Goal: Complete application form

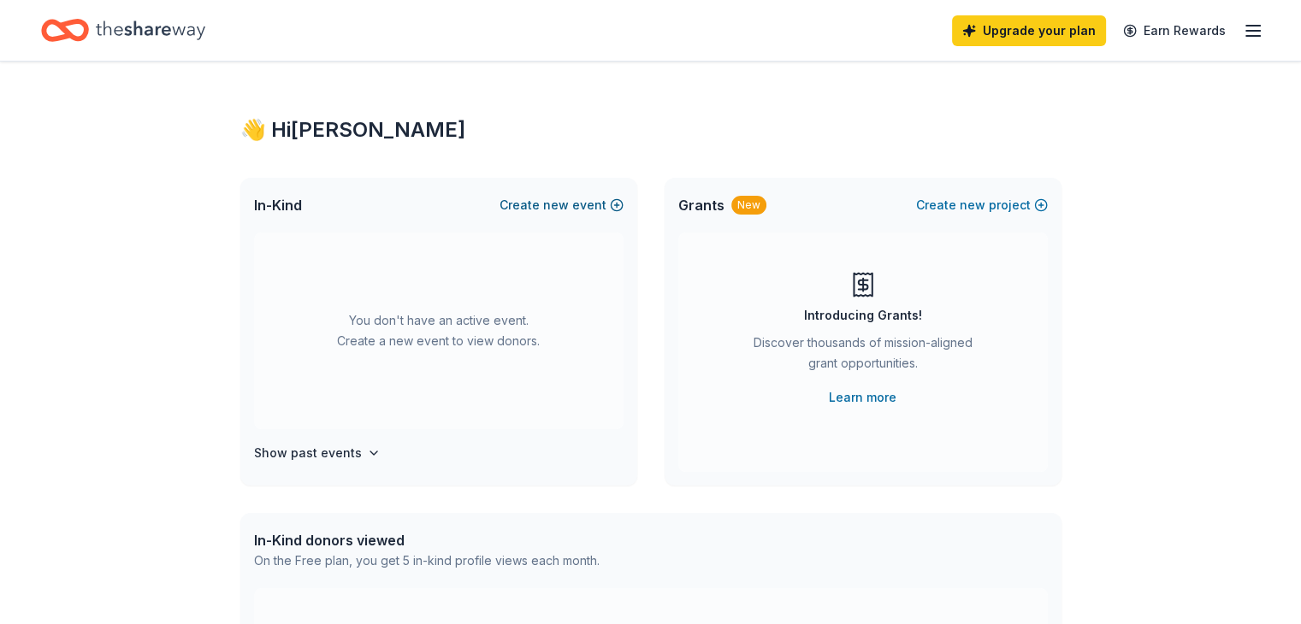
click at [563, 207] on span "new" at bounding box center [556, 205] width 26 height 21
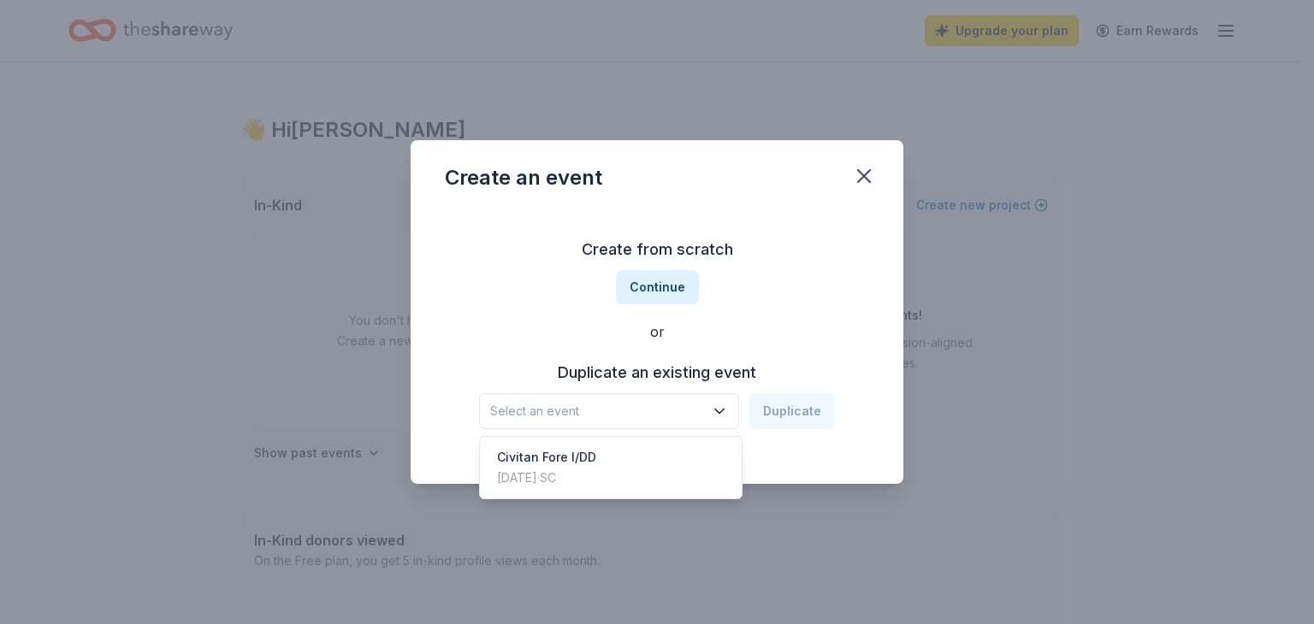
click at [720, 409] on icon "button" at bounding box center [719, 411] width 17 height 17
click at [547, 459] on div "Civitan Fore I/DD" at bounding box center [546, 457] width 99 height 21
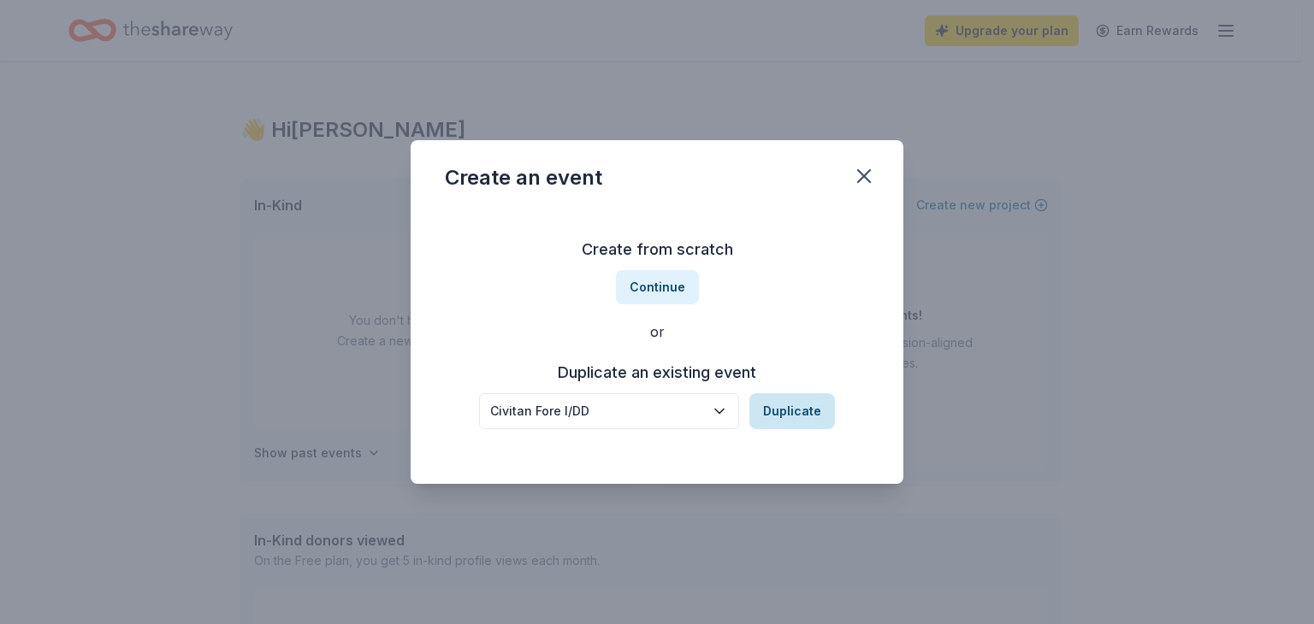
click at [790, 410] on button "Duplicate" at bounding box center [792, 411] width 86 height 36
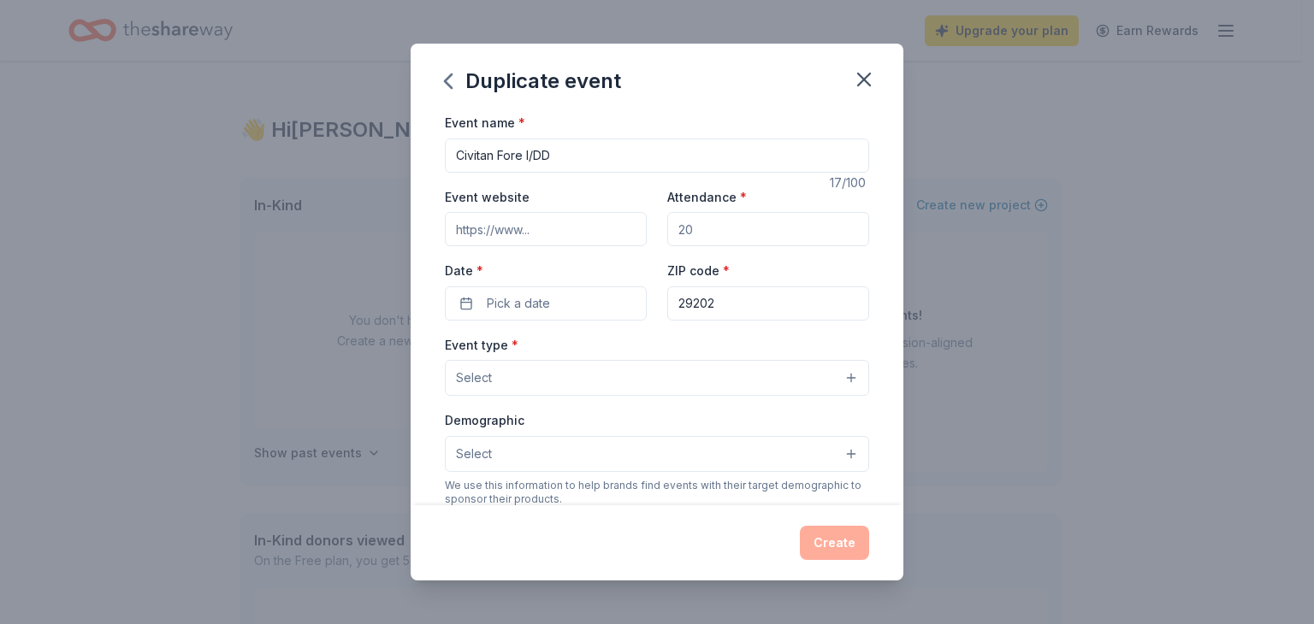
click at [710, 236] on input "Attendance *" at bounding box center [768, 229] width 202 height 34
type input "72"
click at [557, 302] on button "Pick a date" at bounding box center [546, 303] width 202 height 34
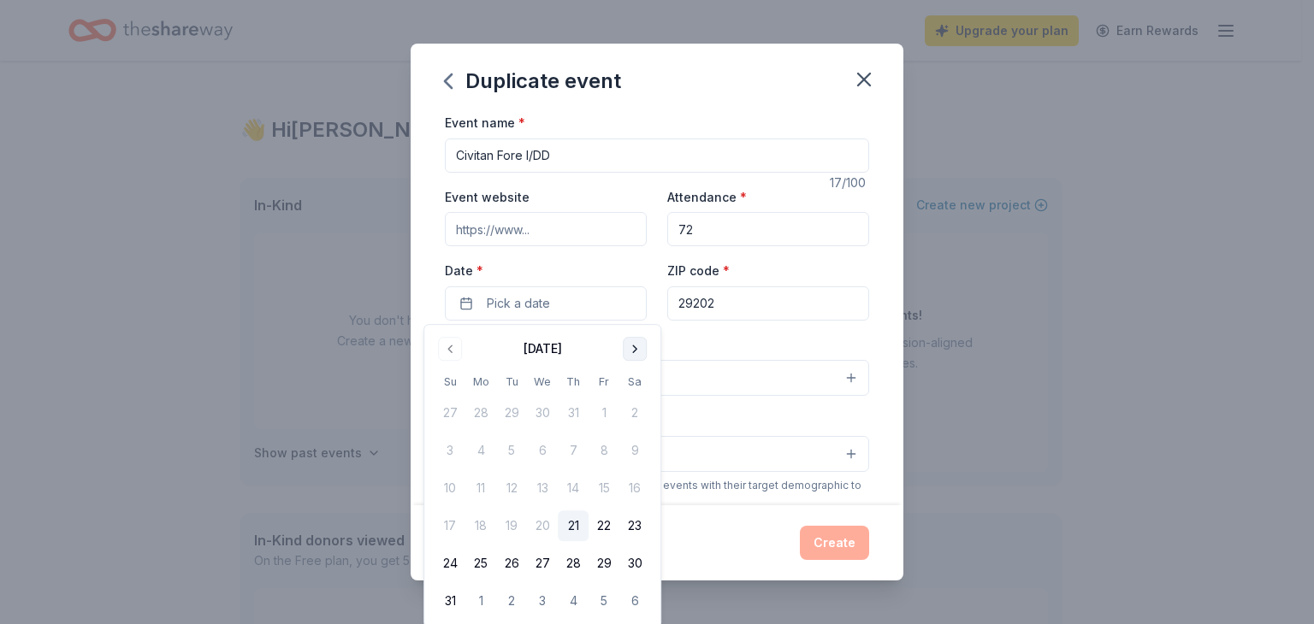
click at [635, 351] on button "Go to next month" at bounding box center [635, 349] width 24 height 24
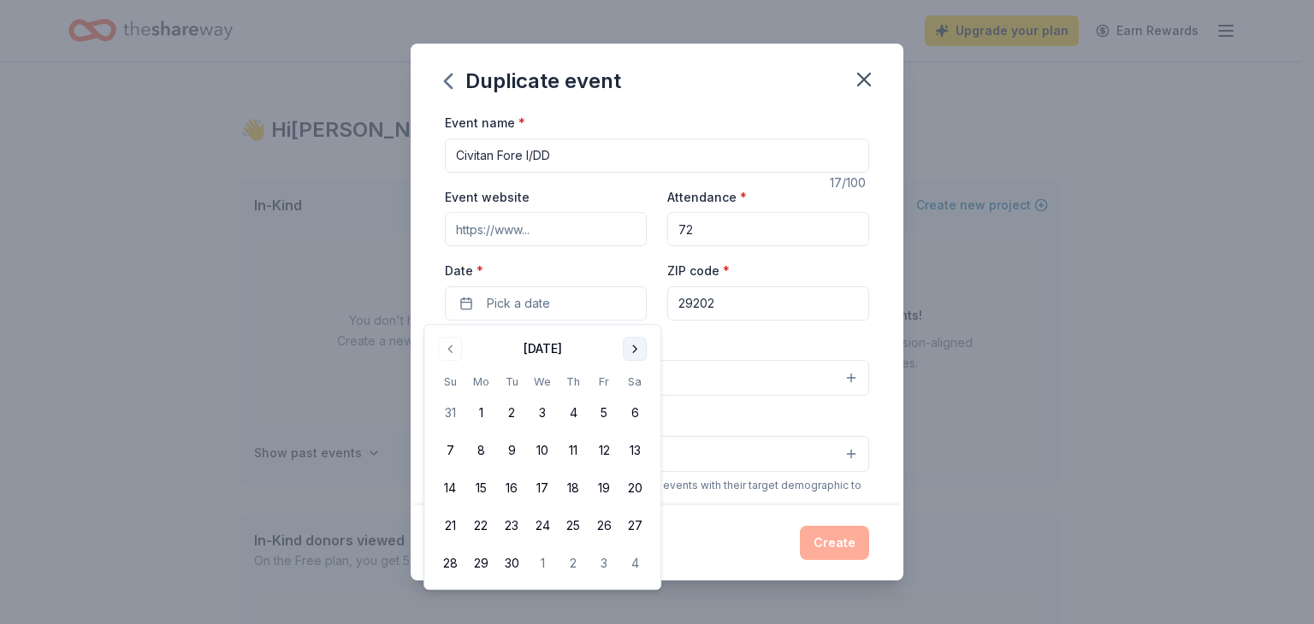
click at [635, 351] on button "Go to next month" at bounding box center [635, 349] width 24 height 24
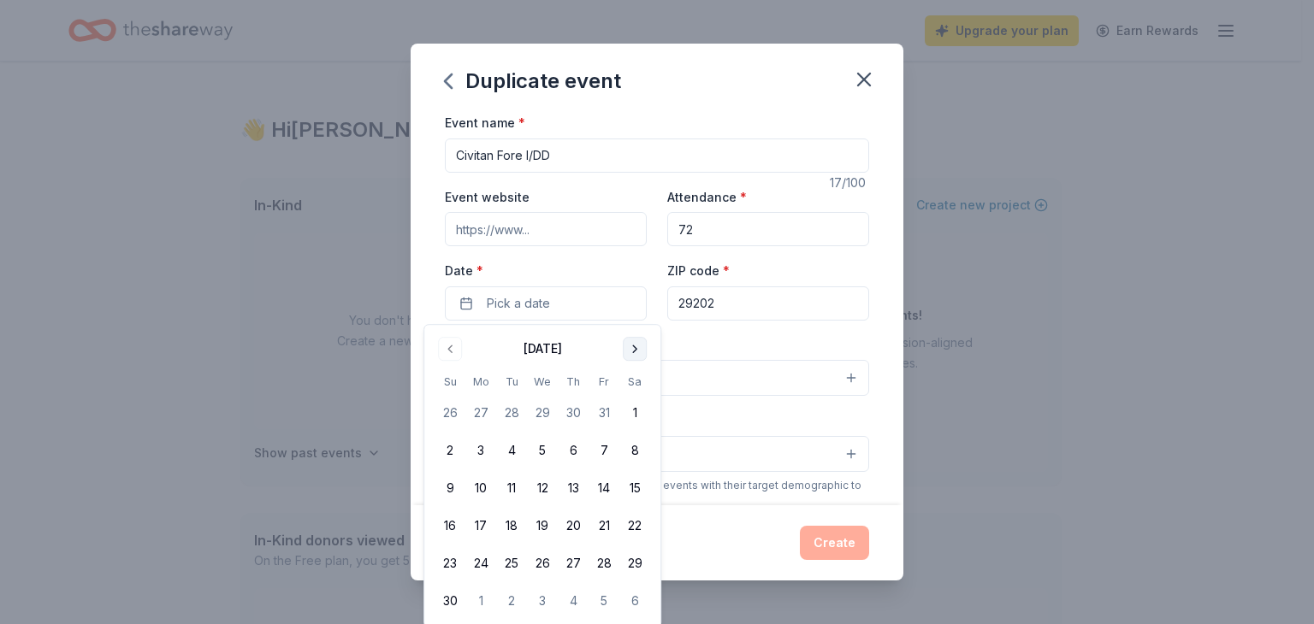
click at [635, 351] on button "Go to next month" at bounding box center [635, 349] width 24 height 24
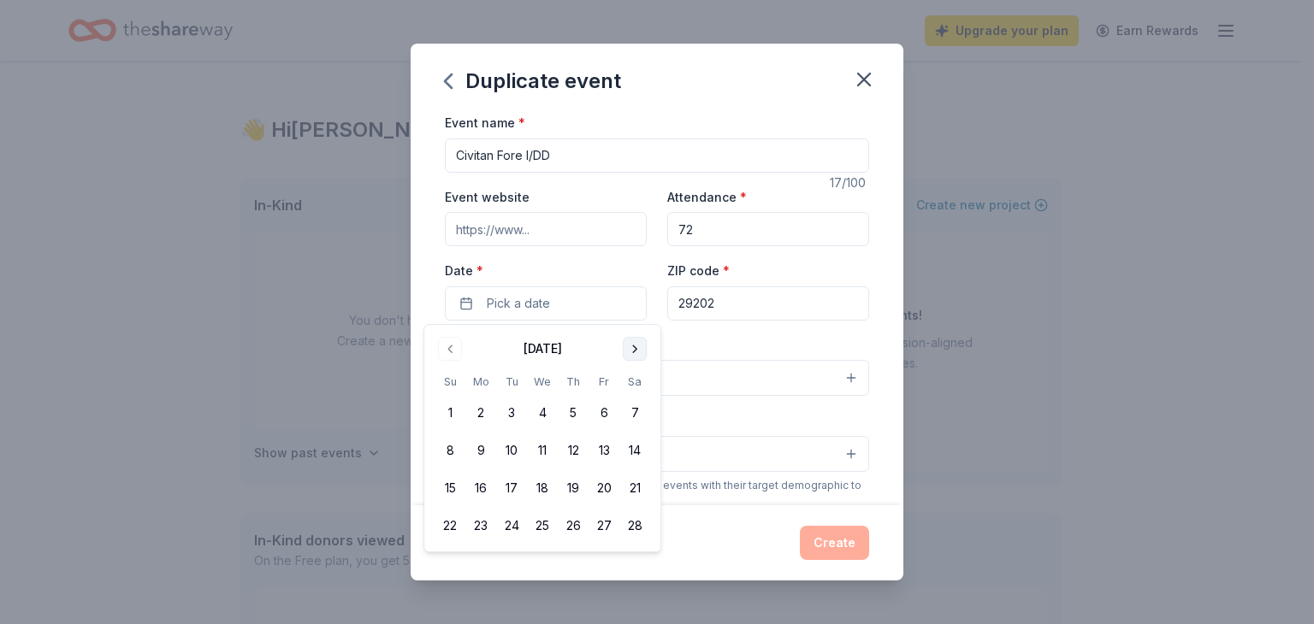
click at [635, 351] on button "Go to next month" at bounding box center [635, 349] width 24 height 24
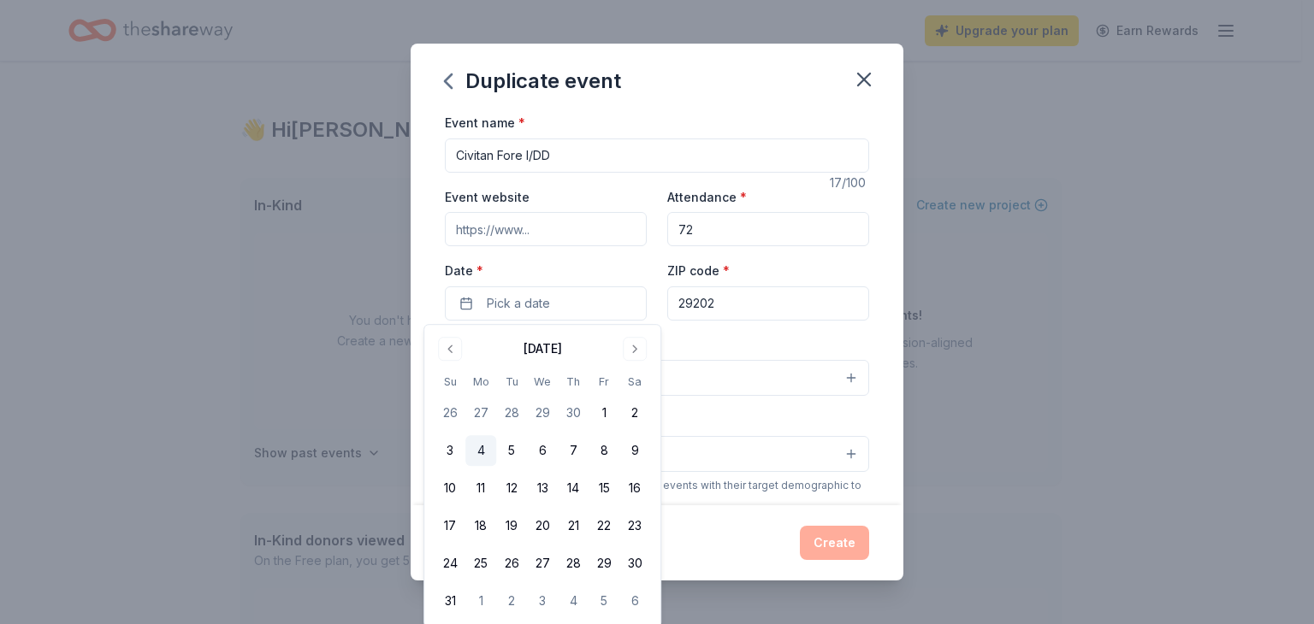
click at [480, 449] on button "4" at bounding box center [480, 450] width 31 height 31
click at [730, 295] on input "29202" at bounding box center [768, 303] width 202 height 34
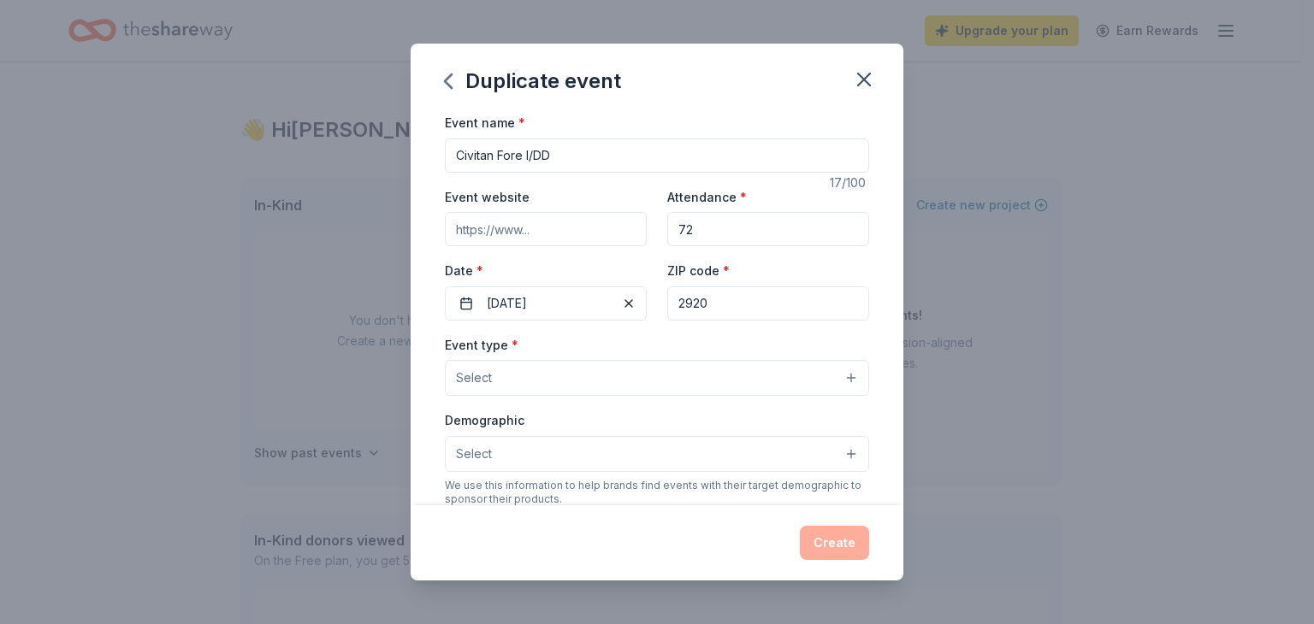
type input "29201"
type input "1601 Assembly Street, PO box 7524"
type input "29201"
click at [838, 380] on button "Select" at bounding box center [657, 378] width 424 height 36
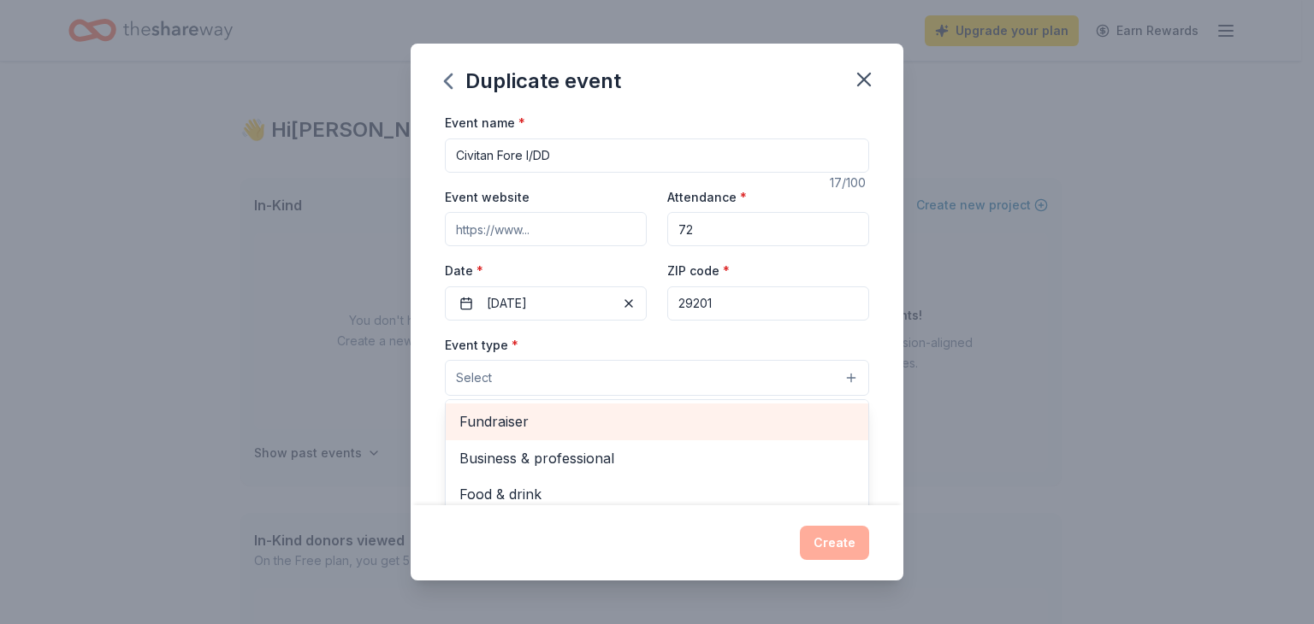
click at [501, 422] on span "Fundraiser" at bounding box center [656, 421] width 395 height 22
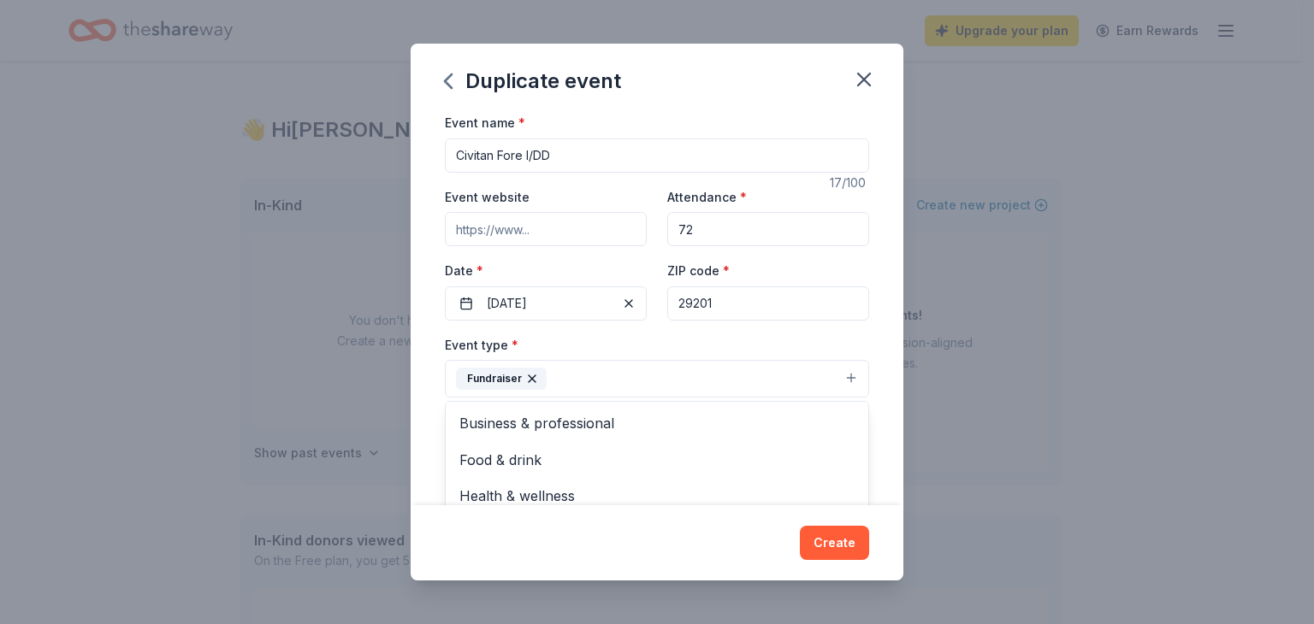
click at [844, 541] on div "Duplicate event Event name * Civitan Fore I/DD 17 /100 Event website Attendance…" at bounding box center [656, 312] width 493 height 537
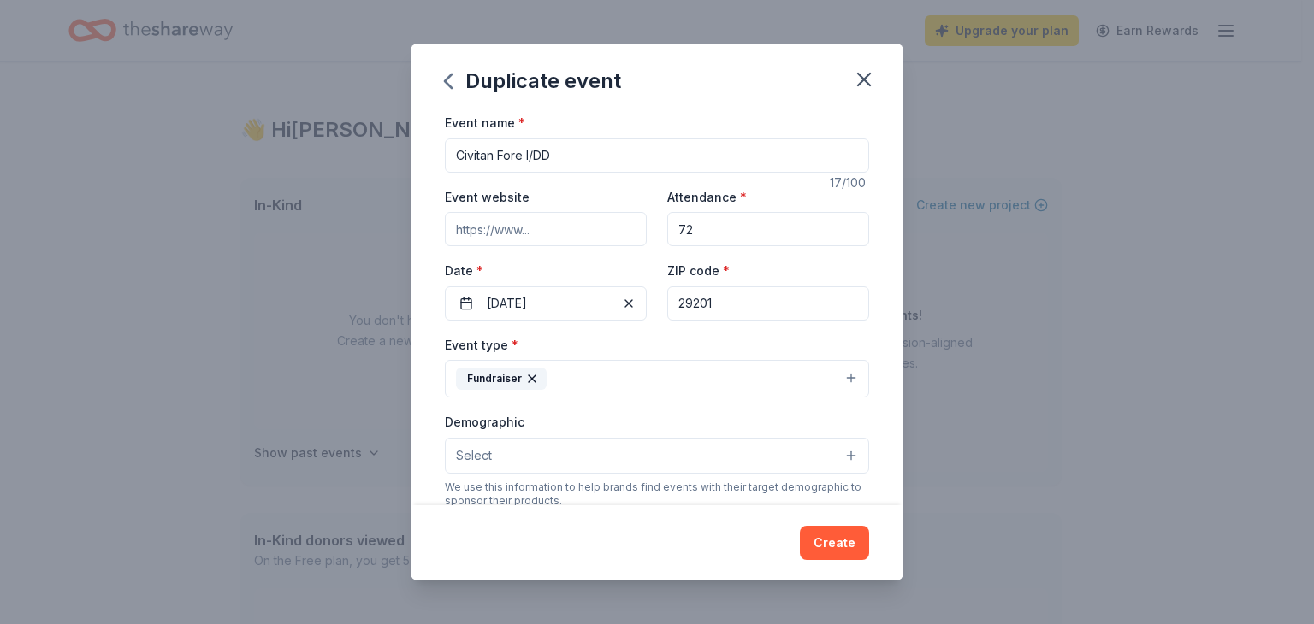
click at [836, 460] on button "Select" at bounding box center [657, 456] width 424 height 36
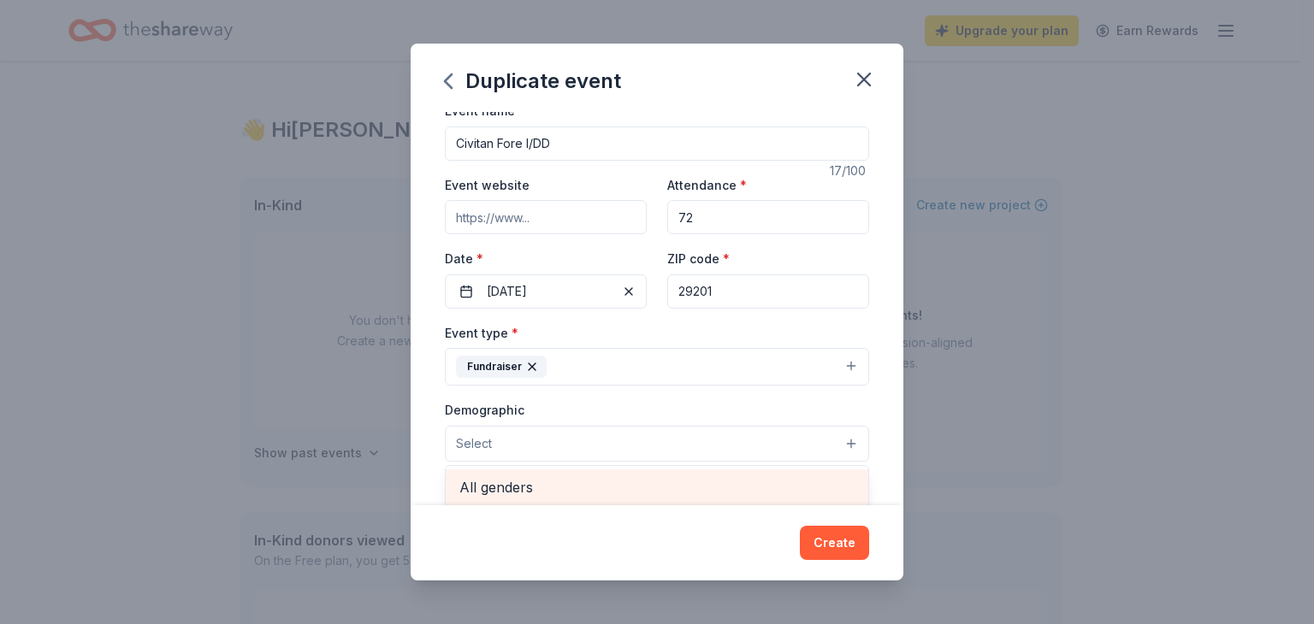
click at [506, 500] on div "All genders" at bounding box center [657, 488] width 422 height 36
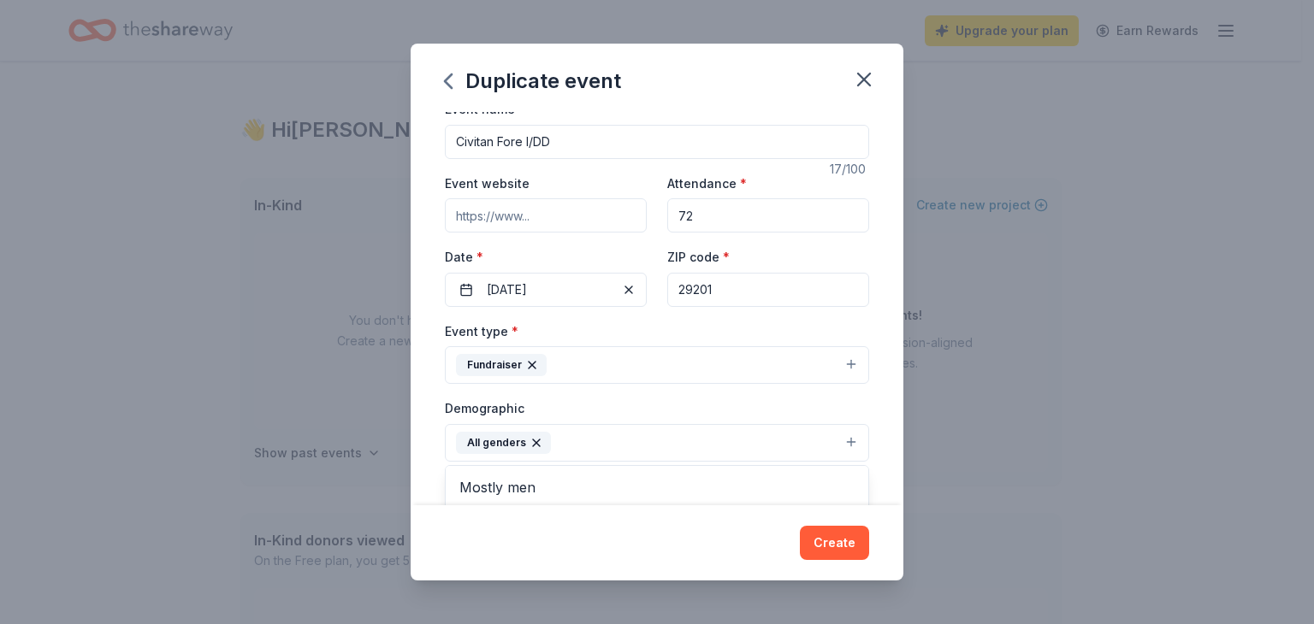
click at [835, 548] on div "Duplicate event Event name * Civitan Fore I/DD 17 /100 Event website Attendance…" at bounding box center [656, 312] width 493 height 537
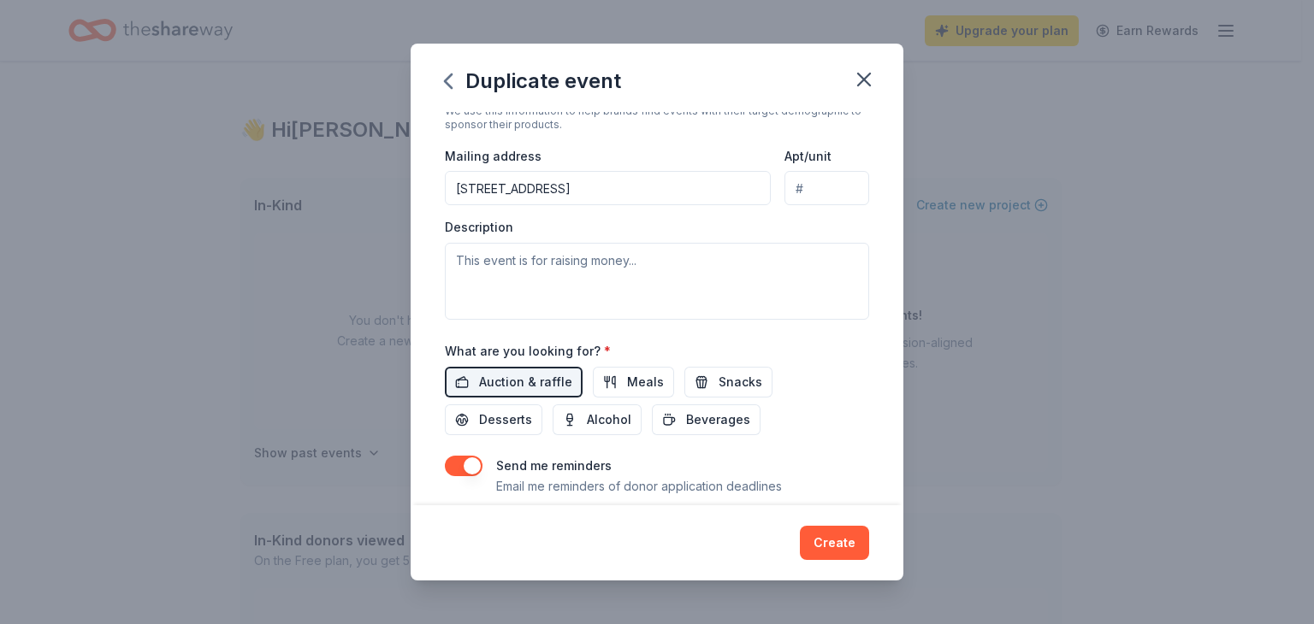
scroll to position [381, 0]
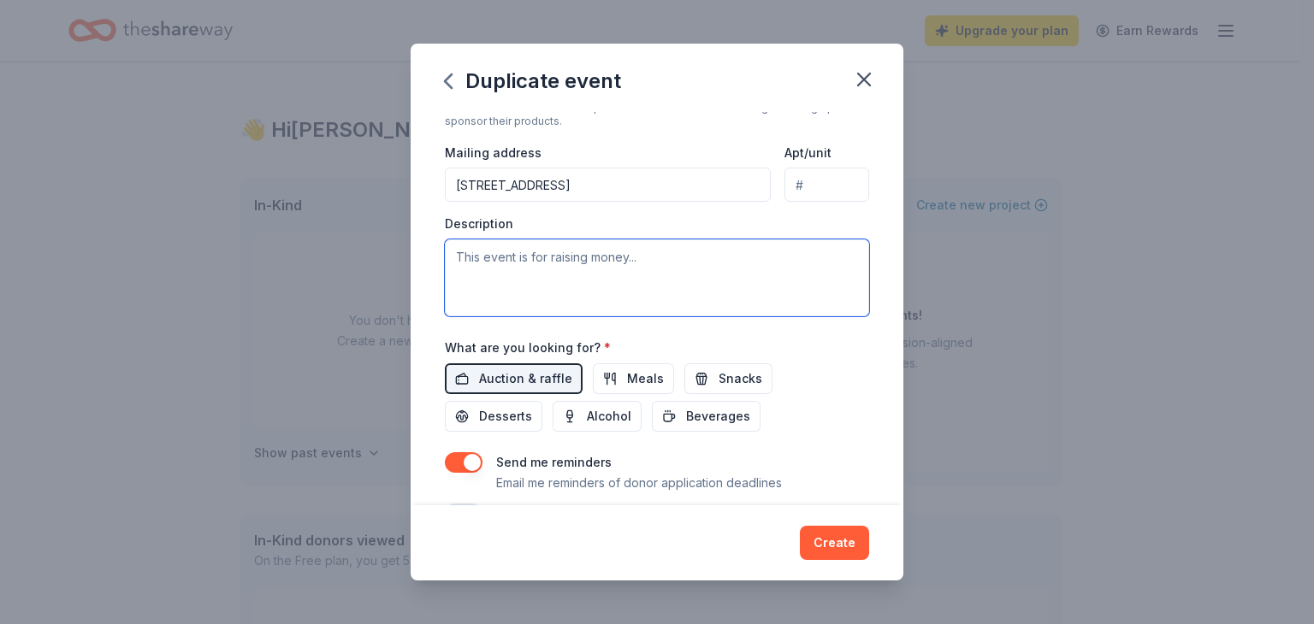
click at [510, 252] on textarea at bounding box center [657, 277] width 424 height 77
click at [698, 275] on textarea "This is a charity golf tournament to raise funds to help people with Intellectu…" at bounding box center [657, 277] width 424 height 77
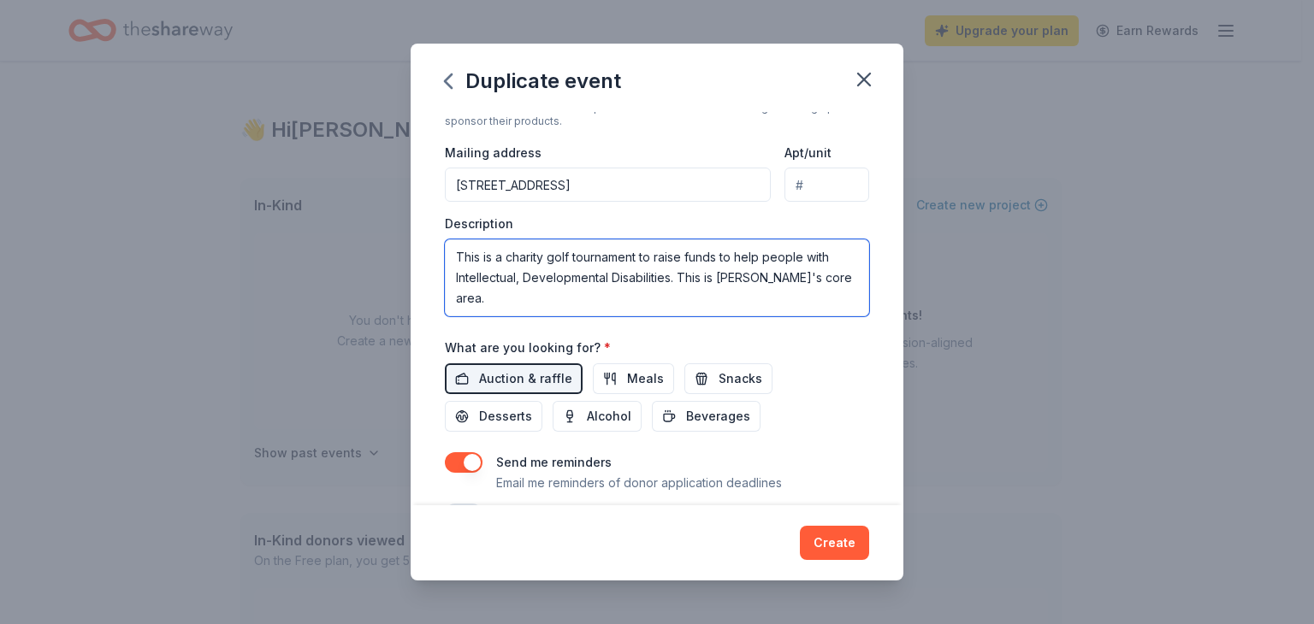
click at [835, 275] on textarea "This is a charity golf tournament to raise funds to help people with Intellectu…" at bounding box center [657, 277] width 424 height 77
click at [717, 277] on textarea "This is a charity golf tournament to raise funds to help people with Intellectu…" at bounding box center [657, 277] width 424 height 77
click at [831, 274] on textarea "This is a charity golf tournament to raise funds to help people with Intellectu…" at bounding box center [657, 277] width 424 height 77
type textarea "This is a charity golf tournament to raise funds to help people with Intellectu…"
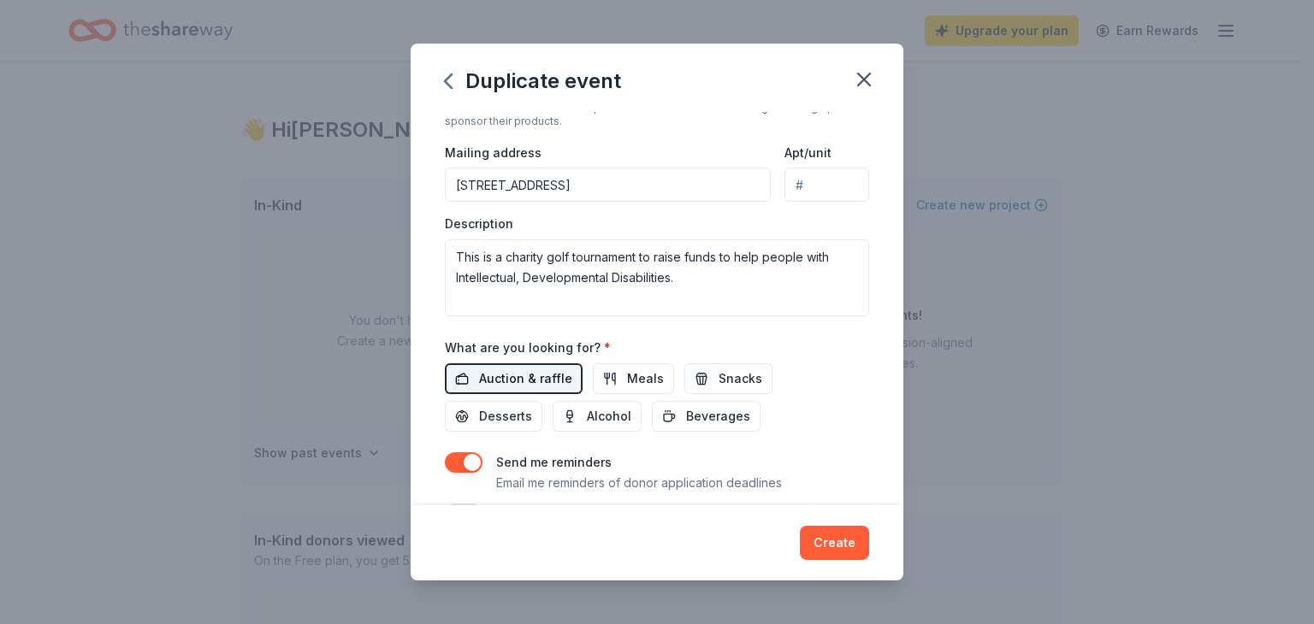
click at [517, 373] on span "Auction & raffle" at bounding box center [525, 379] width 93 height 21
click at [549, 375] on span "Auction & raffle" at bounding box center [525, 379] width 93 height 21
click at [702, 416] on span "Beverages" at bounding box center [718, 416] width 64 height 21
click at [602, 414] on span "Alcohol" at bounding box center [609, 416] width 44 height 21
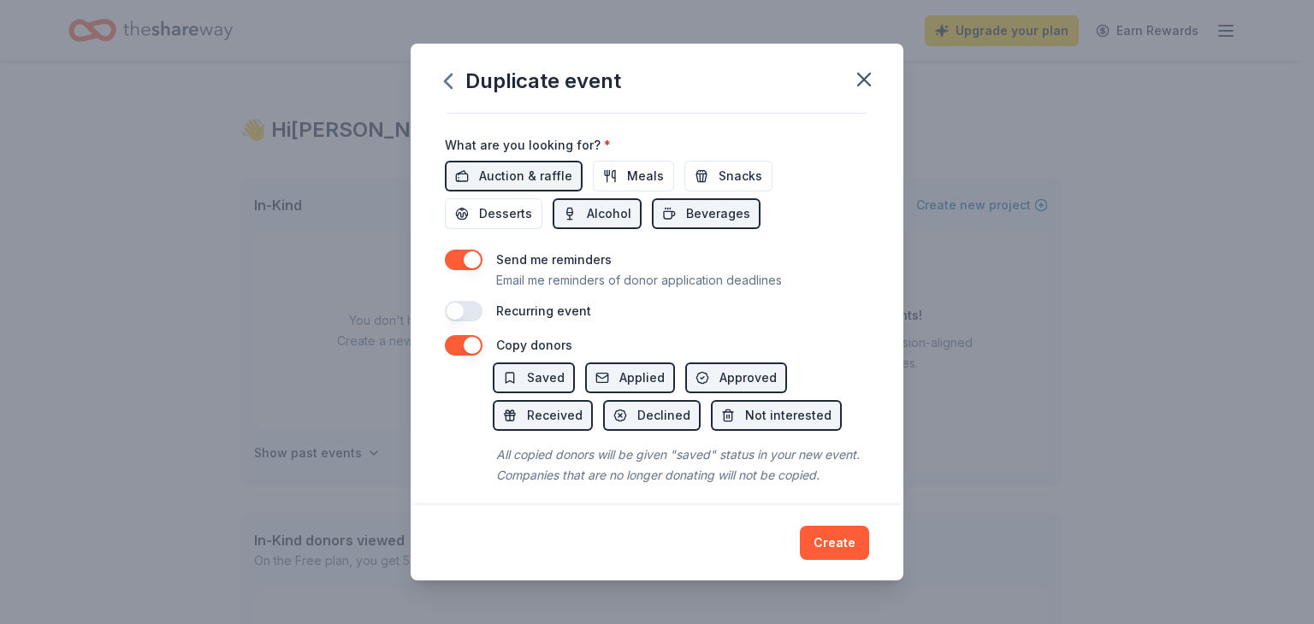
scroll to position [594, 0]
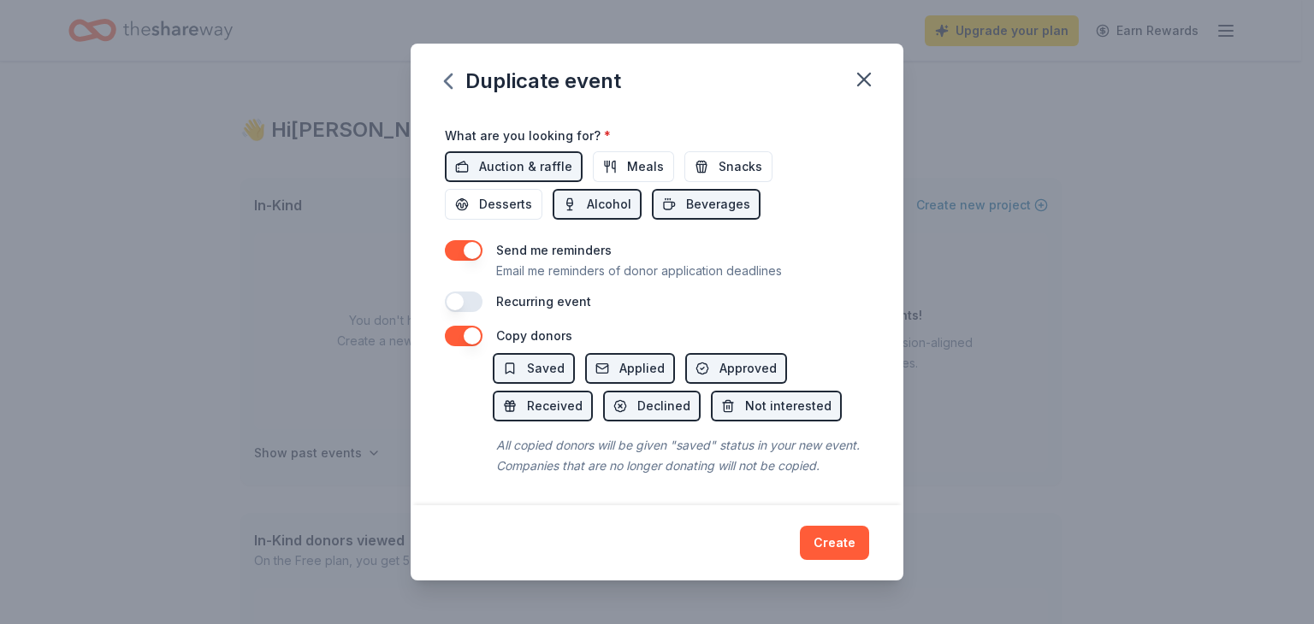
click at [493, 306] on div "Recurring event" at bounding box center [657, 302] width 424 height 21
click at [476, 301] on button "button" at bounding box center [464, 302] width 38 height 21
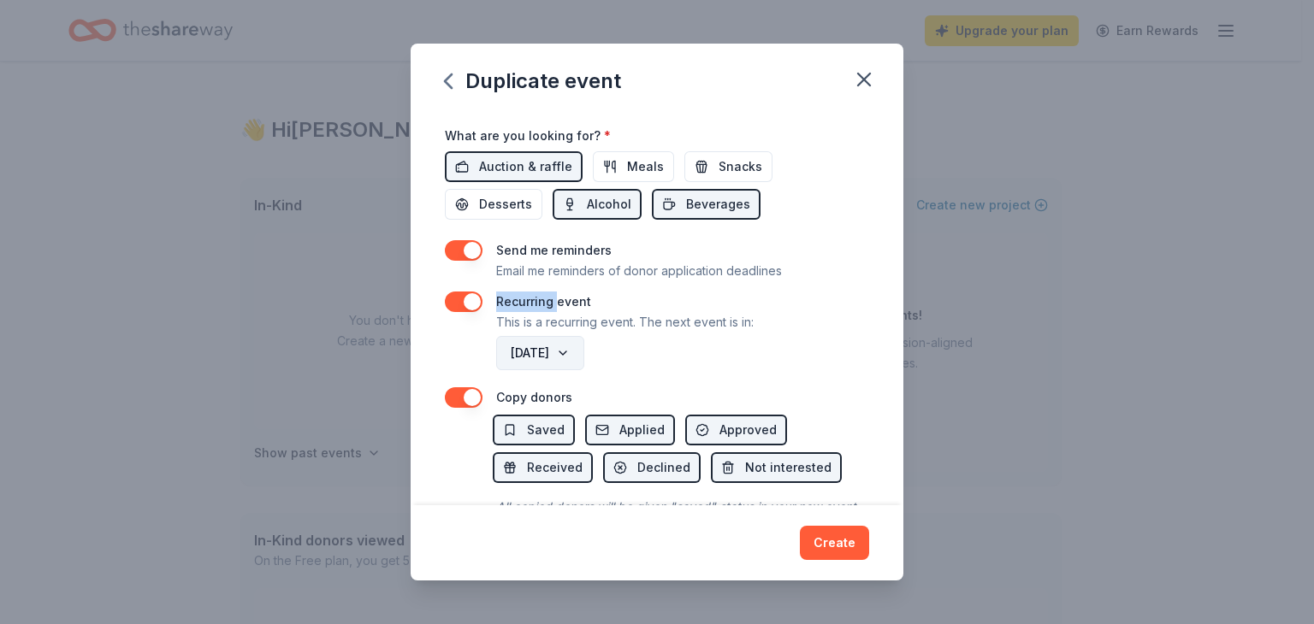
click at [578, 353] on button "May 2027" at bounding box center [540, 353] width 88 height 34
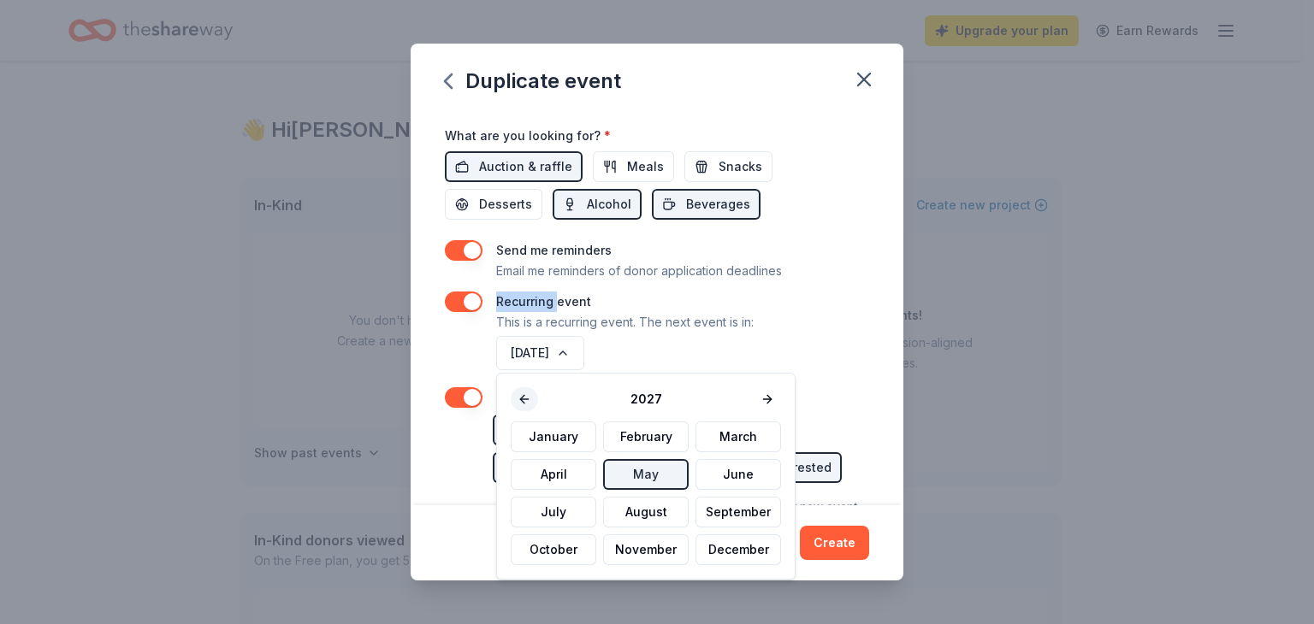
click at [521, 397] on button at bounding box center [524, 399] width 27 height 24
click at [721, 350] on div "May 2027" at bounding box center [681, 353] width 376 height 41
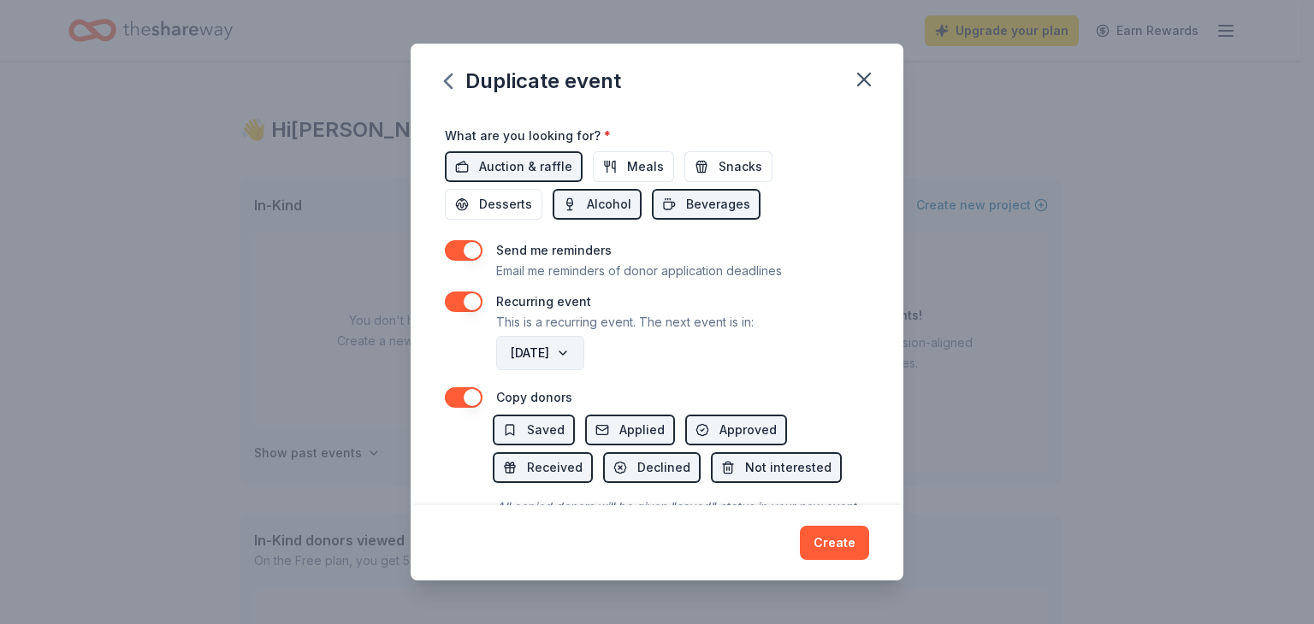
click at [575, 350] on button "May 2027" at bounding box center [540, 353] width 88 height 34
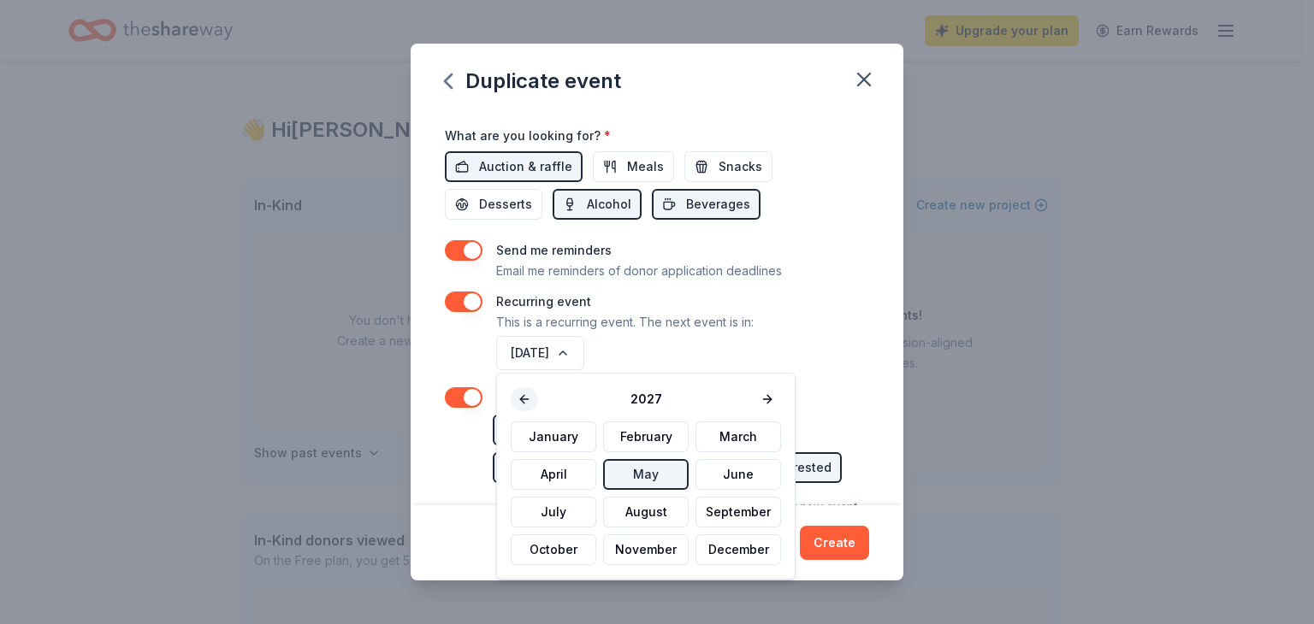
click at [523, 401] on button at bounding box center [524, 399] width 27 height 24
click at [643, 473] on button "May" at bounding box center [646, 474] width 86 height 31
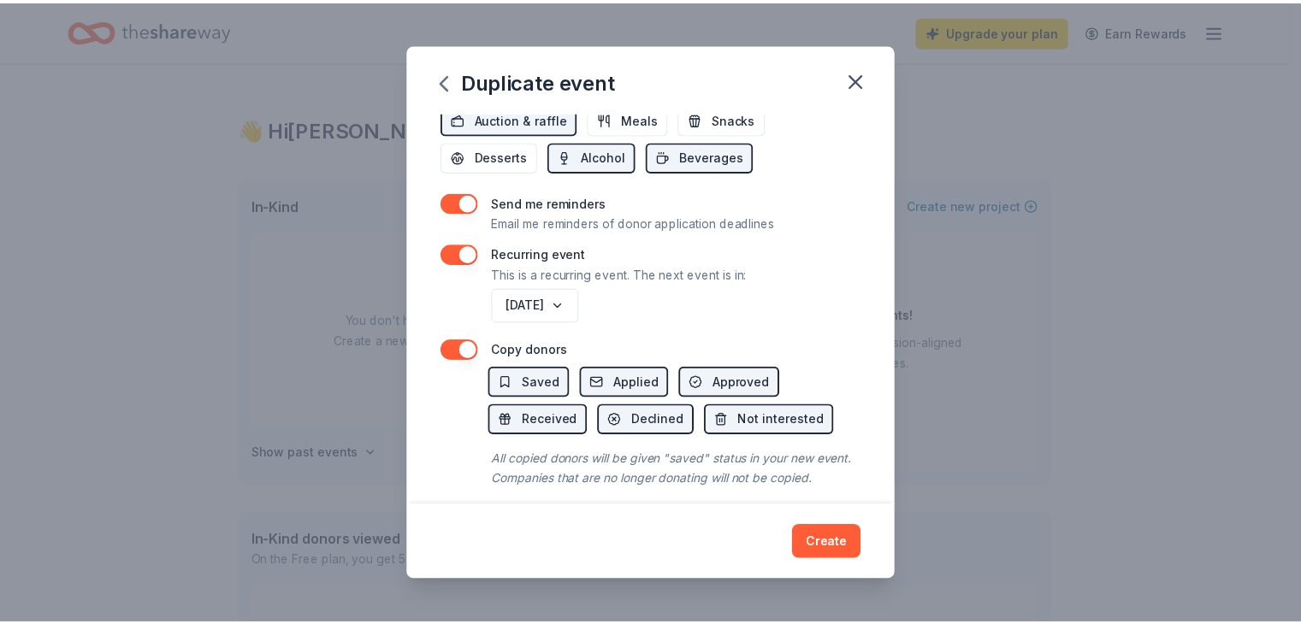
scroll to position [676, 0]
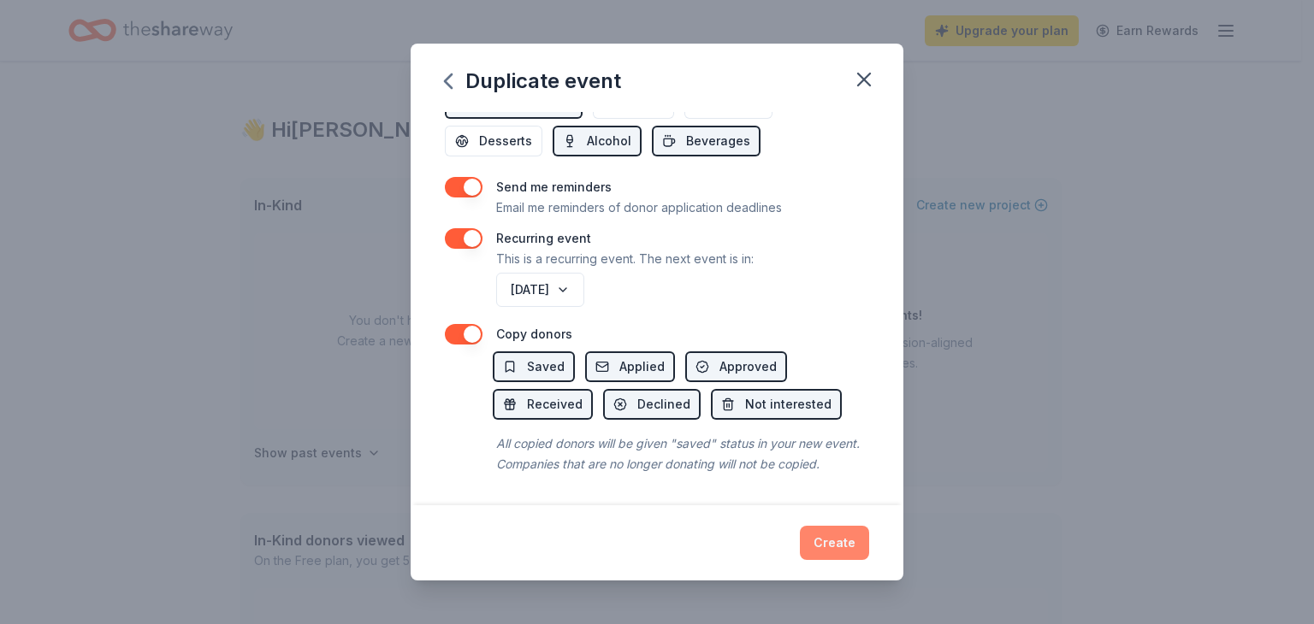
click at [838, 543] on button "Create" at bounding box center [834, 543] width 69 height 34
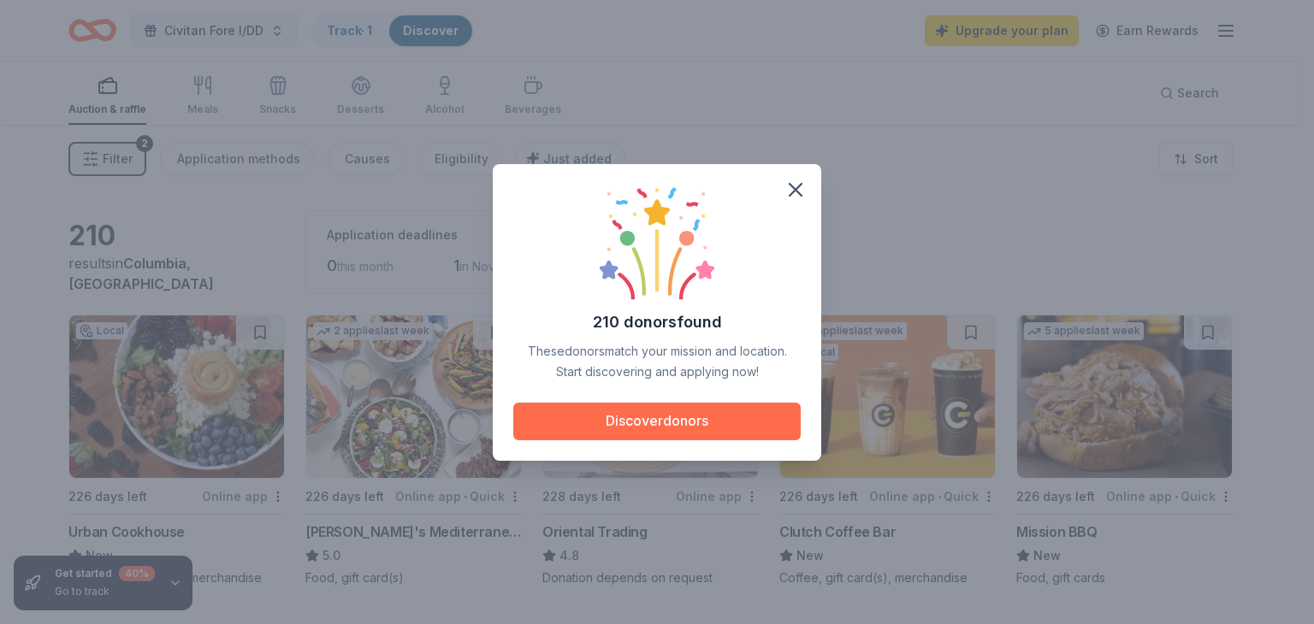
drag, startPoint x: 660, startPoint y: 425, endPoint x: 623, endPoint y: 418, distance: 38.2
click at [623, 418] on button "Discover donors" at bounding box center [656, 422] width 287 height 38
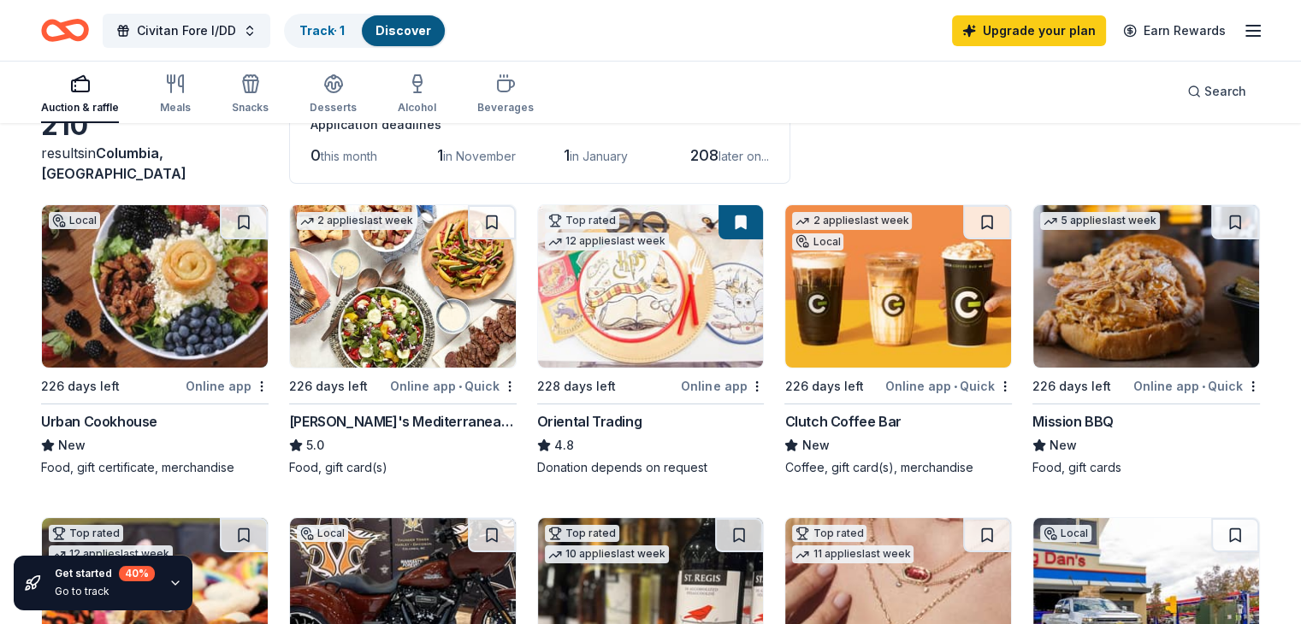
scroll to position [121, 0]
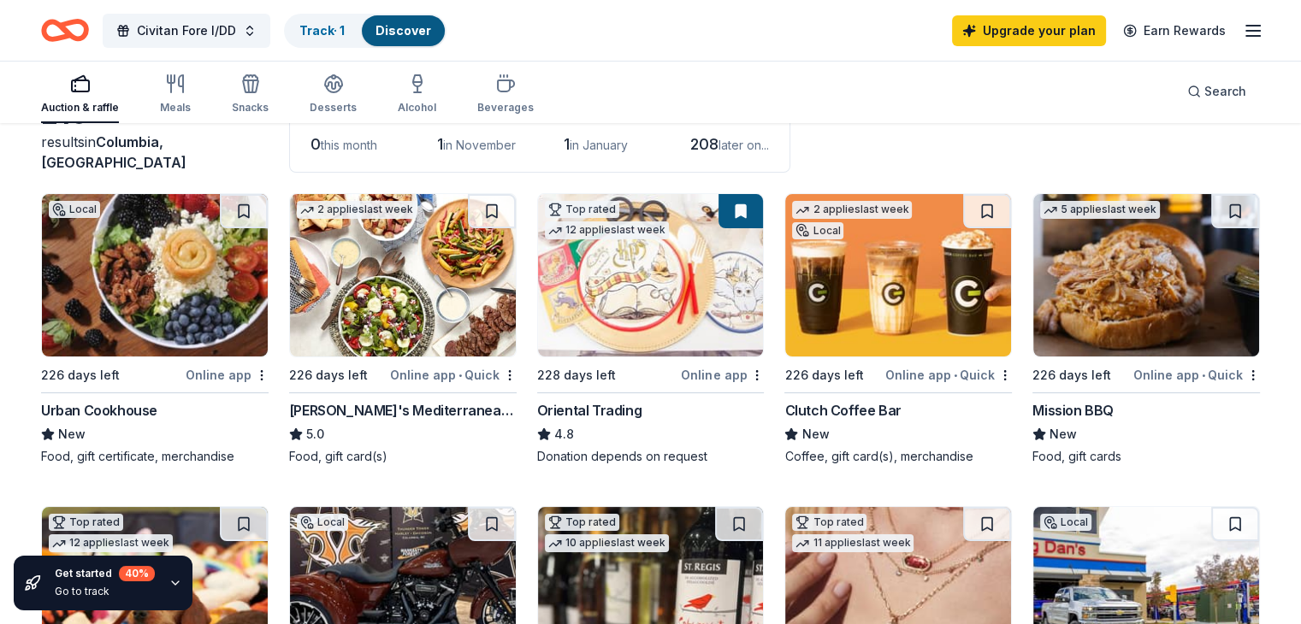
click at [228, 375] on div "Online app" at bounding box center [227, 374] width 83 height 21
click at [430, 444] on div "Taziki's Mediterranean Cafe 5.0 Food, gift card(s)" at bounding box center [402, 432] width 227 height 65
click at [605, 410] on div "Oriental Trading" at bounding box center [589, 410] width 105 height 21
click at [841, 416] on div "Clutch Coffee Bar" at bounding box center [842, 410] width 116 height 21
click at [1056, 410] on div "Mission BBQ" at bounding box center [1072, 410] width 81 height 21
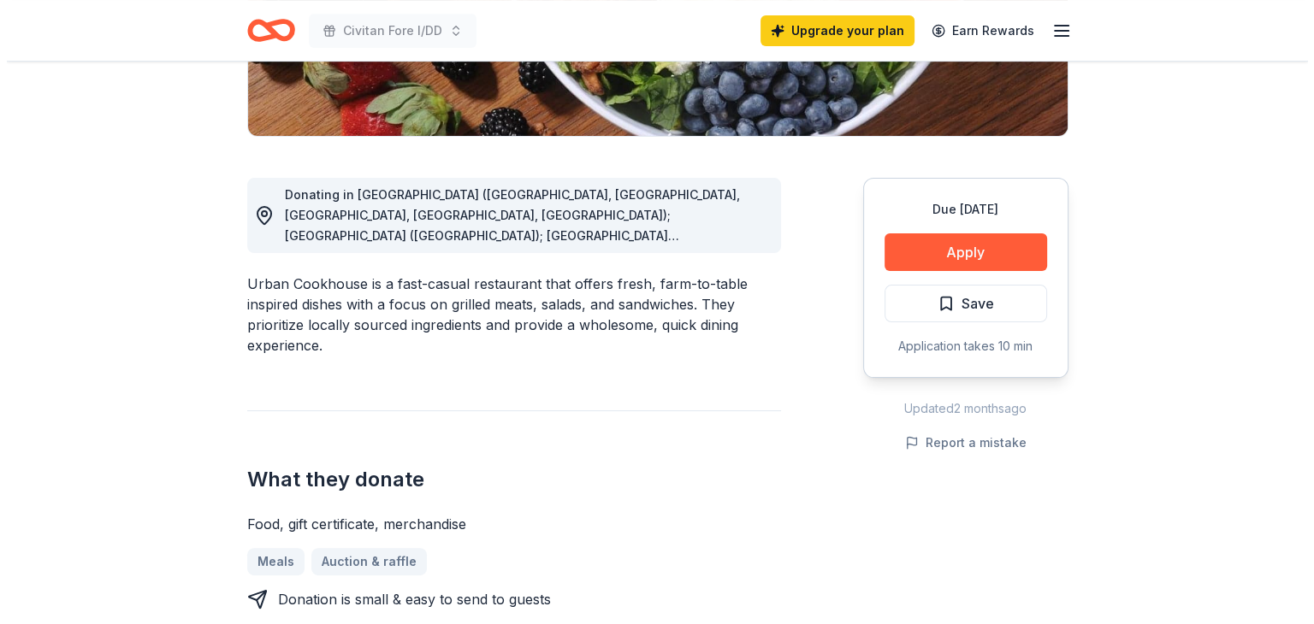
scroll to position [386, 0]
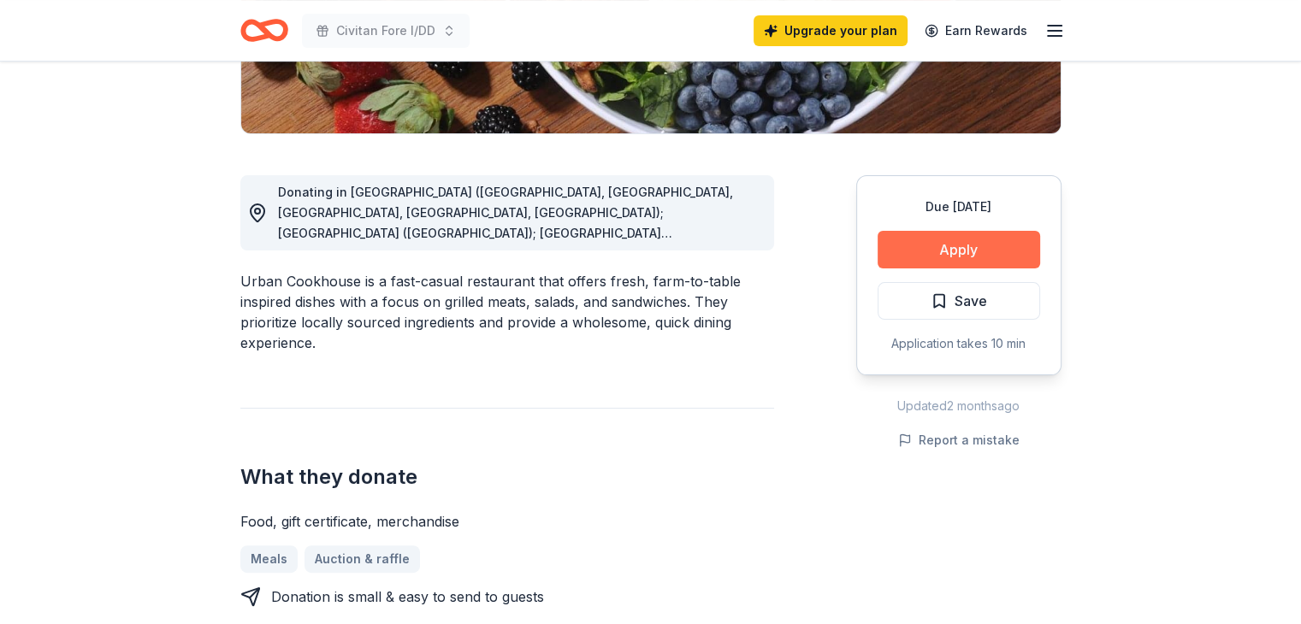
click at [960, 243] on button "Apply" at bounding box center [958, 250] width 162 height 38
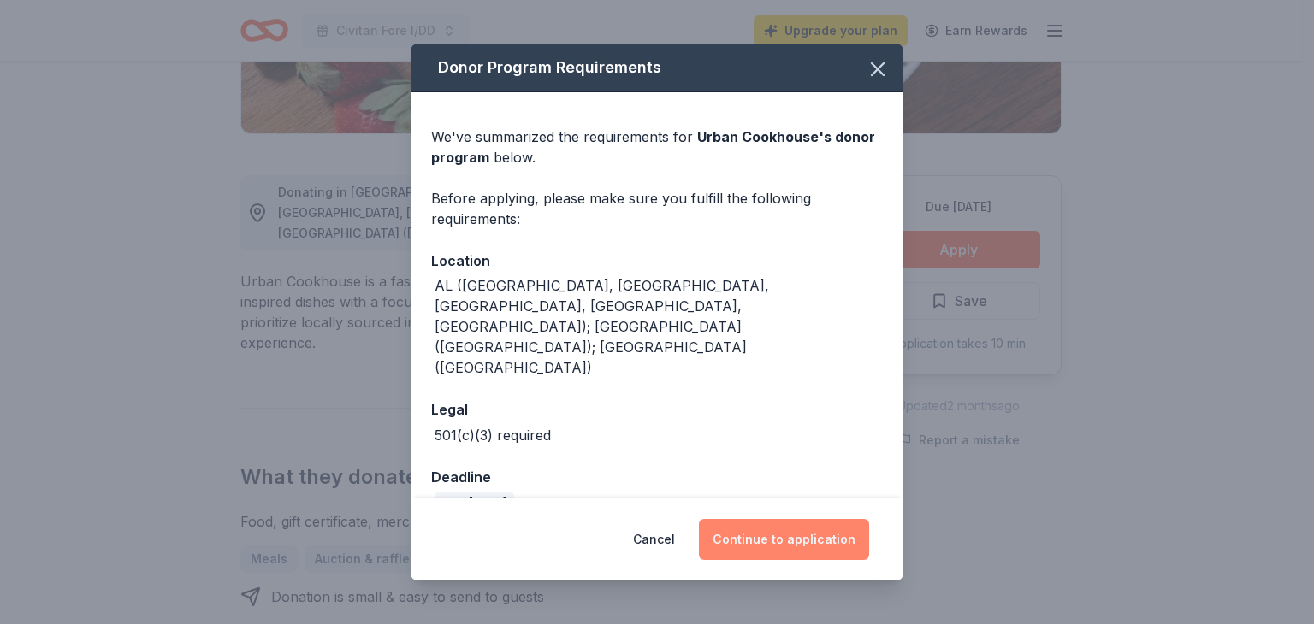
click at [794, 526] on button "Continue to application" at bounding box center [784, 539] width 170 height 41
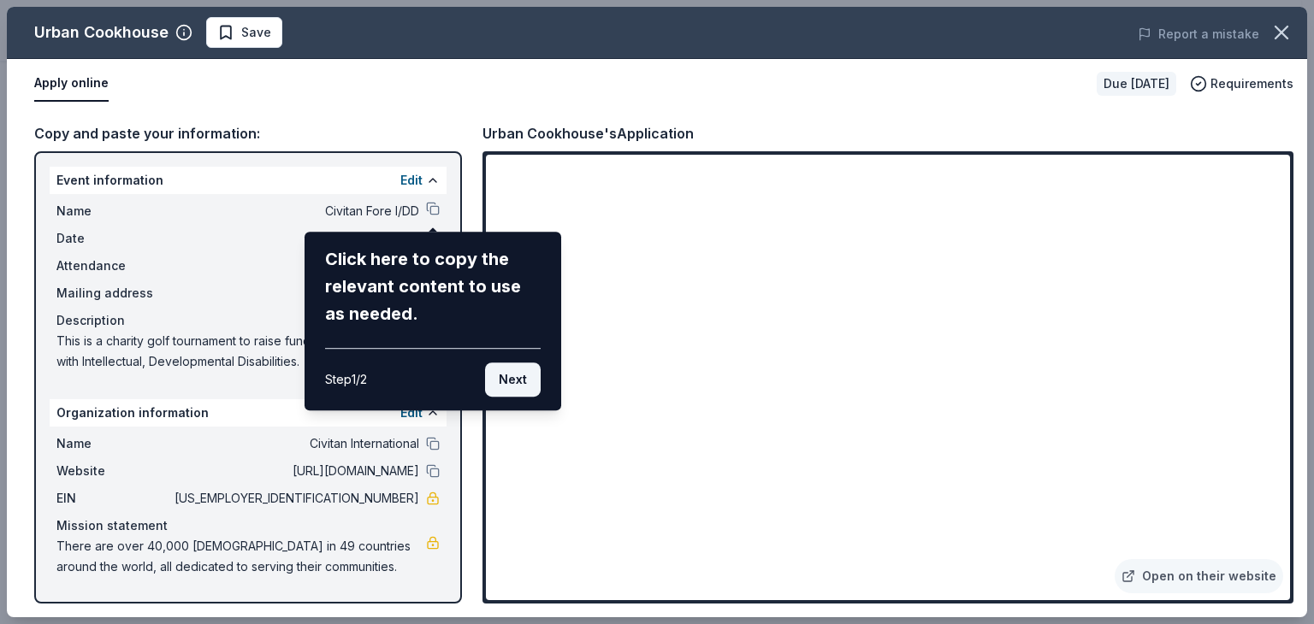
click at [519, 372] on button "Next" at bounding box center [513, 380] width 56 height 34
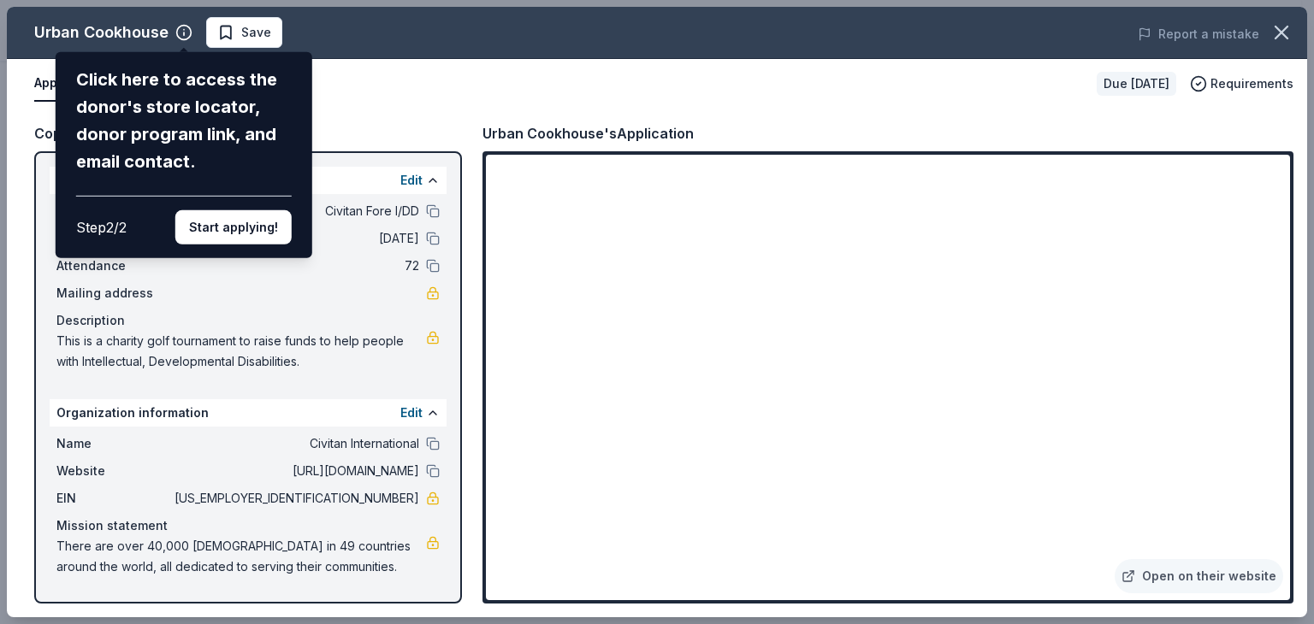
drag, startPoint x: 1284, startPoint y: 214, endPoint x: 1284, endPoint y: 188, distance: 25.7
click at [1284, 188] on div "Urban Cookhouse Click here to access the donor's store locator, donor program l…" at bounding box center [657, 312] width 1300 height 611
click at [220, 219] on button "Start applying!" at bounding box center [233, 227] width 116 height 34
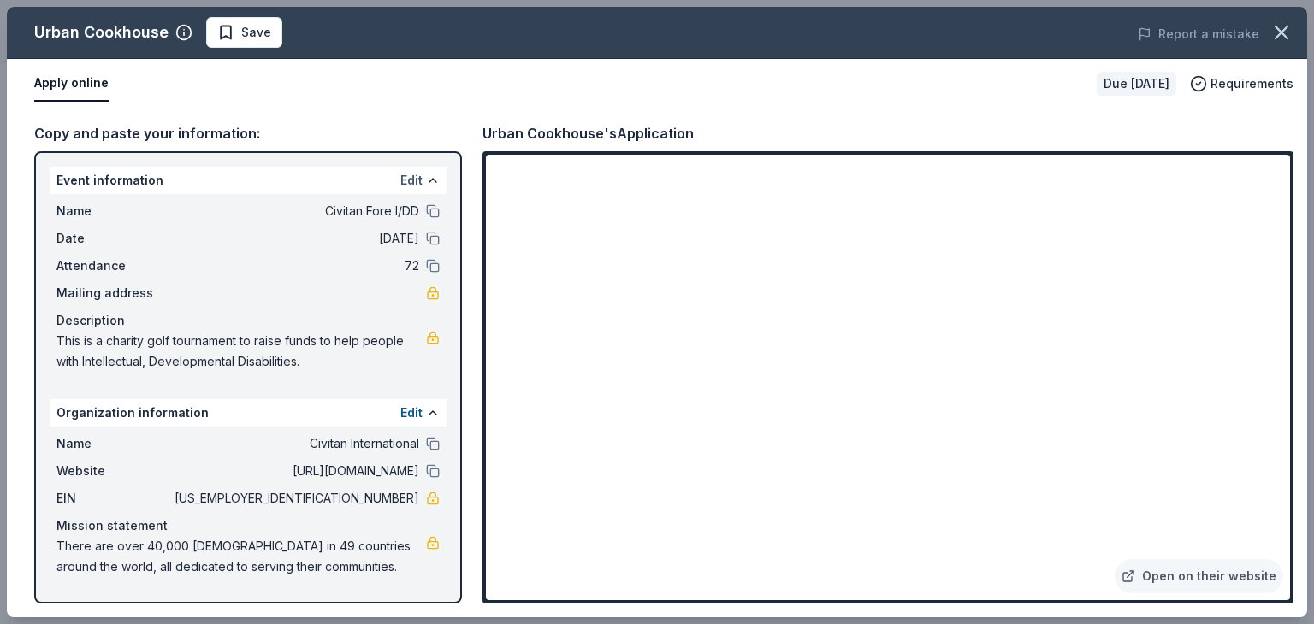
click at [410, 179] on button "Edit" at bounding box center [411, 180] width 22 height 21
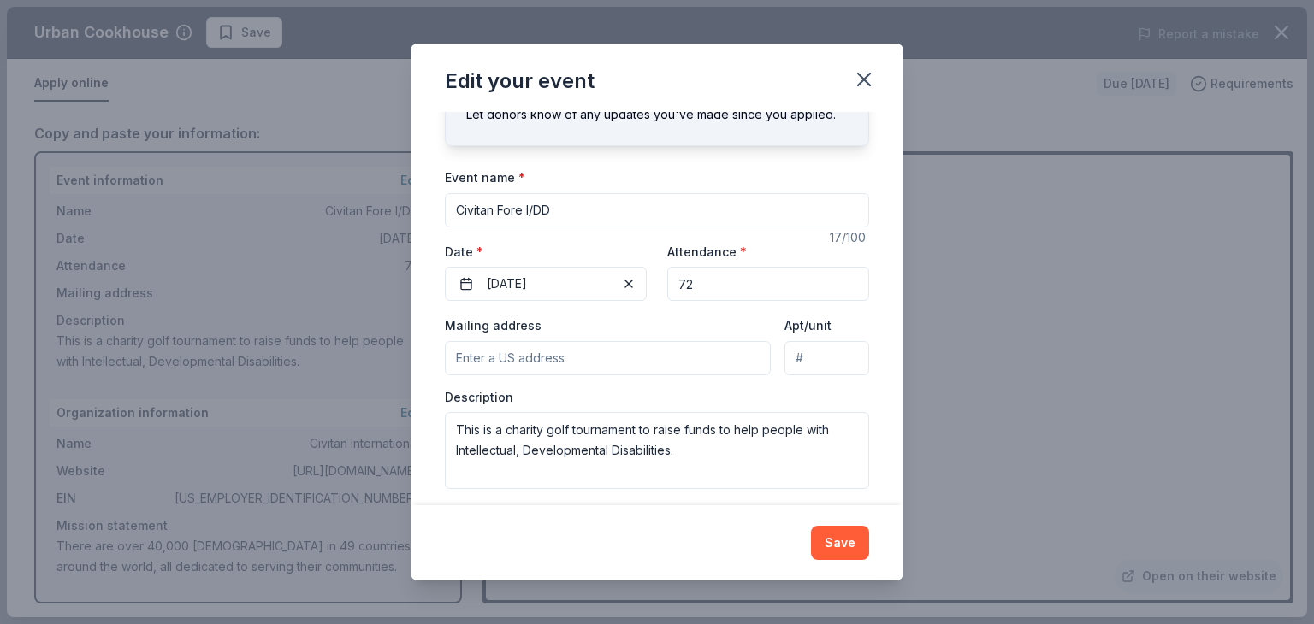
scroll to position [93, 0]
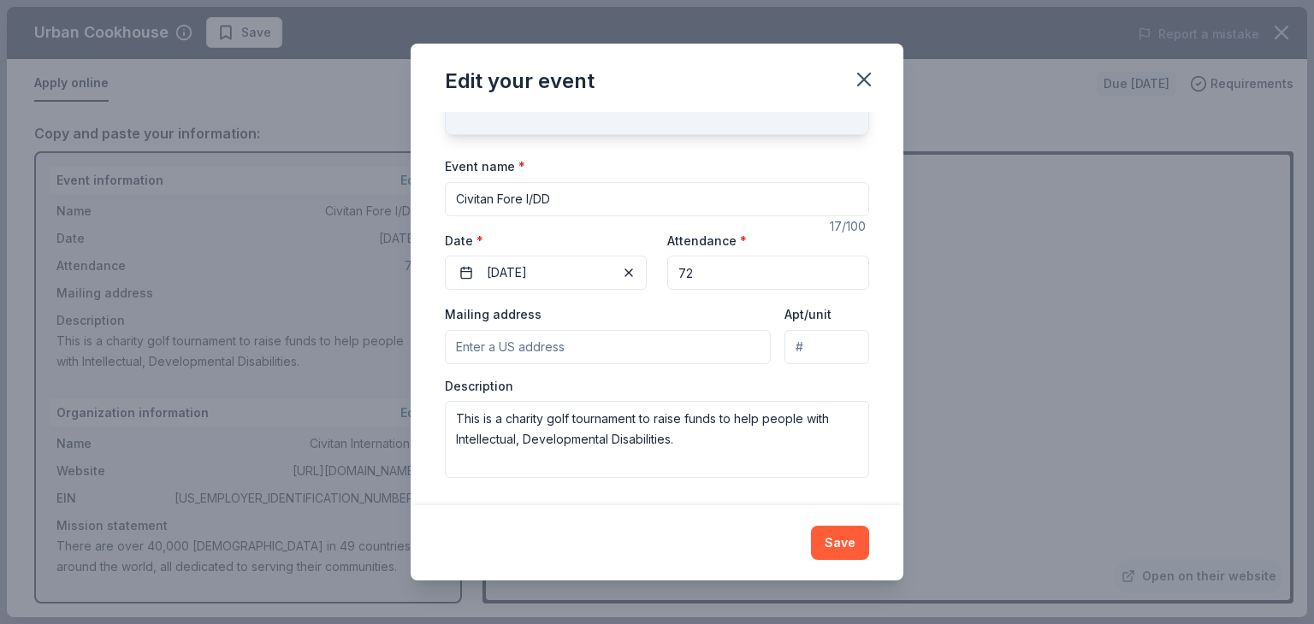
click at [582, 346] on input "Mailing address" at bounding box center [608, 347] width 326 height 34
type input "1601 Assembly Street, PO box 7524"
click at [833, 544] on button "Save" at bounding box center [840, 543] width 58 height 34
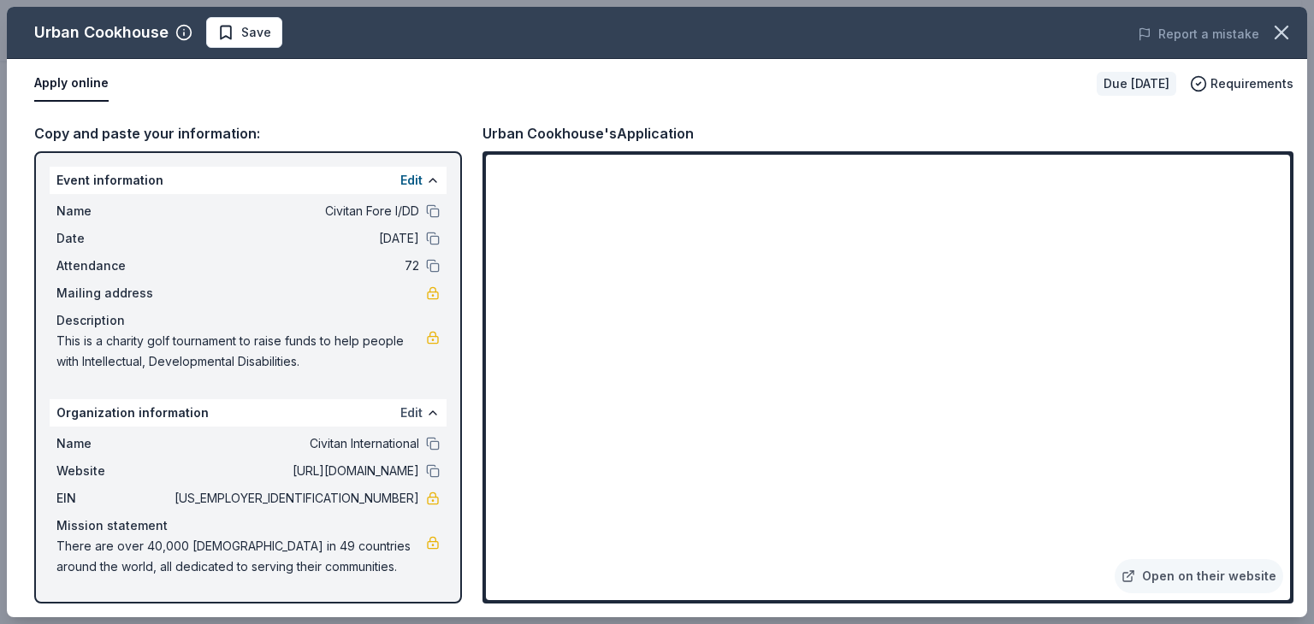
click at [406, 415] on button "Edit" at bounding box center [411, 413] width 22 height 21
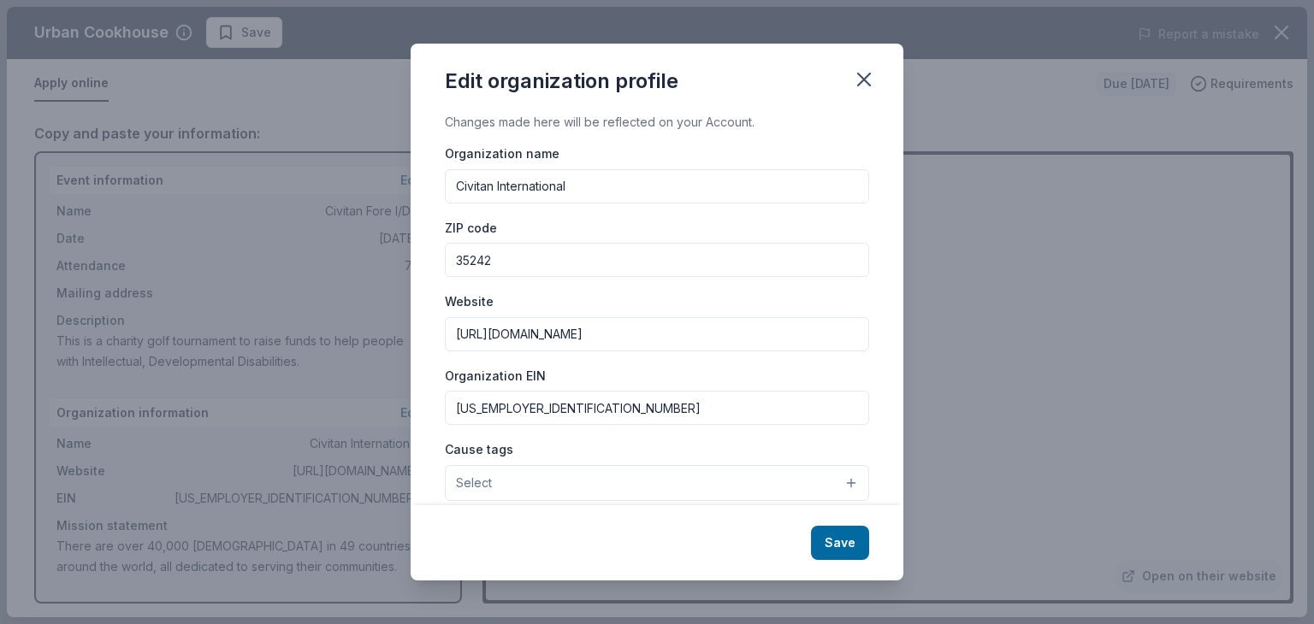
click at [540, 409] on input "63-6052990" at bounding box center [657, 408] width 424 height 34
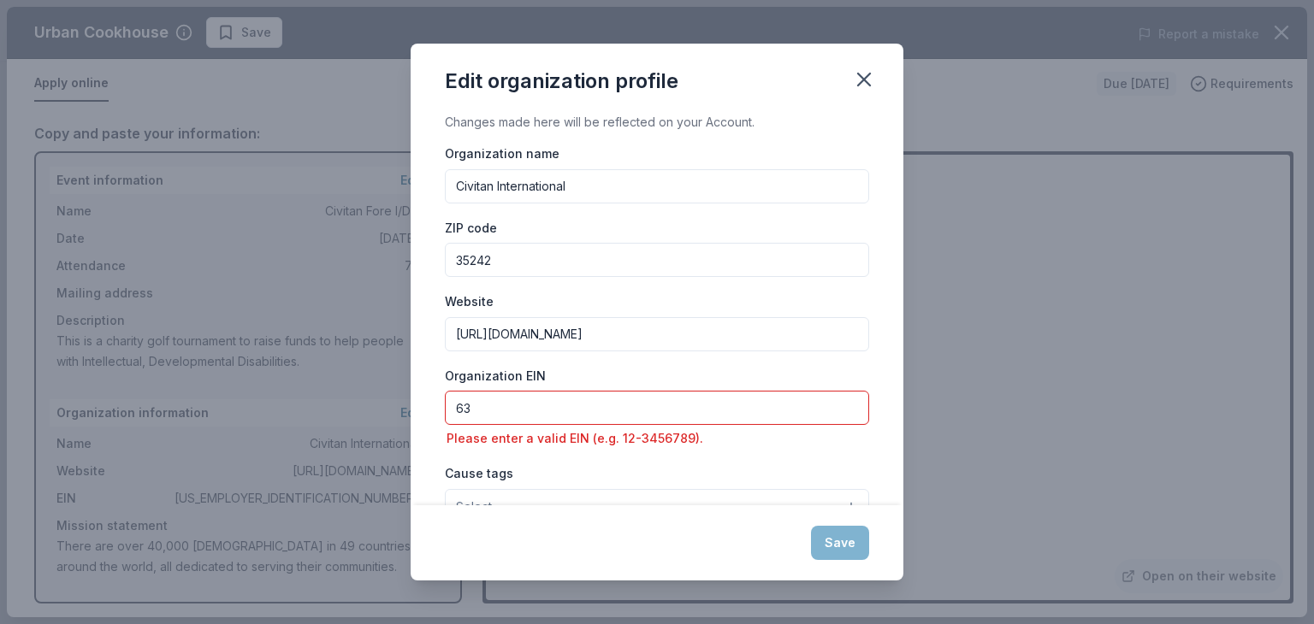
type input "6"
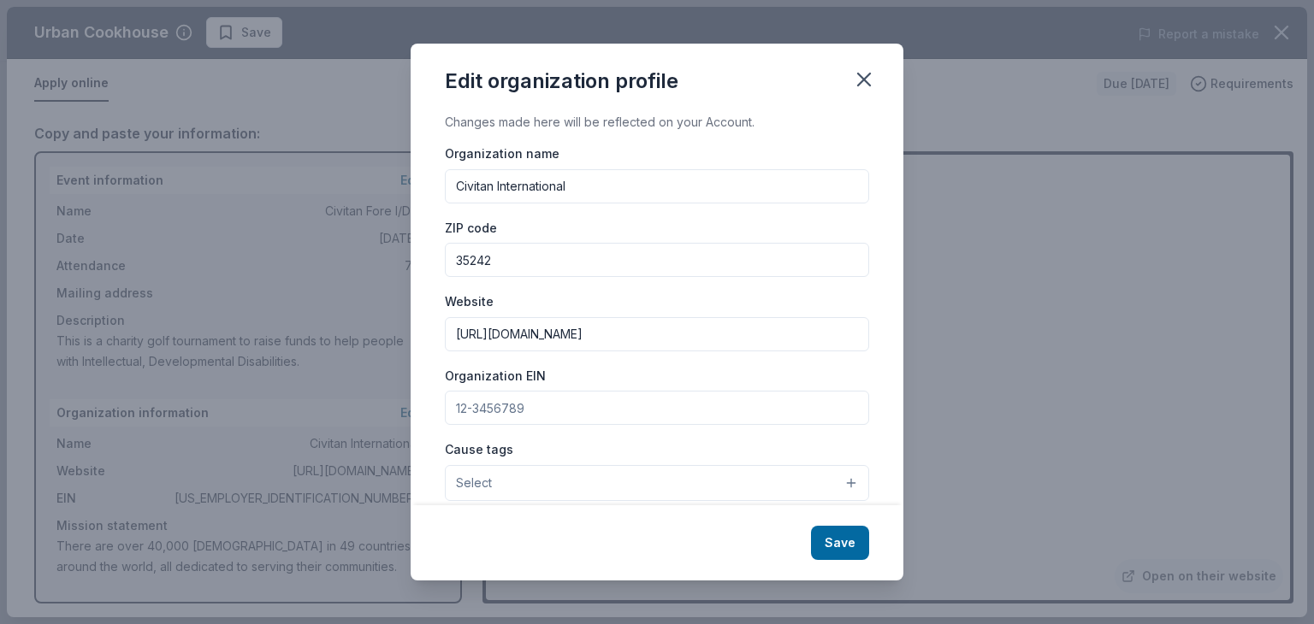
click at [582, 186] on input "Civitan International" at bounding box center [657, 186] width 424 height 34
type input "C"
type input "Columbia Club Charities"
click at [503, 261] on input "35242" at bounding box center [657, 260] width 424 height 34
type input "3"
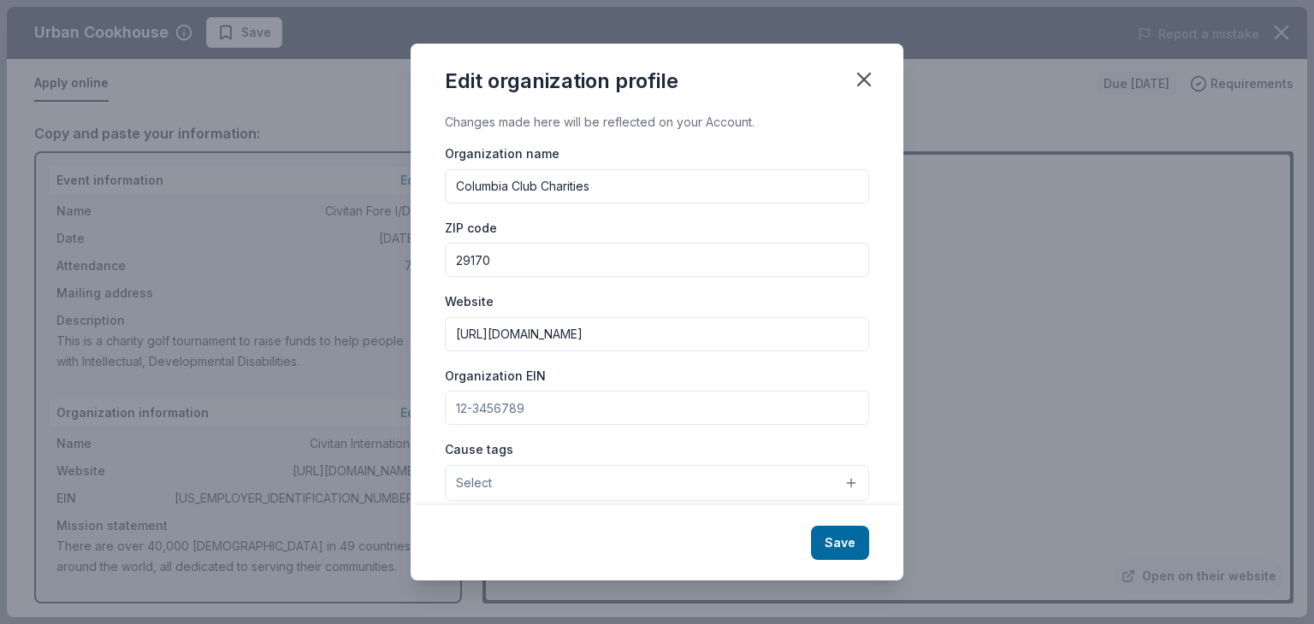
type input "29170"
click at [534, 416] on input "Organization EIN" at bounding box center [657, 408] width 424 height 34
paste input "3-3315005"
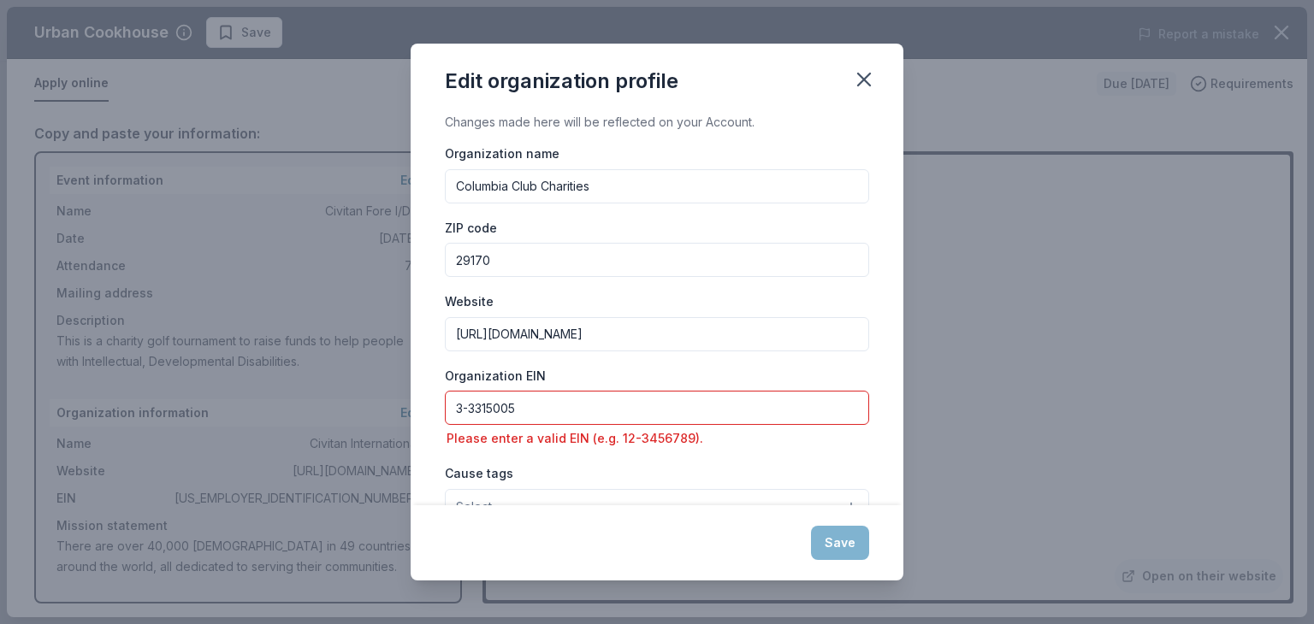
click at [567, 483] on div "Cause tags Select" at bounding box center [657, 494] width 424 height 62
click at [462, 406] on input "3-3315005" at bounding box center [657, 408] width 424 height 34
click at [472, 405] on input "3-3315005" at bounding box center [657, 408] width 424 height 34
click at [472, 410] on input "33315005" at bounding box center [657, 408] width 424 height 34
click at [540, 401] on input "33-315005" at bounding box center [657, 408] width 424 height 34
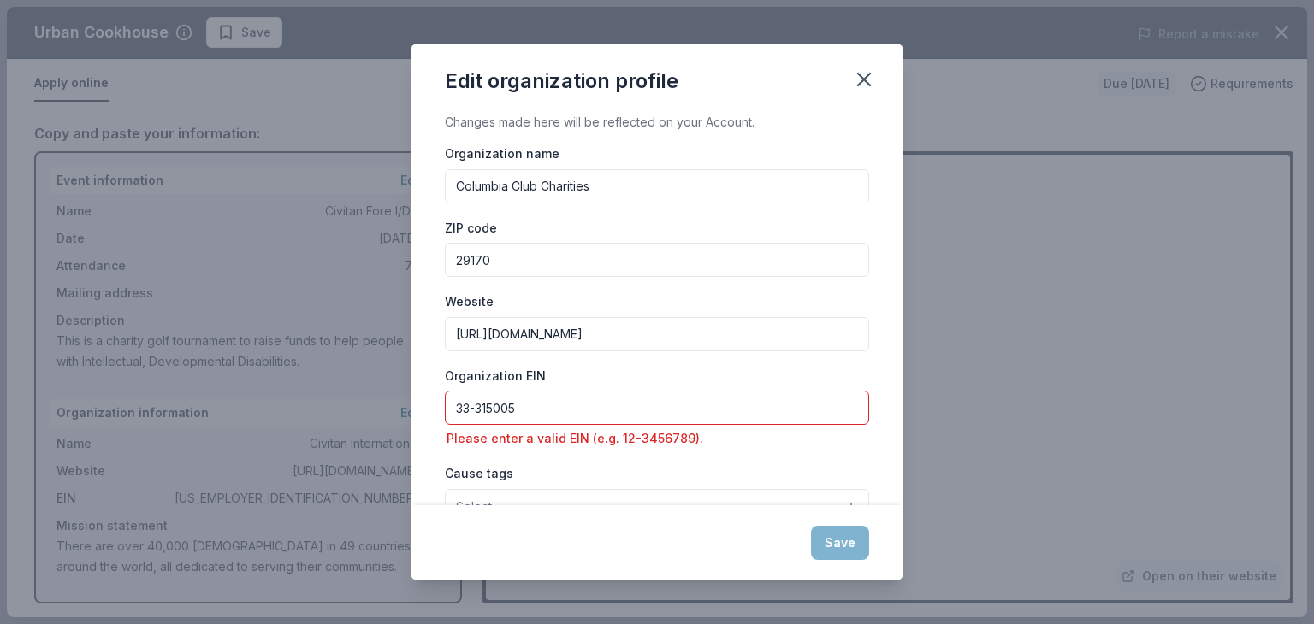
click at [475, 409] on input "33-315005" at bounding box center [657, 408] width 424 height 34
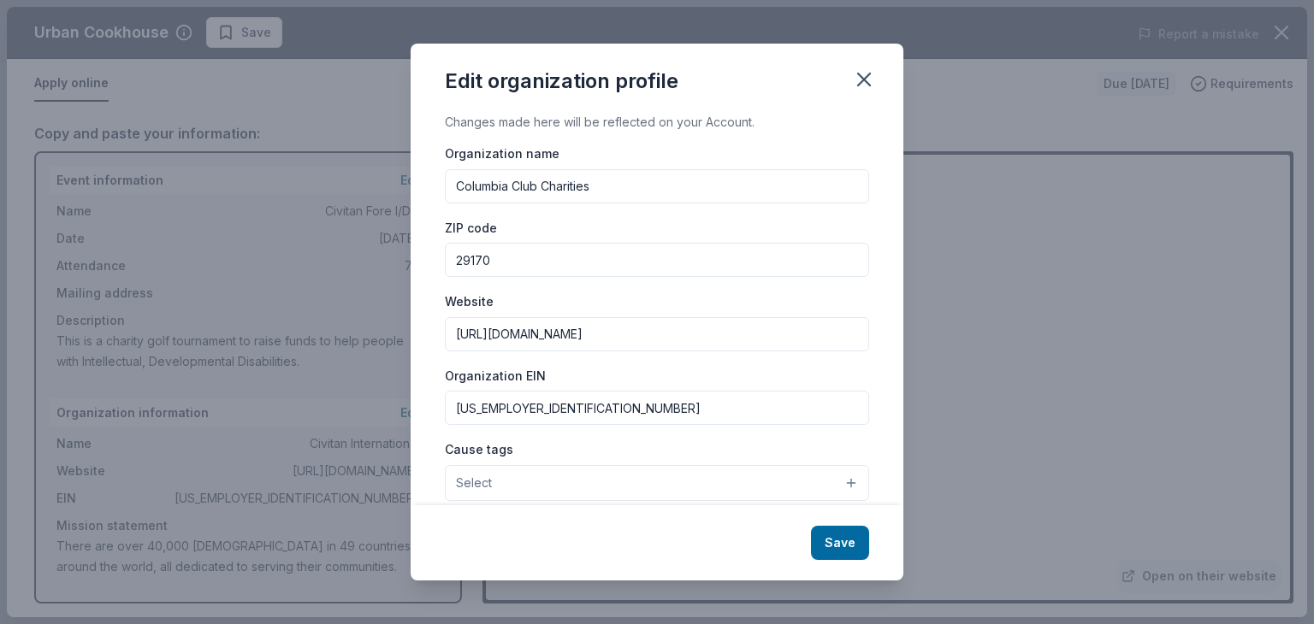
type input "33-3315005"
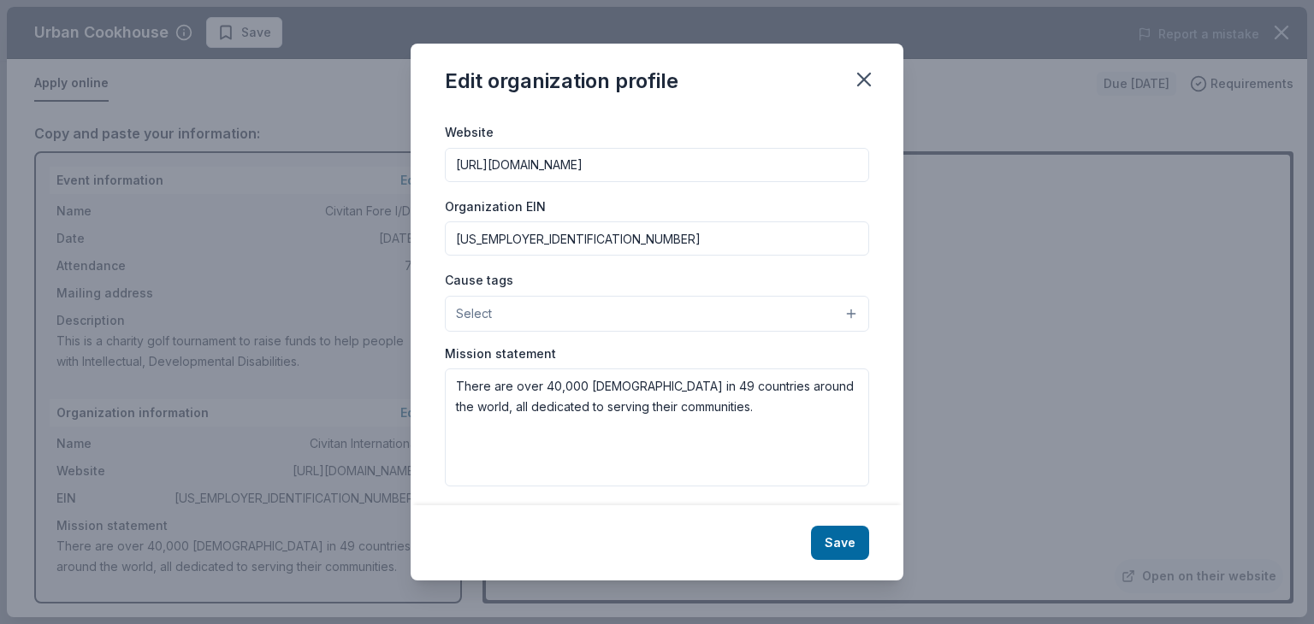
scroll to position [178, 0]
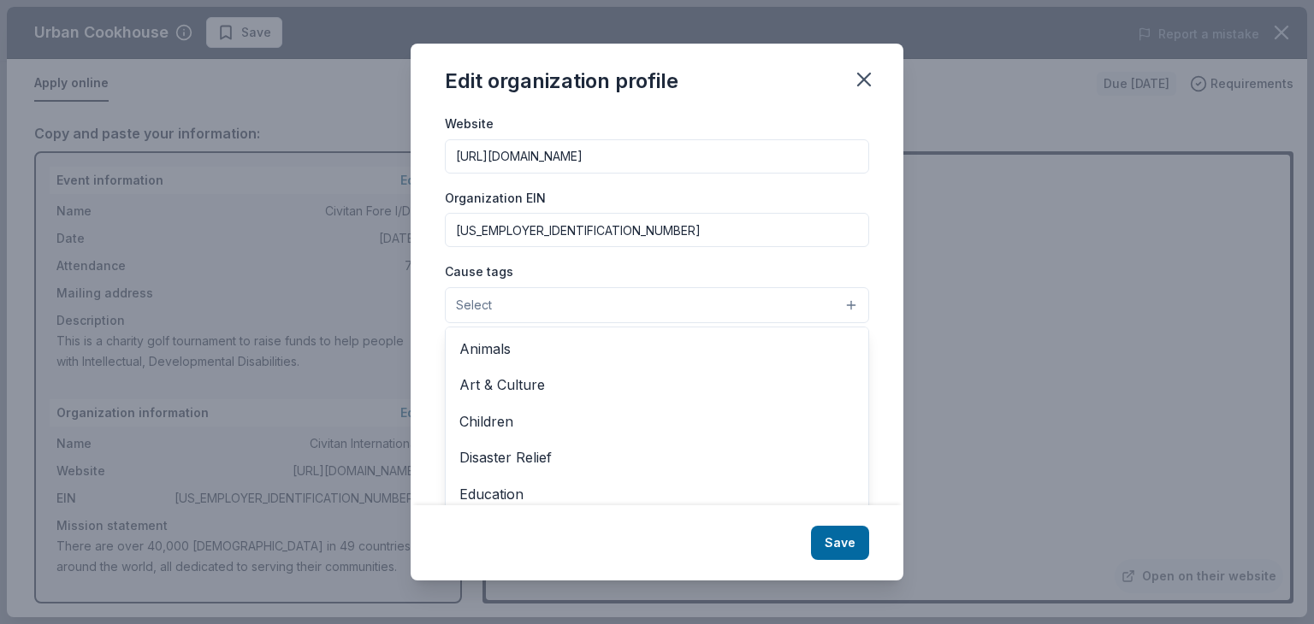
click at [843, 305] on button "Select" at bounding box center [657, 305] width 424 height 36
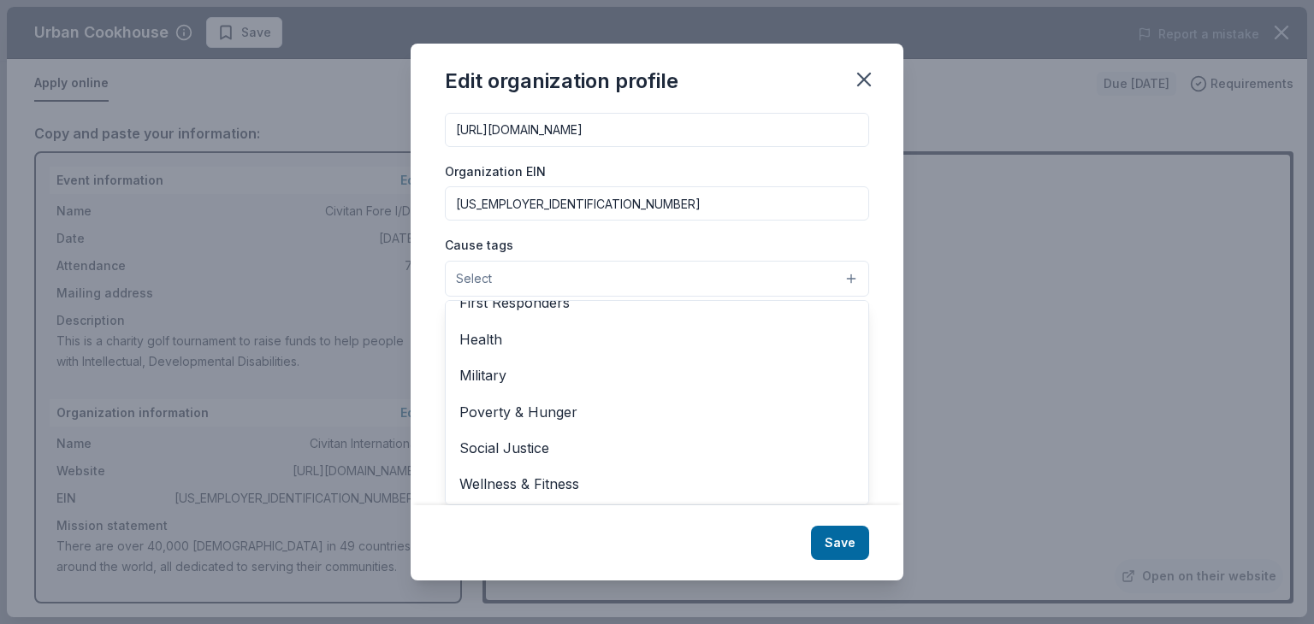
scroll to position [238, 0]
click at [520, 443] on span "Social Justice" at bounding box center [656, 447] width 395 height 22
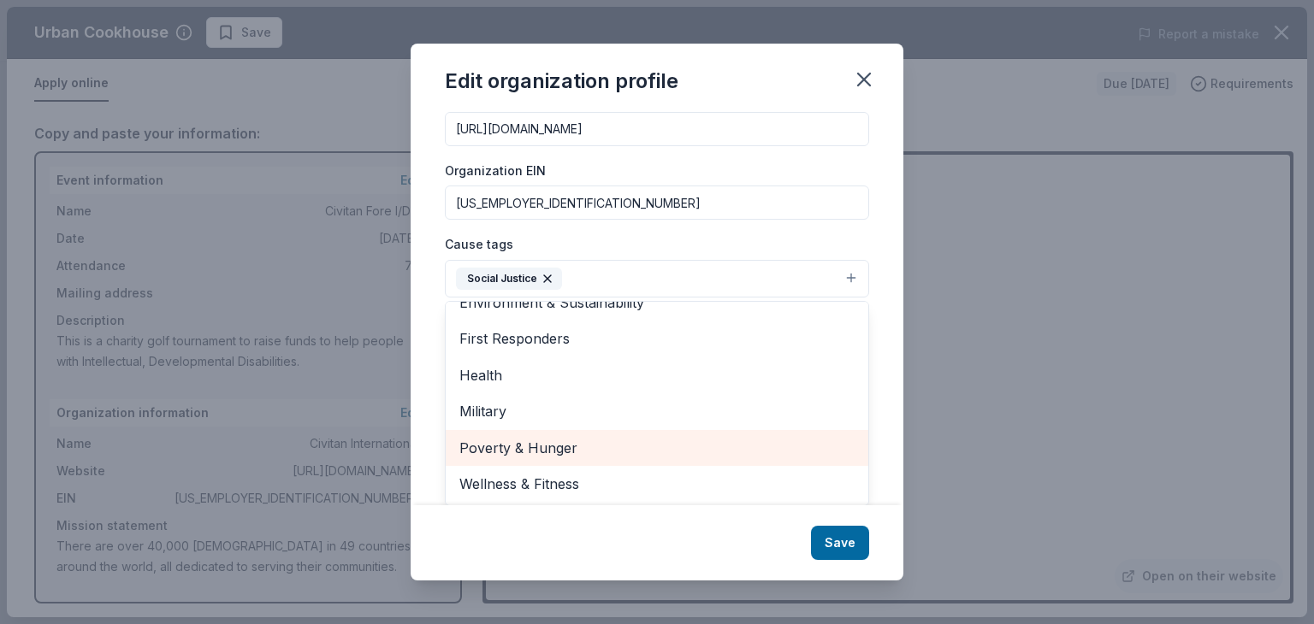
scroll to position [202, 0]
click at [840, 541] on div "Edit organization profile Changes made here will be reflected on your Account. …" at bounding box center [656, 312] width 493 height 537
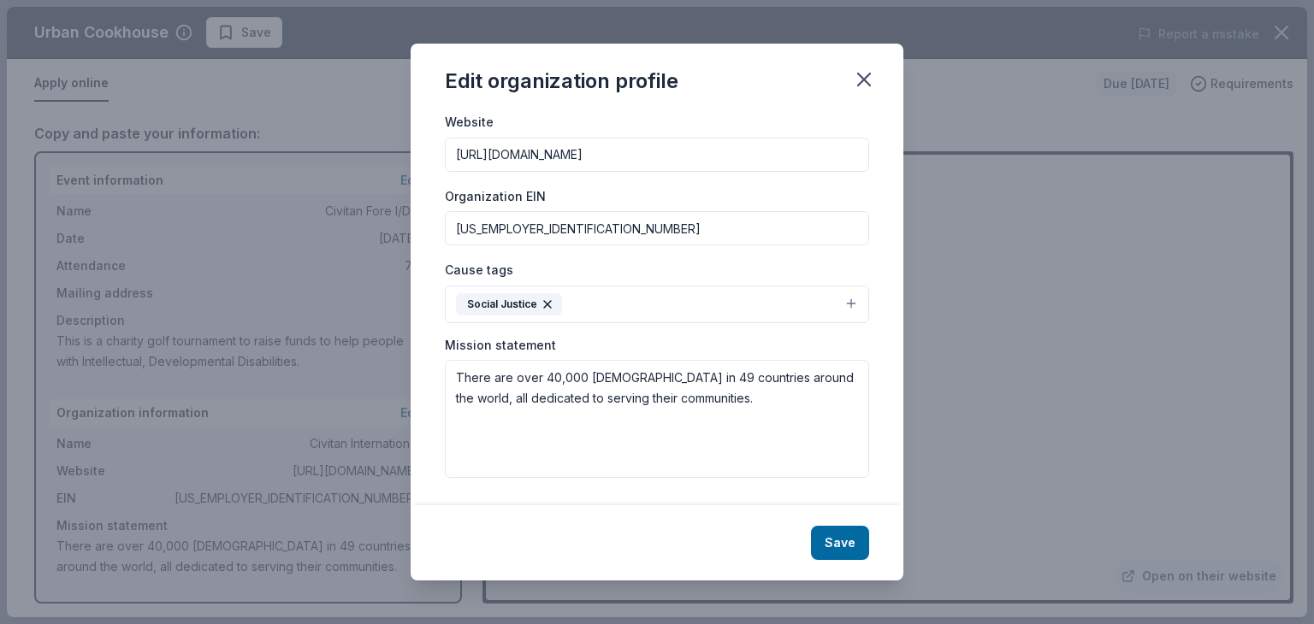
scroll to position [196, 0]
click at [838, 299] on button "Social Justice" at bounding box center [657, 304] width 424 height 38
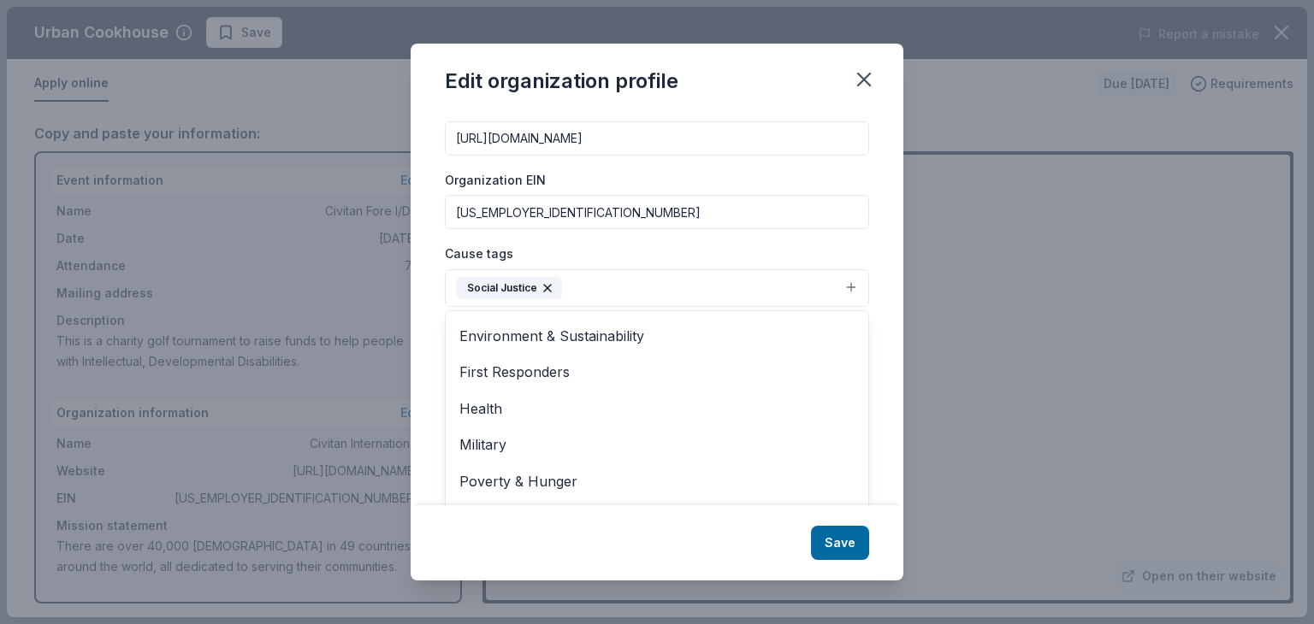
scroll to position [185, 0]
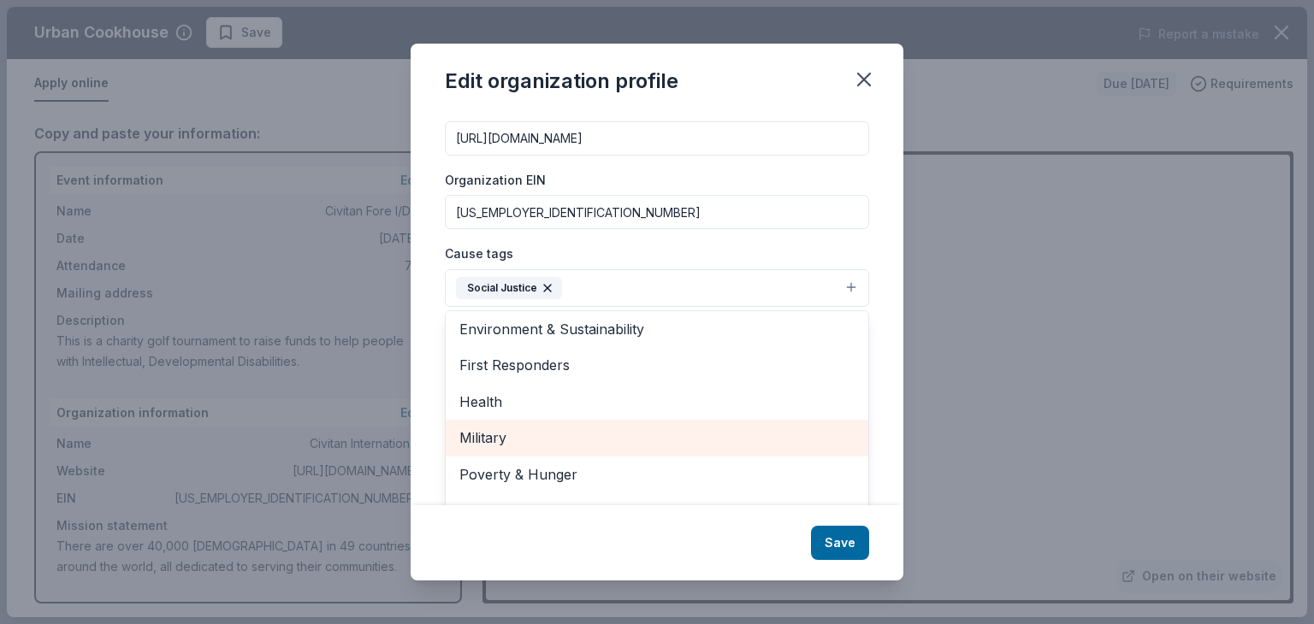
click at [482, 439] on span "Military" at bounding box center [656, 438] width 395 height 22
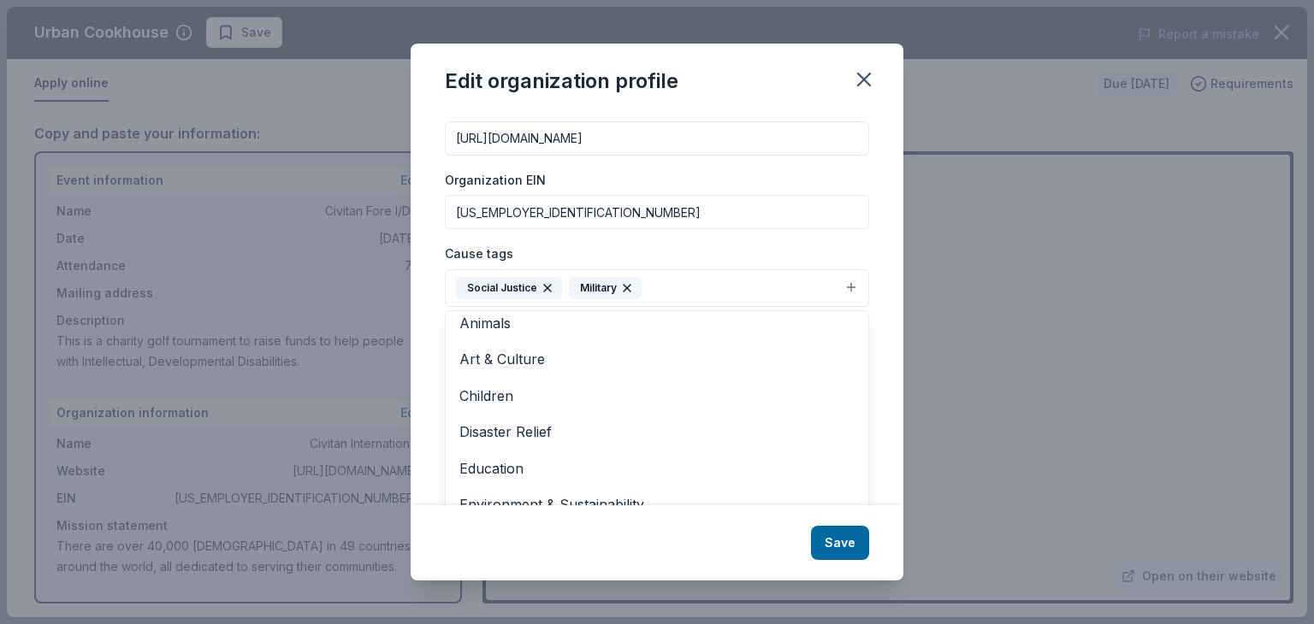
scroll to position [3, 0]
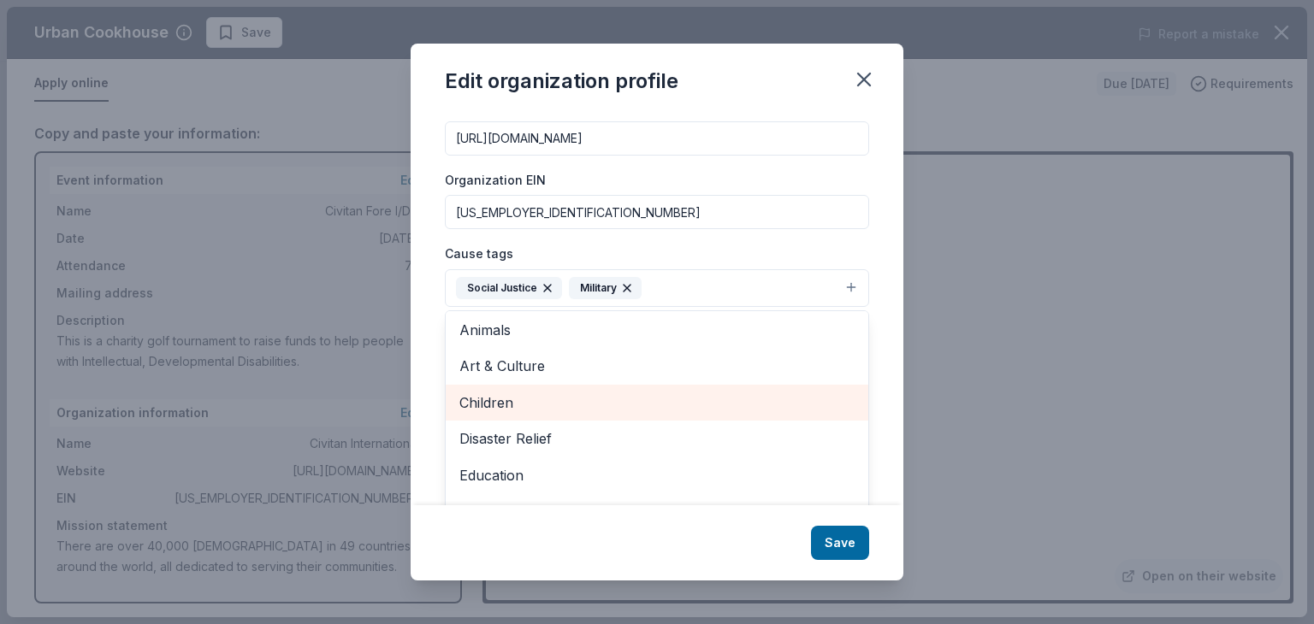
click at [487, 401] on span "Children" at bounding box center [656, 403] width 395 height 22
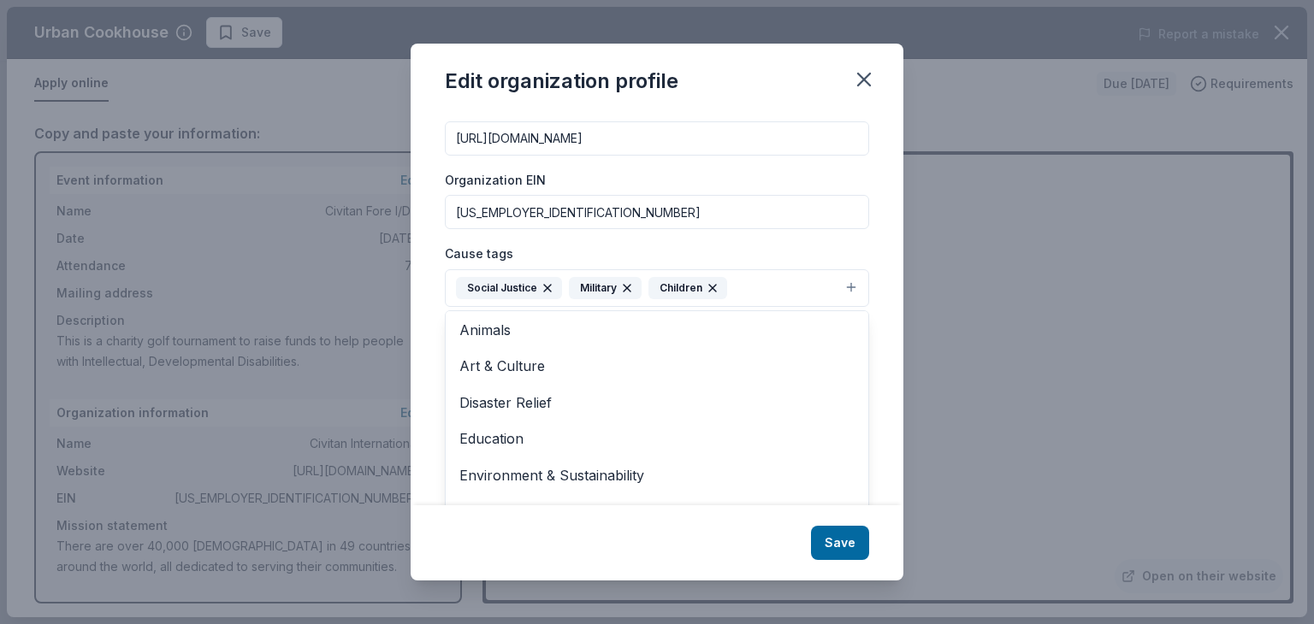
click at [847, 535] on div "Edit organization profile Changes made here will be reflected on your Account. …" at bounding box center [656, 312] width 493 height 537
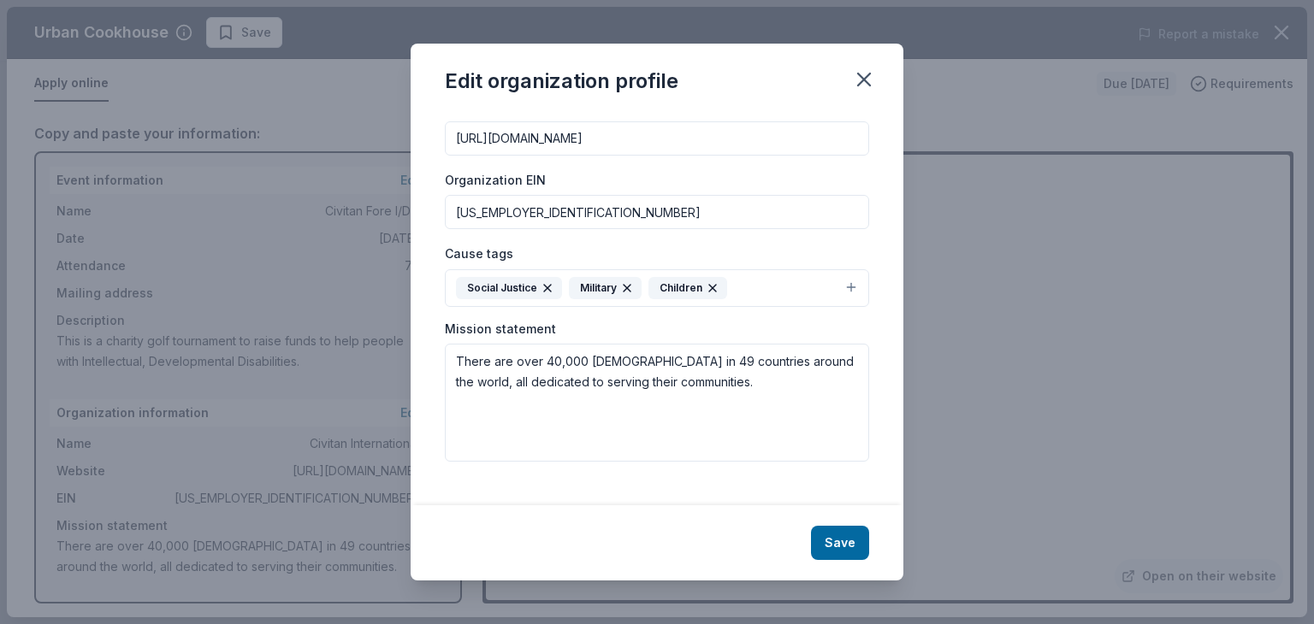
scroll to position [180, 0]
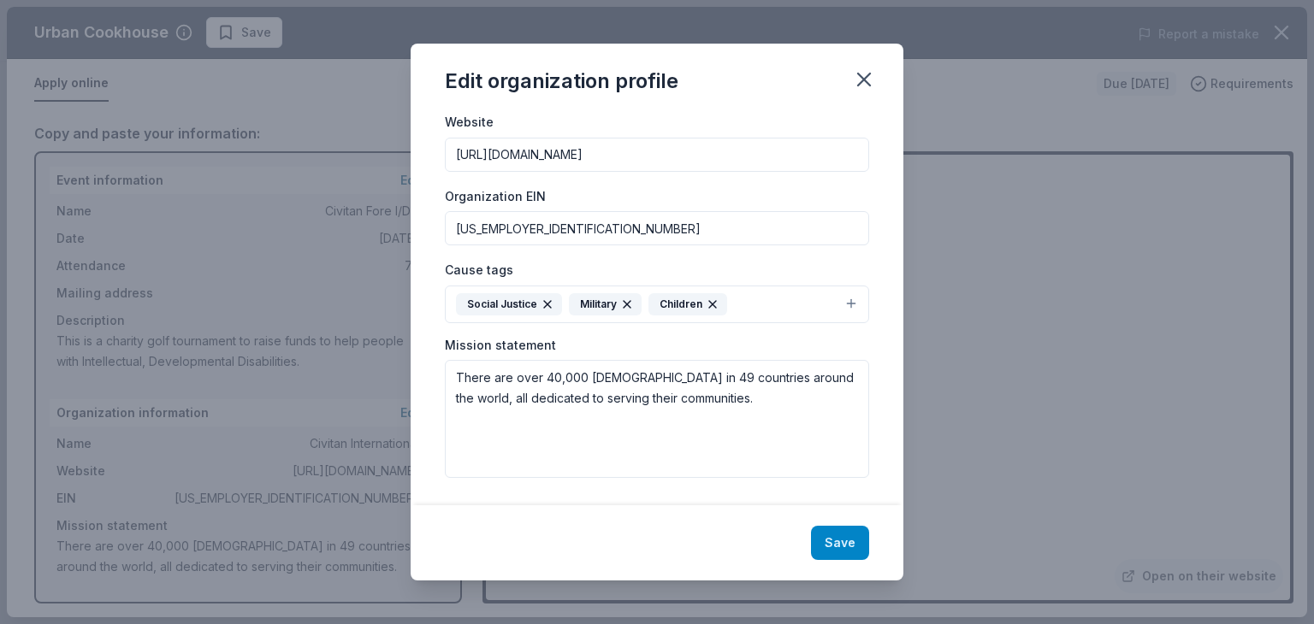
click at [848, 540] on button "Save" at bounding box center [840, 543] width 58 height 34
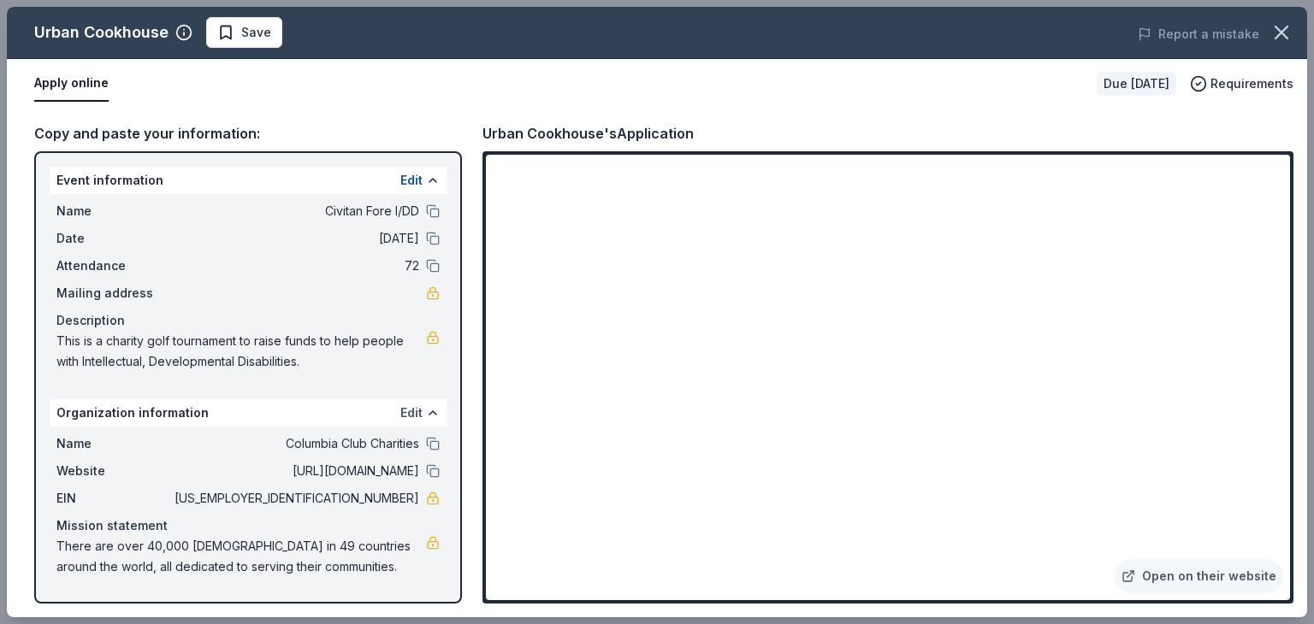
click at [410, 416] on button "Edit" at bounding box center [411, 413] width 22 height 21
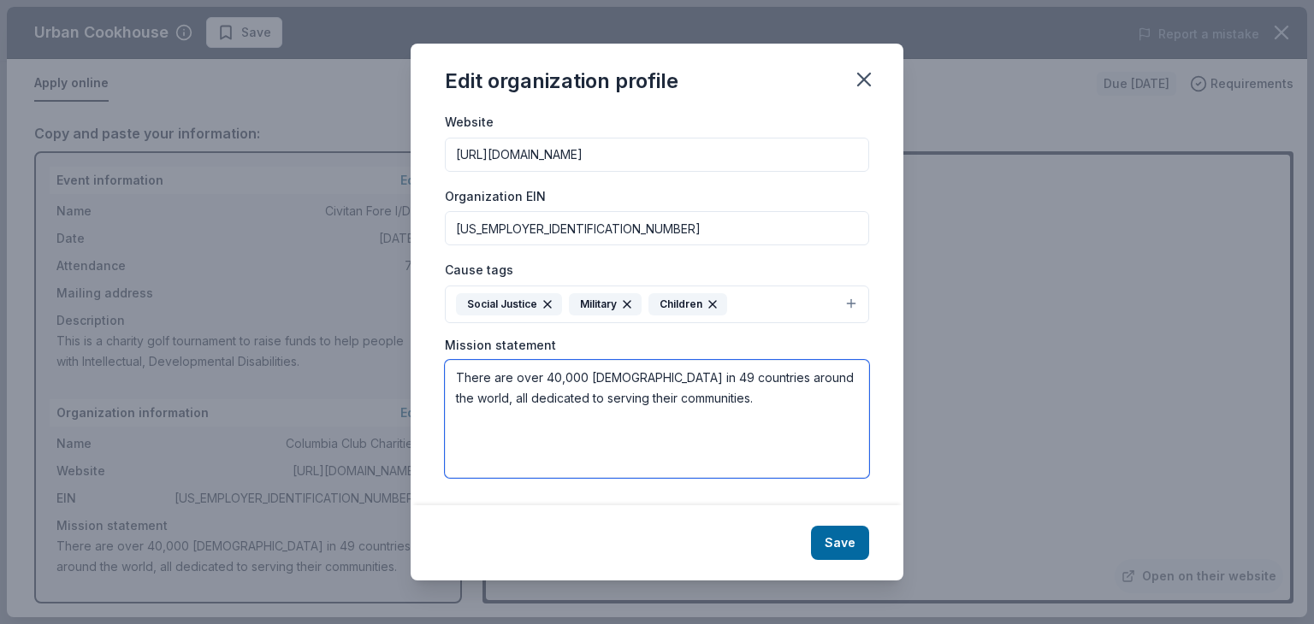
click at [551, 377] on textarea "There are over 40,000 Civitans in 49 countries around the world, all dedicated …" at bounding box center [657, 419] width 424 height 118
type textarea "There are over 20,000 Civitans in 49 countries around the world, all dedicated …"
drag, startPoint x: 698, startPoint y: 398, endPoint x: 452, endPoint y: 375, distance: 246.4
click at [452, 375] on textarea "There are over 20,000 Civitans in 49 countries around the world, all dedicated …" at bounding box center [657, 419] width 424 height 118
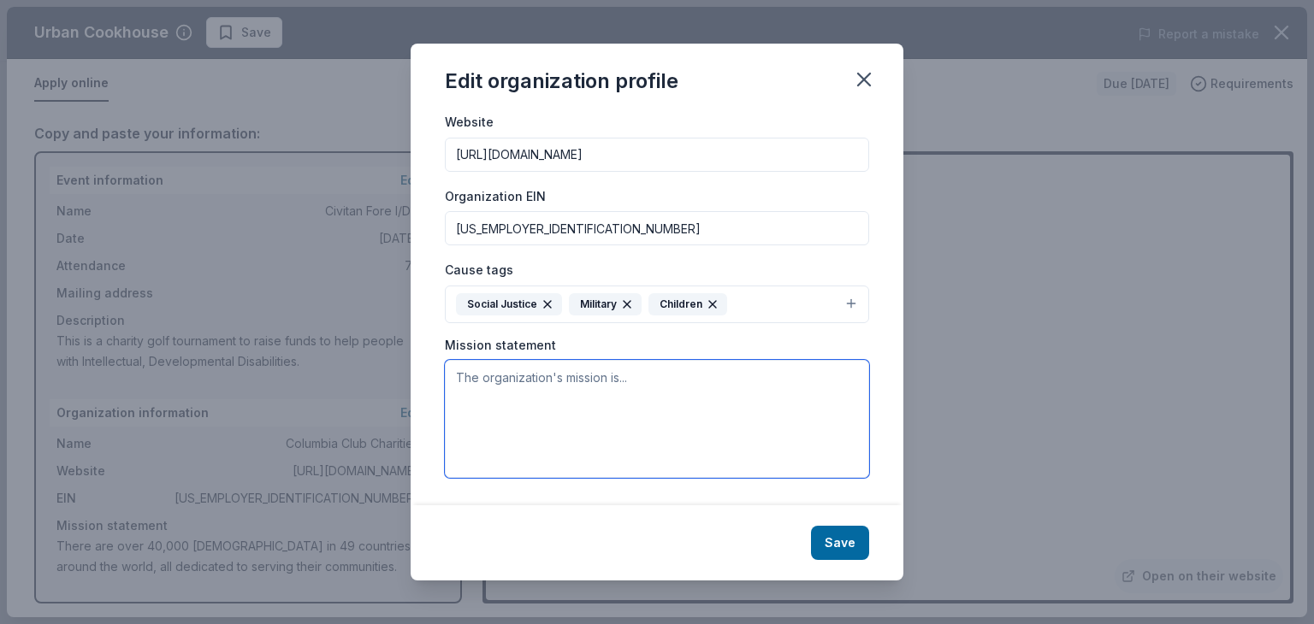
click at [469, 379] on textarea at bounding box center [657, 419] width 424 height 118
paste textarea "Our organization was started as a philanthropy organization to help give funds …"
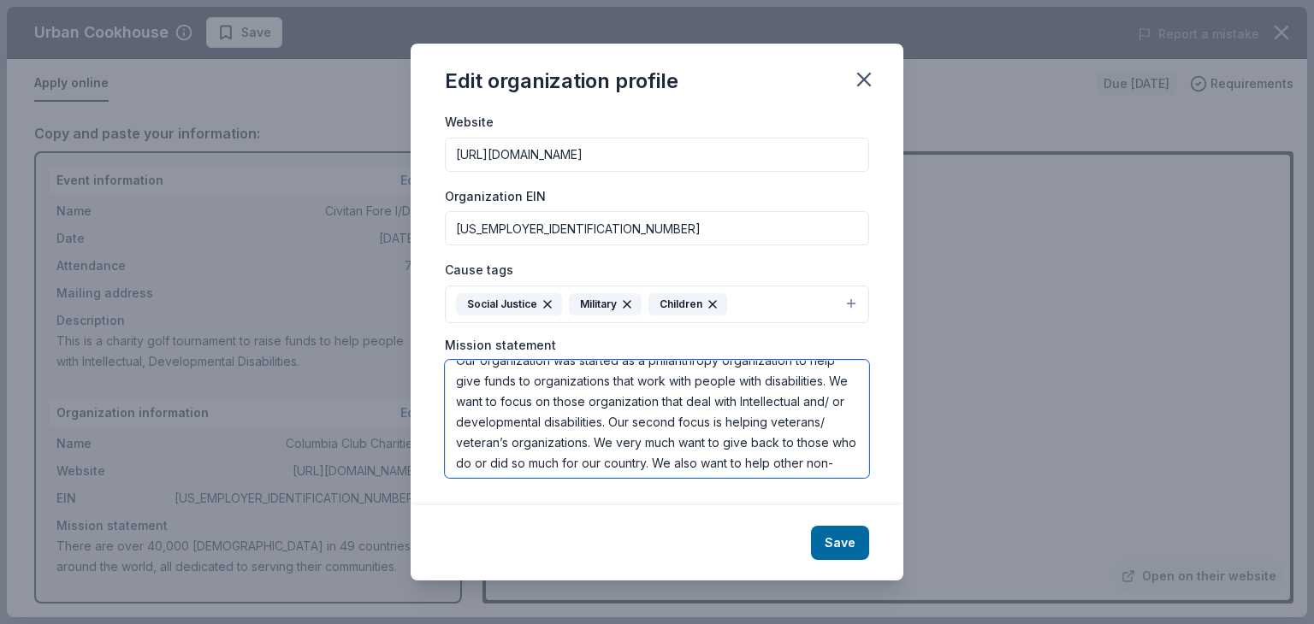
scroll to position [0, 0]
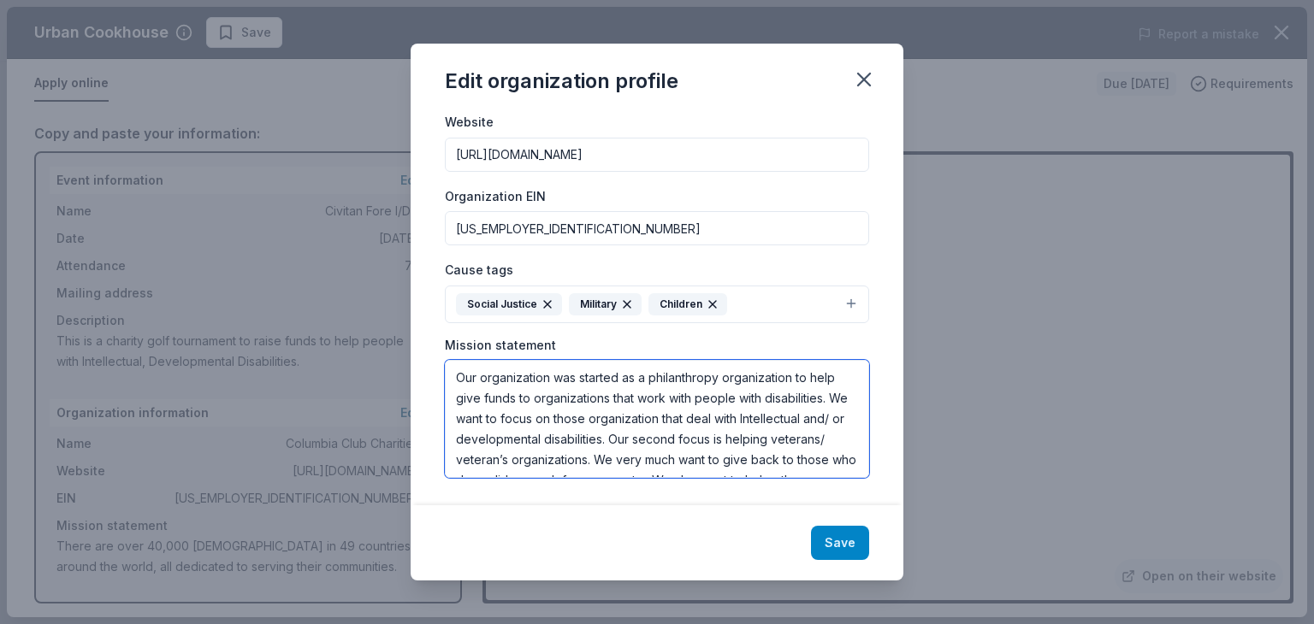
type textarea "Our organization was started as a philanthropy organization to help give funds …"
click at [839, 545] on button "Save" at bounding box center [840, 543] width 58 height 34
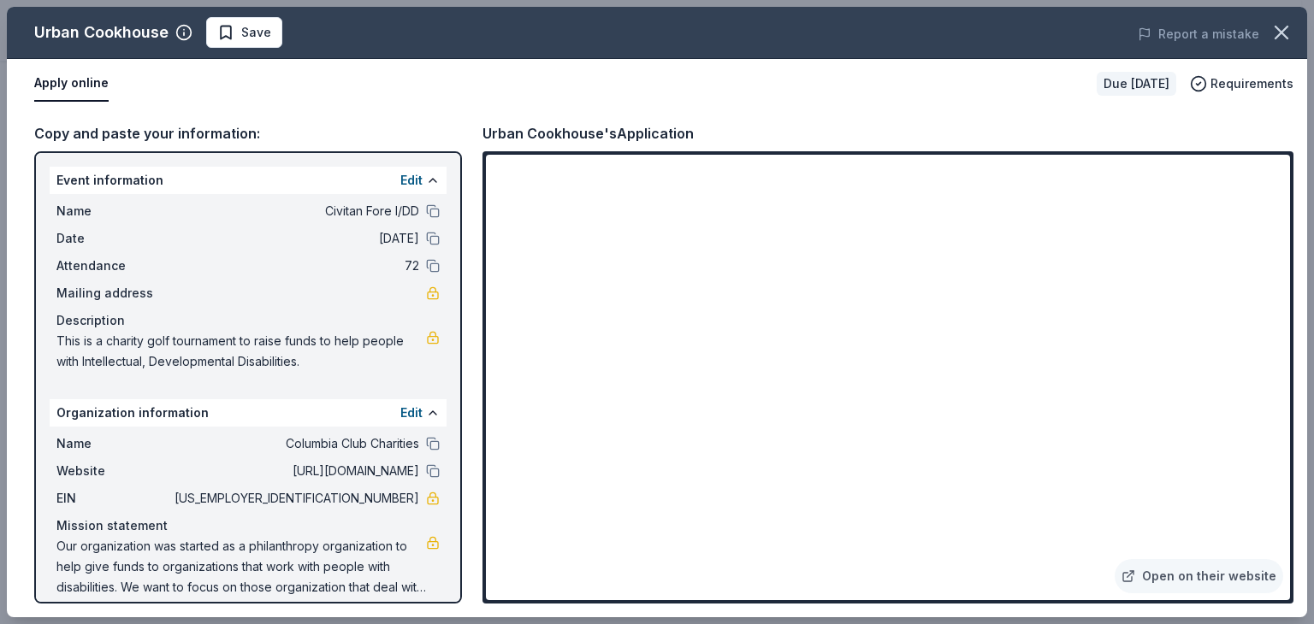
scroll to position [15, 0]
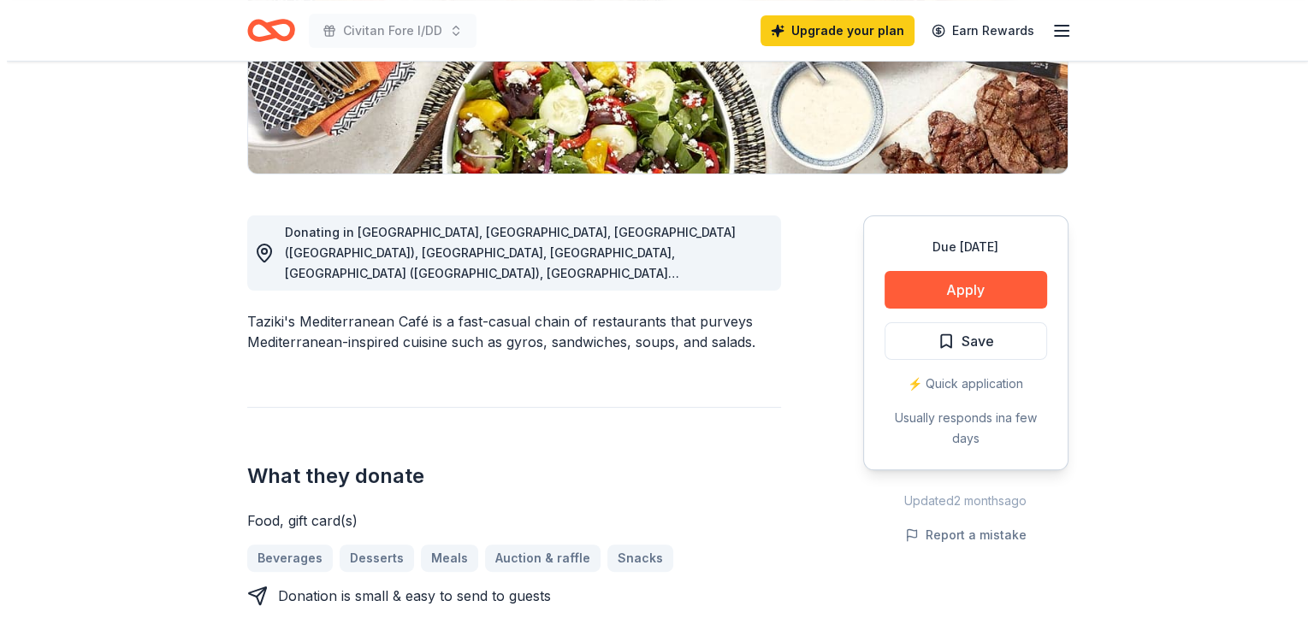
scroll to position [349, 0]
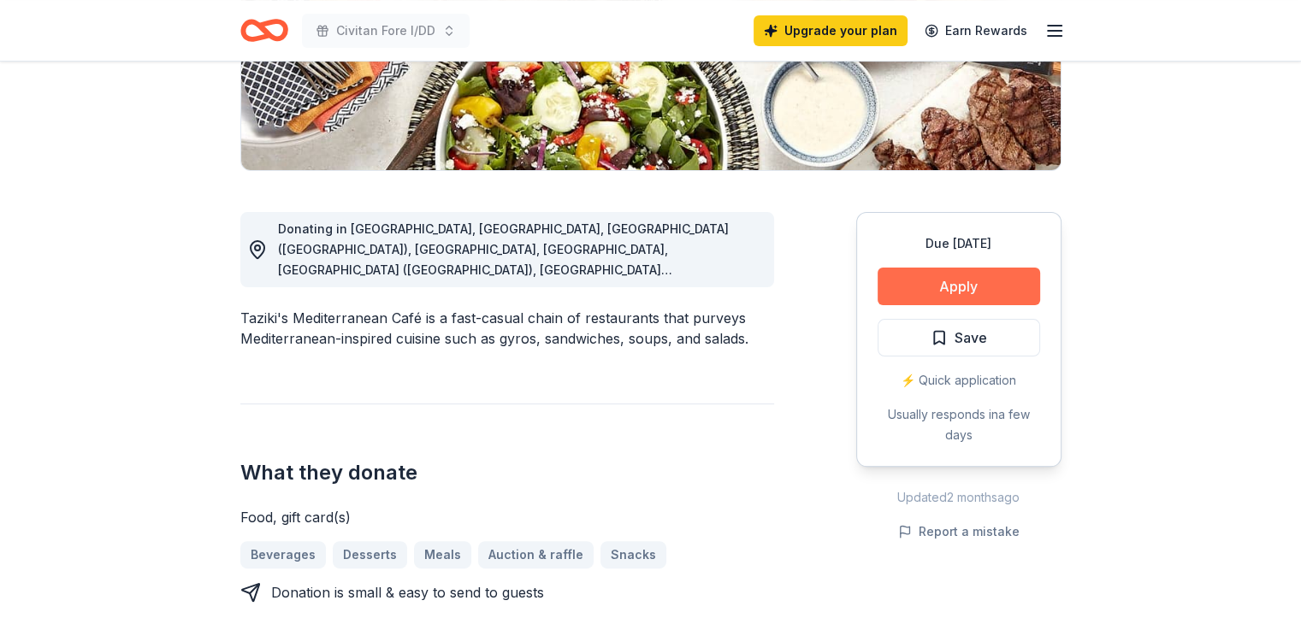
click at [954, 287] on button "Apply" at bounding box center [958, 287] width 162 height 38
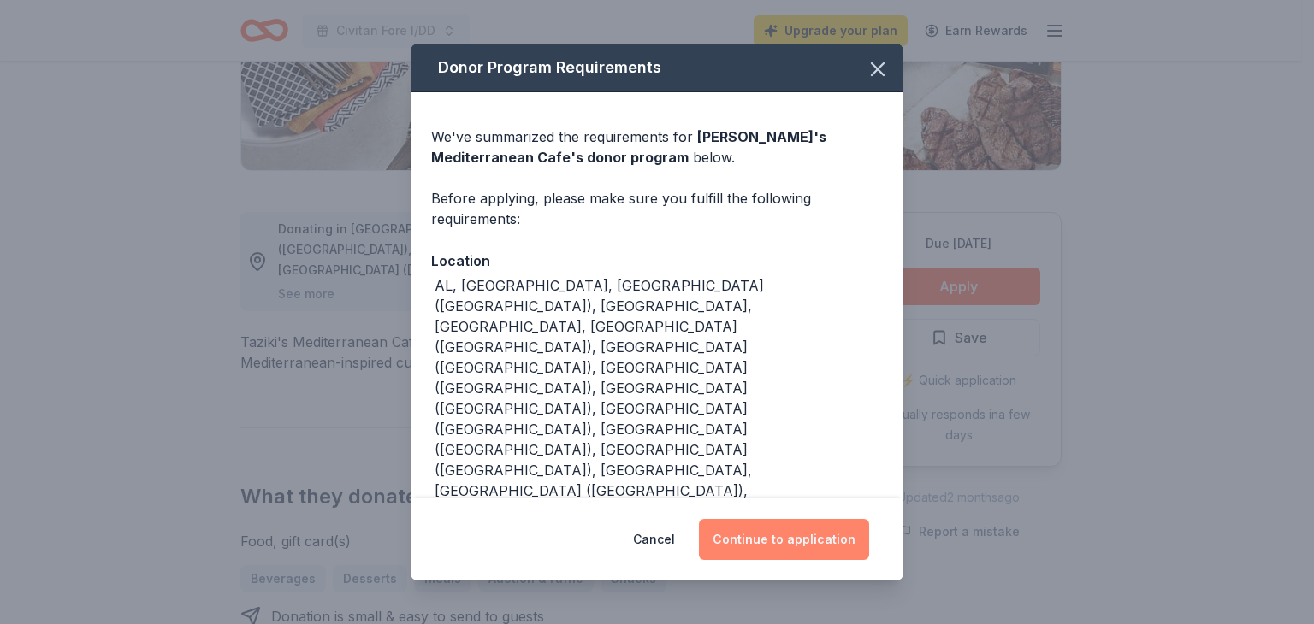
click at [781, 519] on button "Continue to application" at bounding box center [784, 539] width 170 height 41
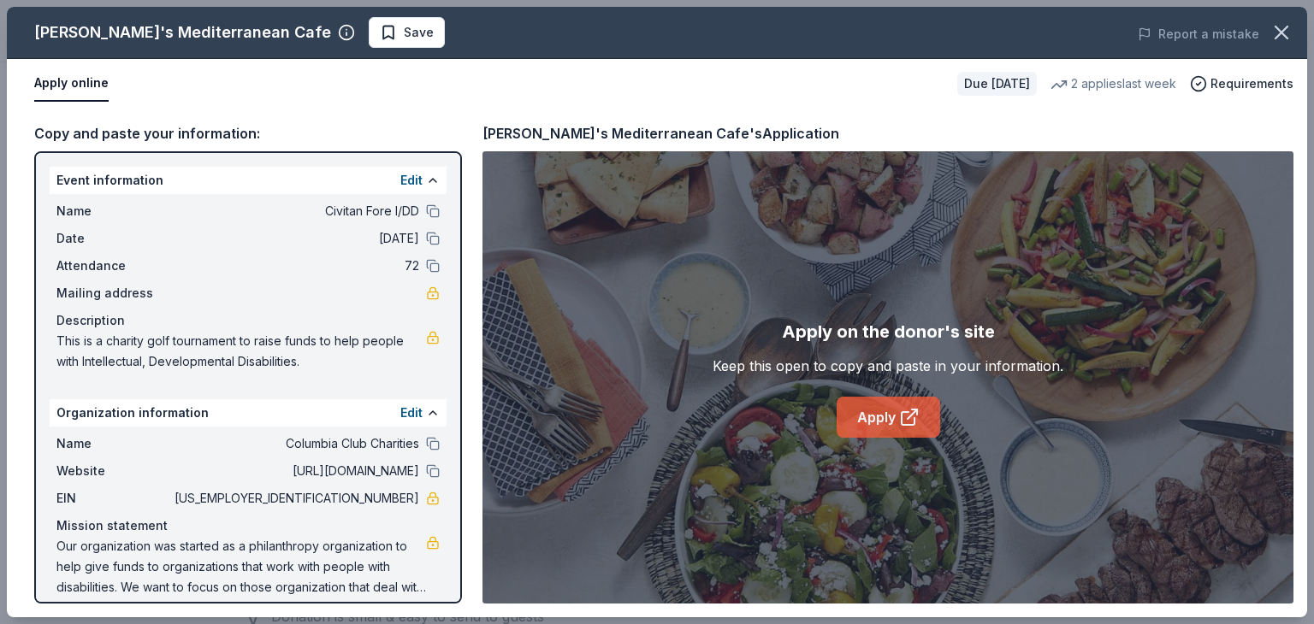
click at [883, 417] on link "Apply" at bounding box center [887, 417] width 103 height 41
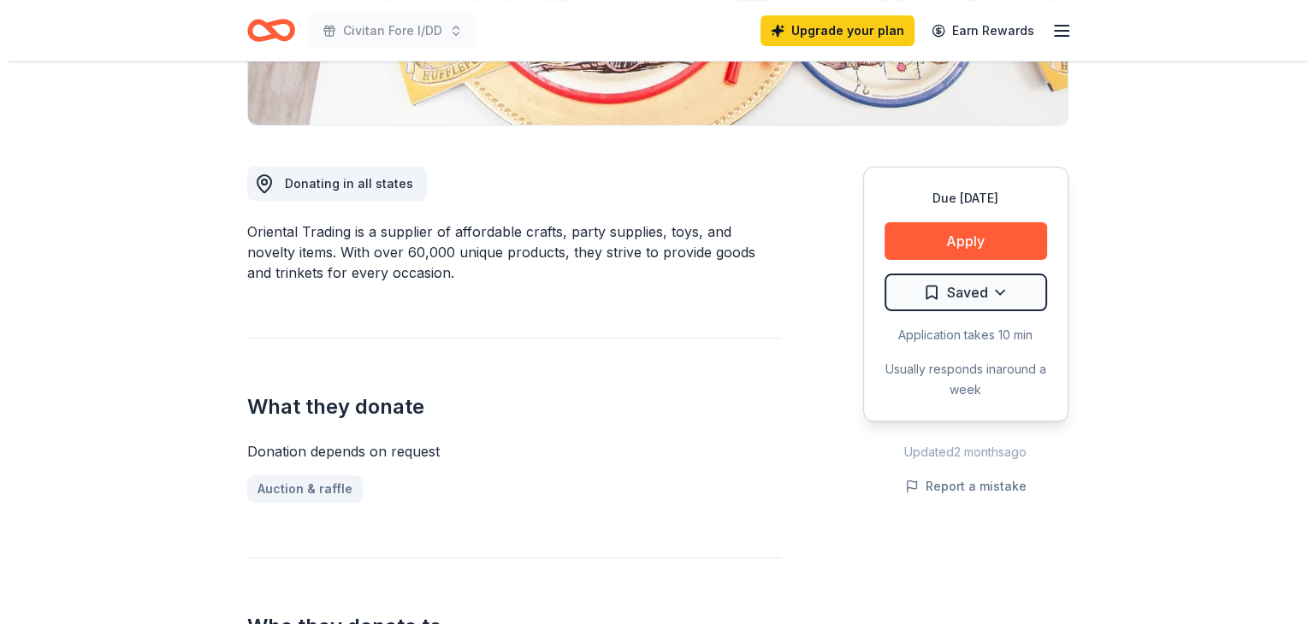
scroll to position [398, 0]
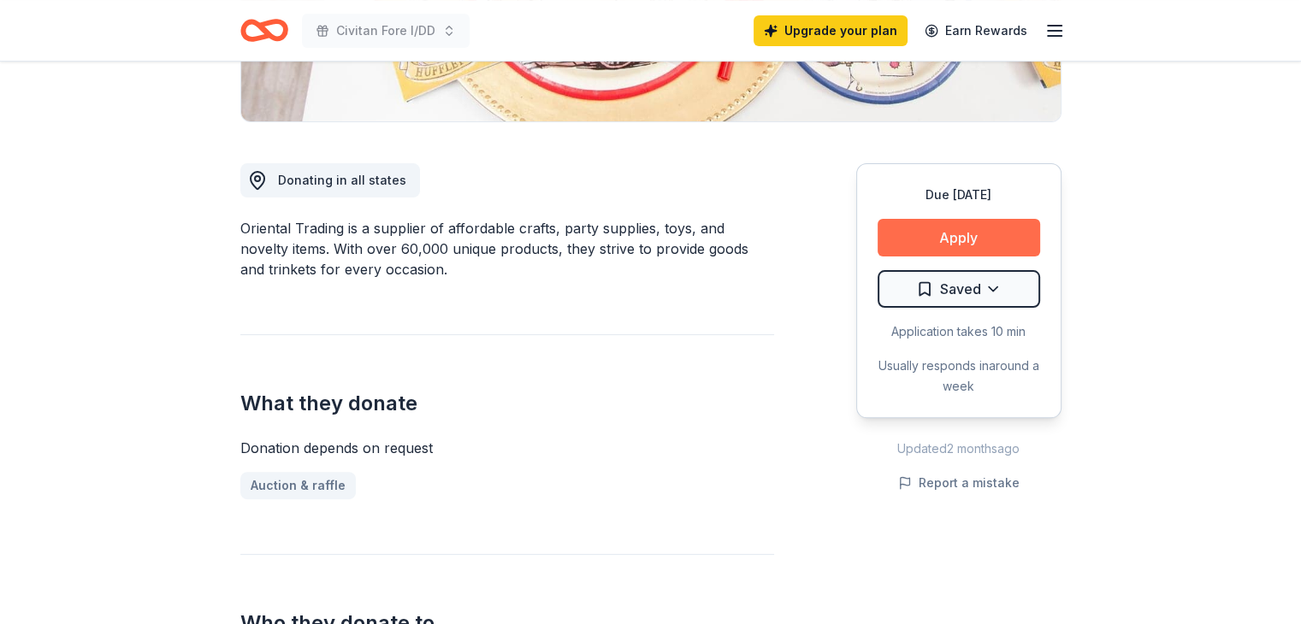
click at [960, 233] on button "Apply" at bounding box center [958, 238] width 162 height 38
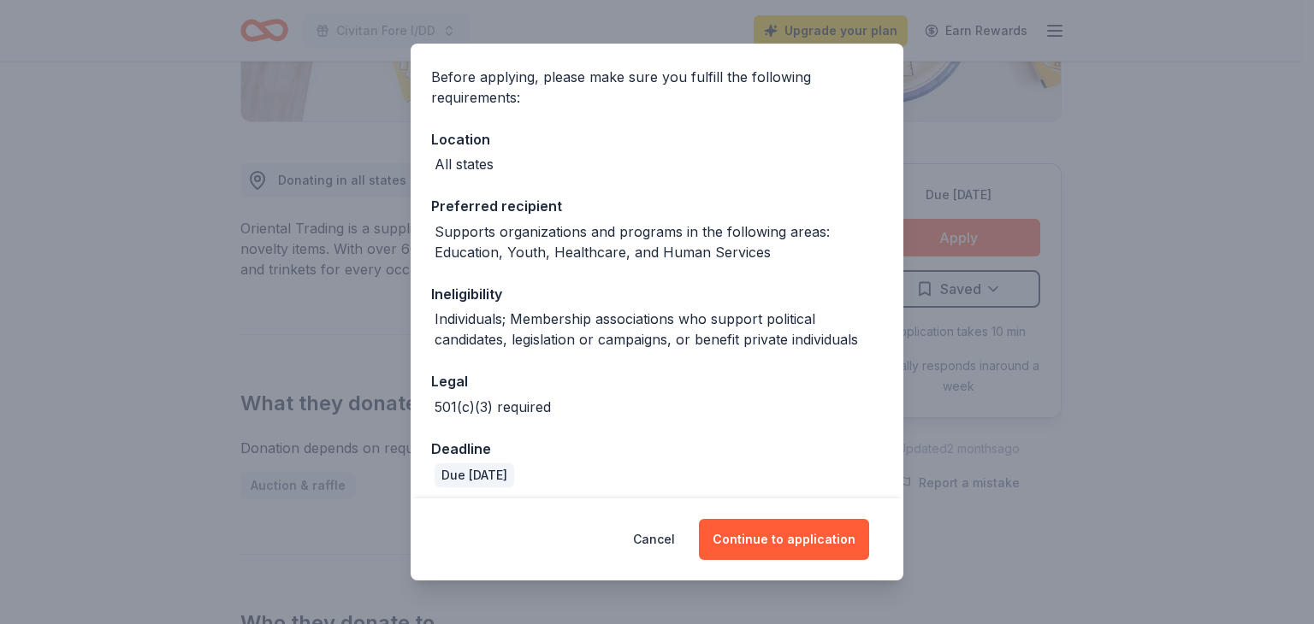
scroll to position [130, 0]
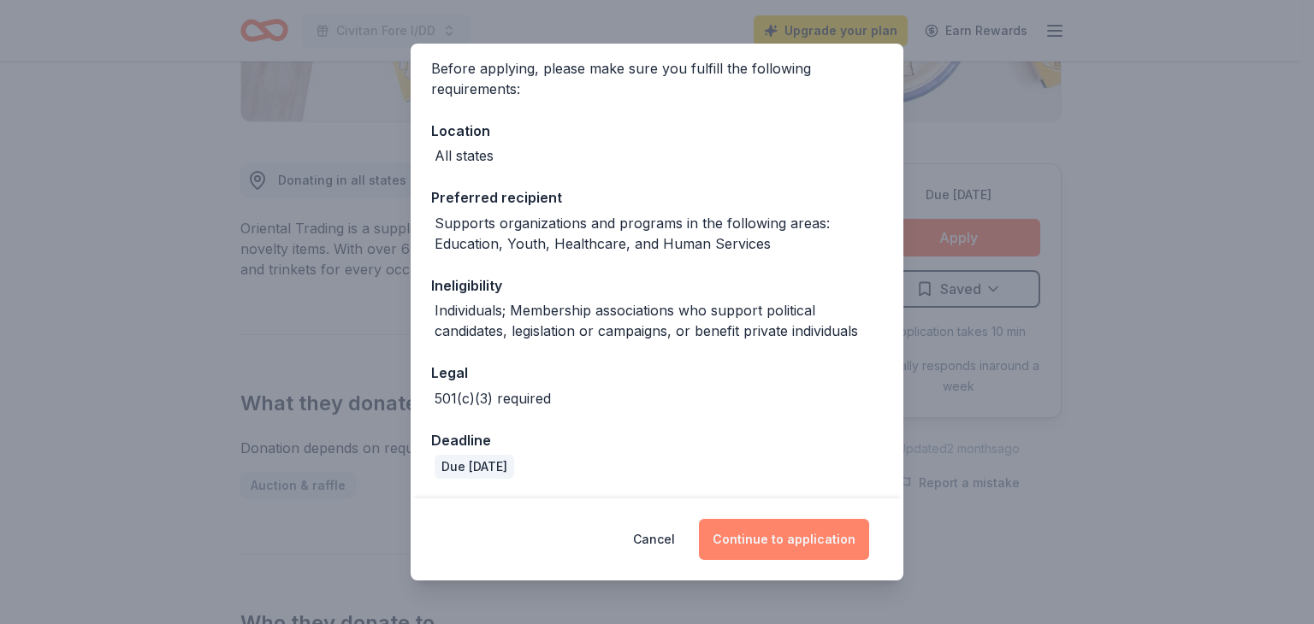
click at [779, 531] on button "Continue to application" at bounding box center [784, 539] width 170 height 41
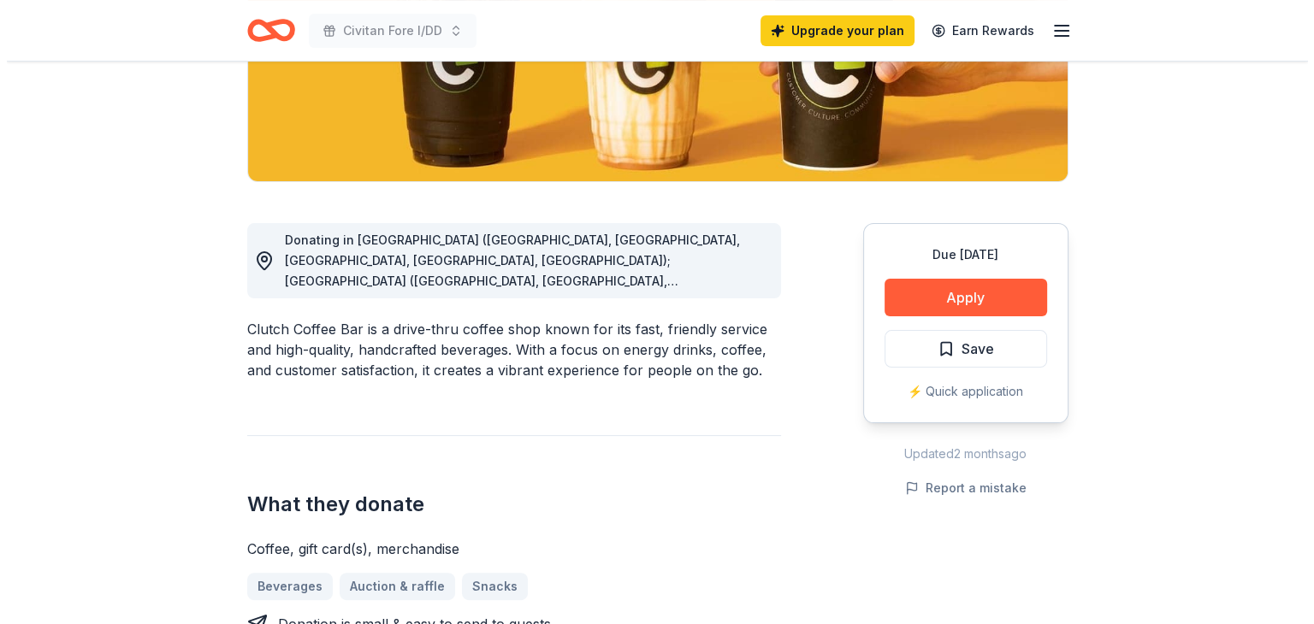
scroll to position [398, 0]
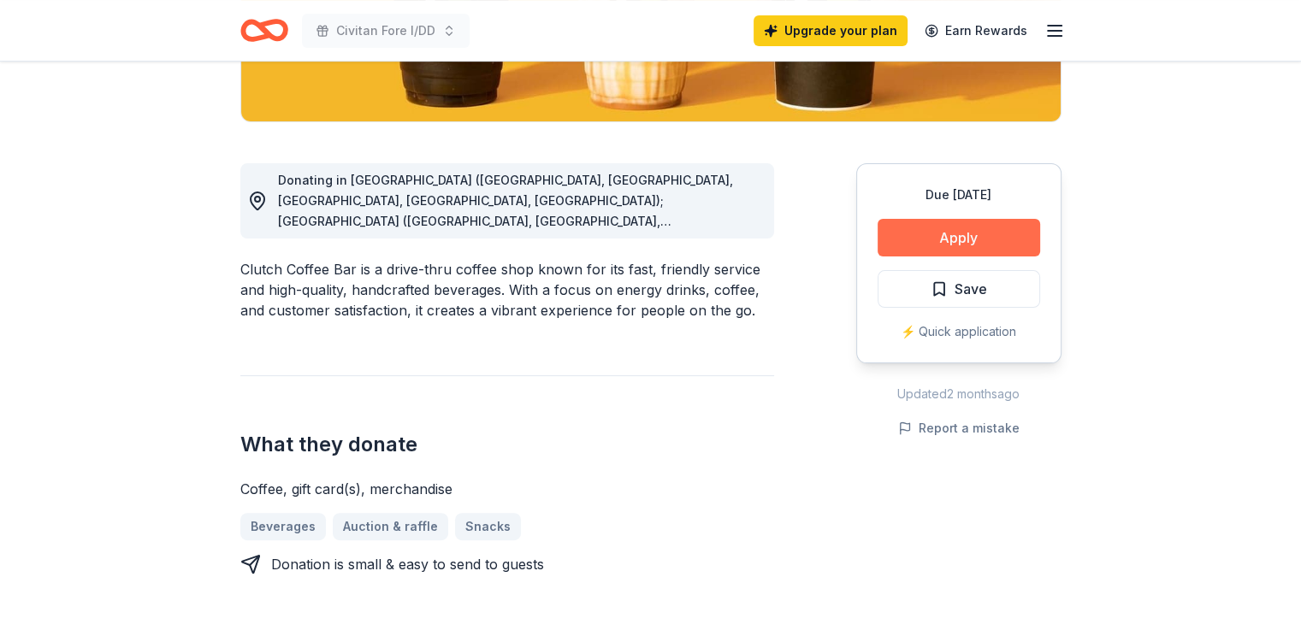
click at [966, 237] on button "Apply" at bounding box center [958, 238] width 162 height 38
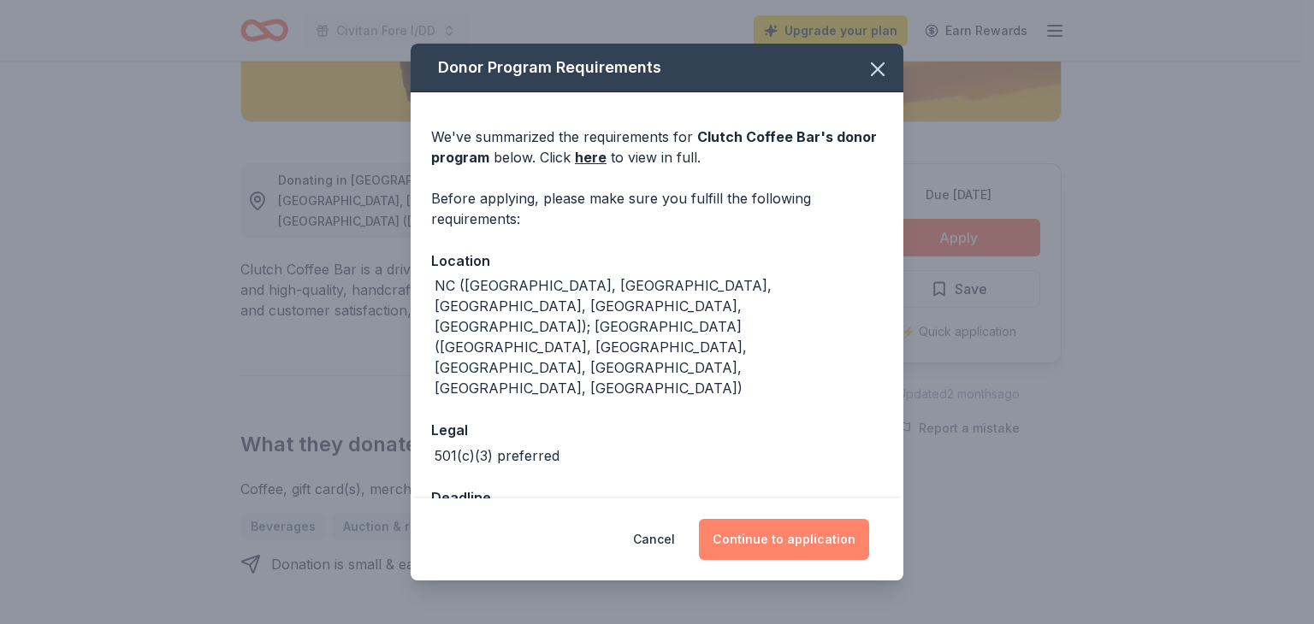
click at [800, 532] on button "Continue to application" at bounding box center [784, 539] width 170 height 41
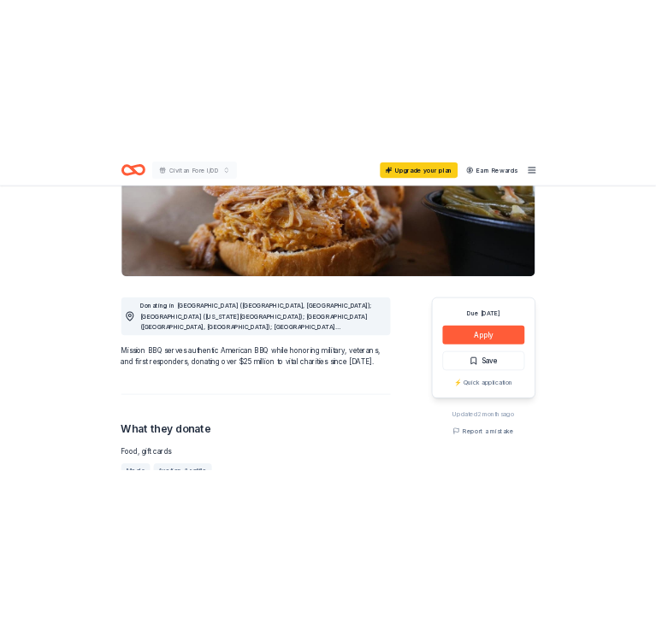
scroll to position [287, 0]
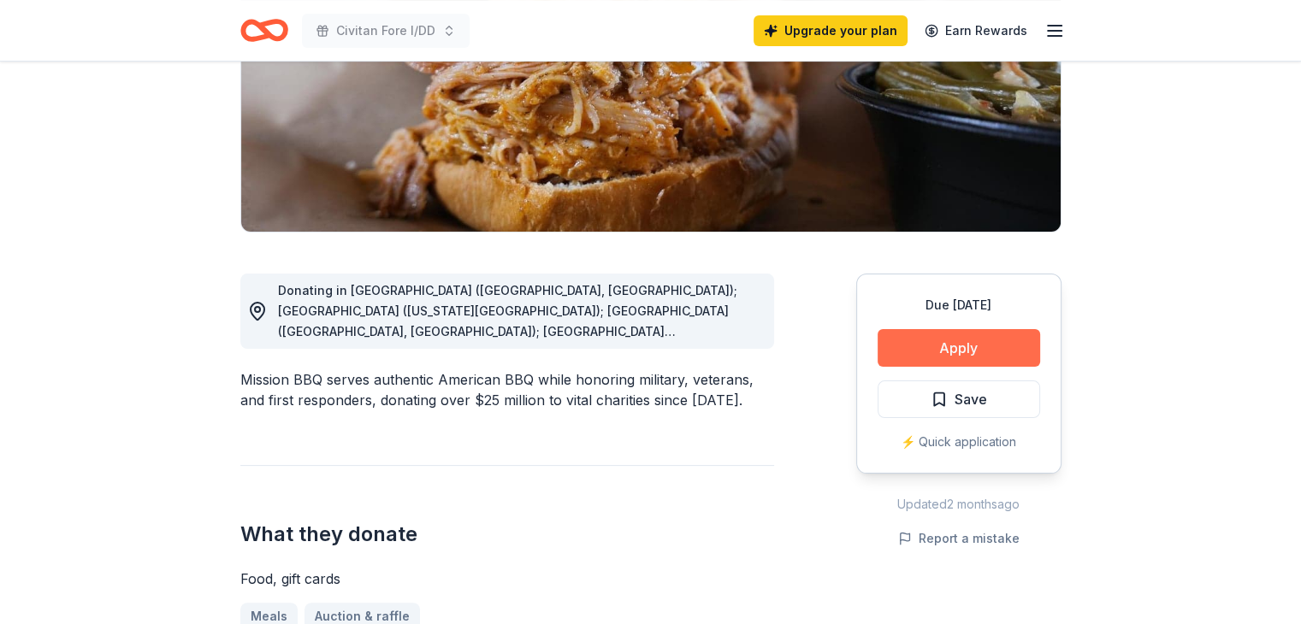
click at [958, 350] on button "Apply" at bounding box center [958, 348] width 162 height 38
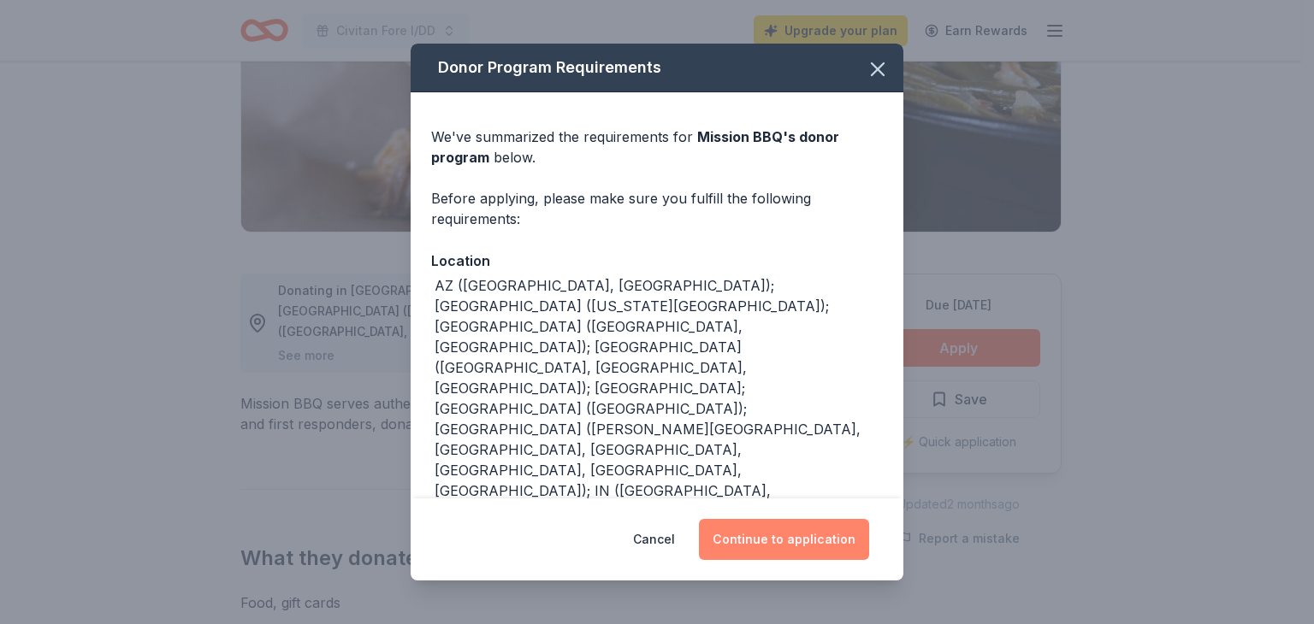
click at [783, 538] on button "Continue to application" at bounding box center [784, 539] width 170 height 41
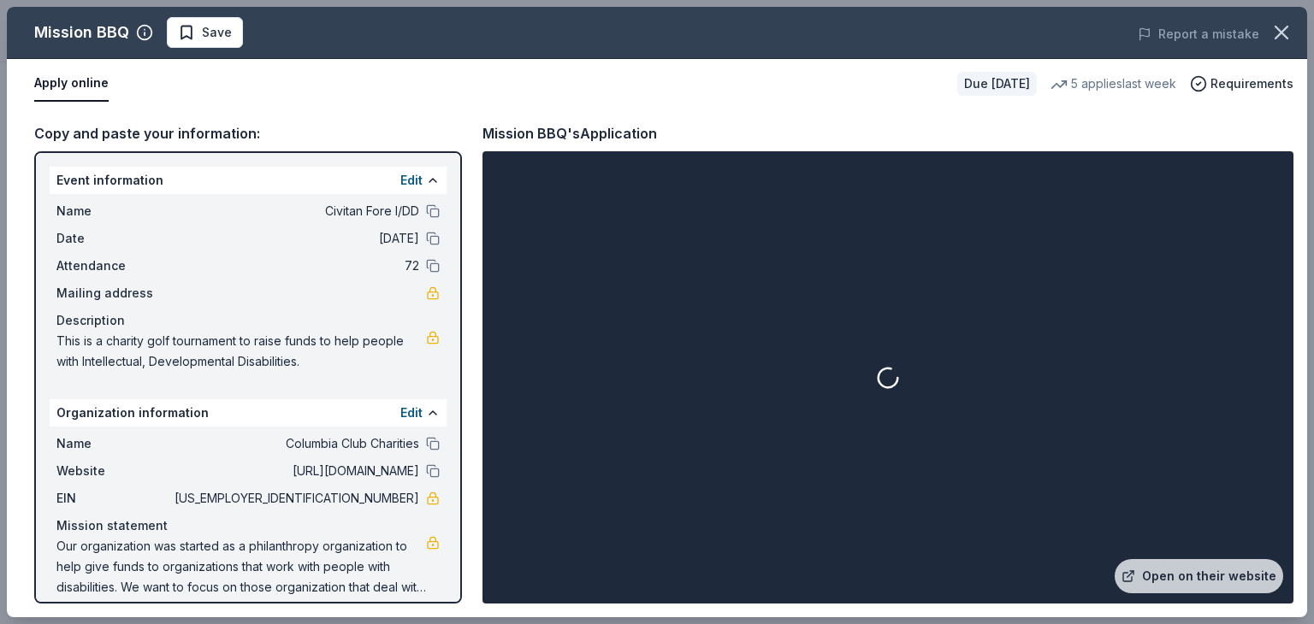
click at [783, 538] on div at bounding box center [888, 378] width 804 height 446
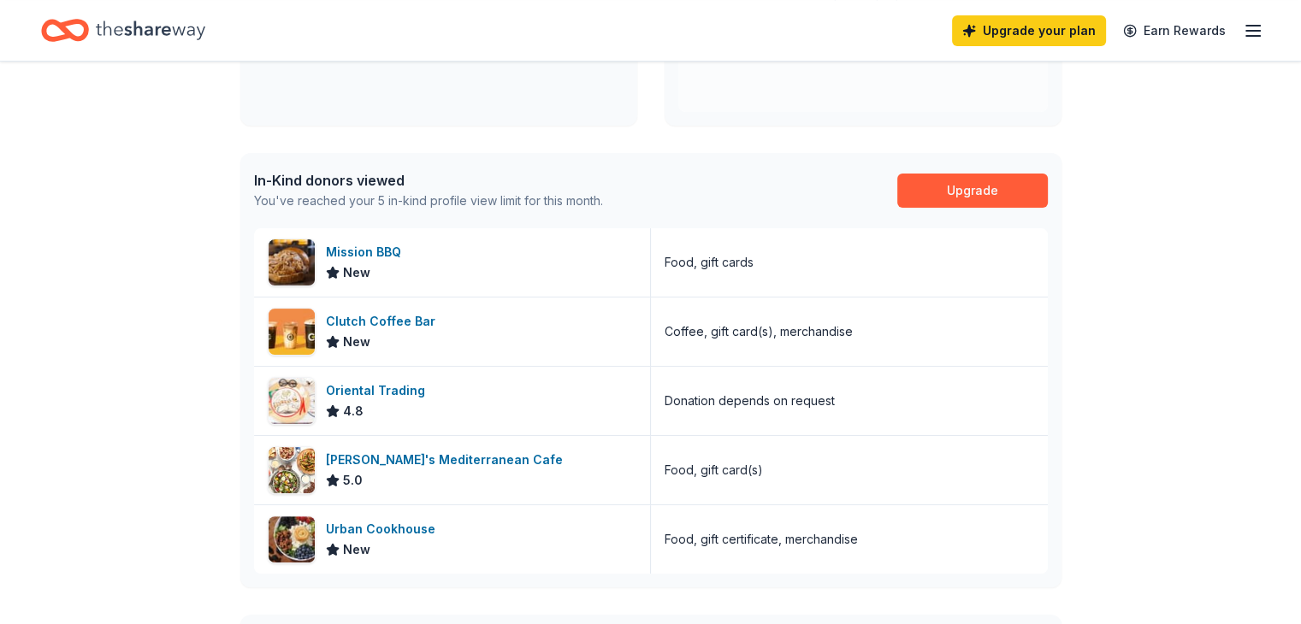
scroll to position [367, 0]
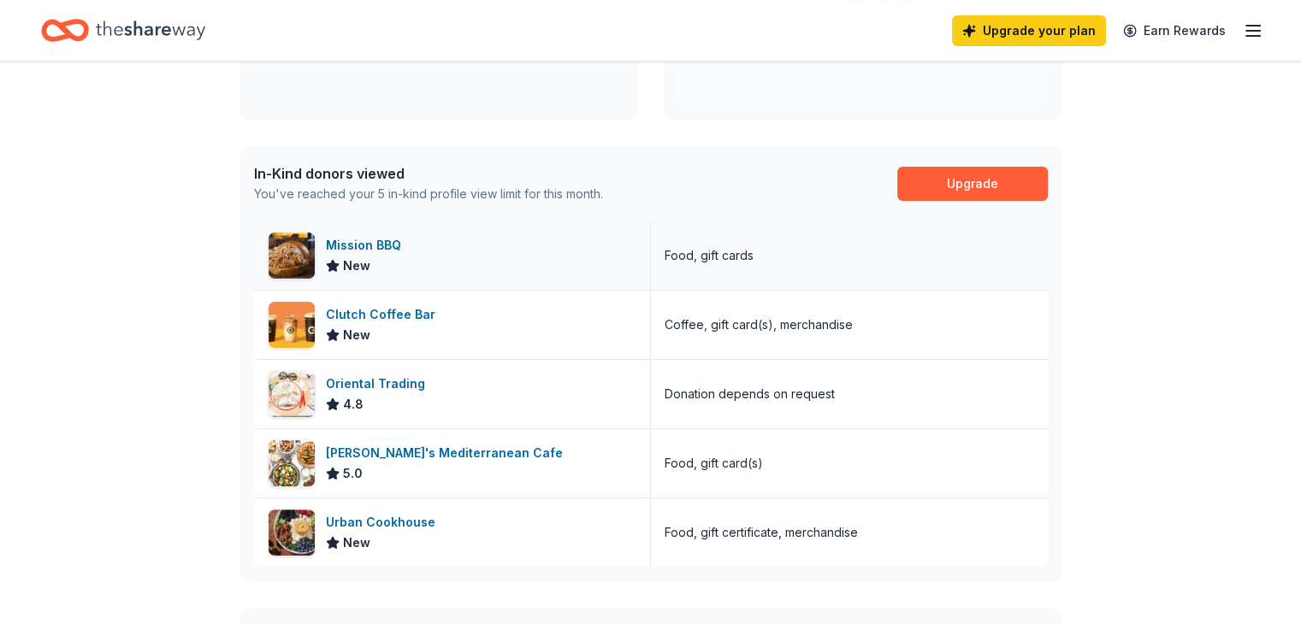
click at [356, 247] on div "Mission BBQ" at bounding box center [367, 245] width 82 height 21
click at [286, 15] on div "Upgrade your plan Earn Rewards" at bounding box center [650, 30] width 1219 height 40
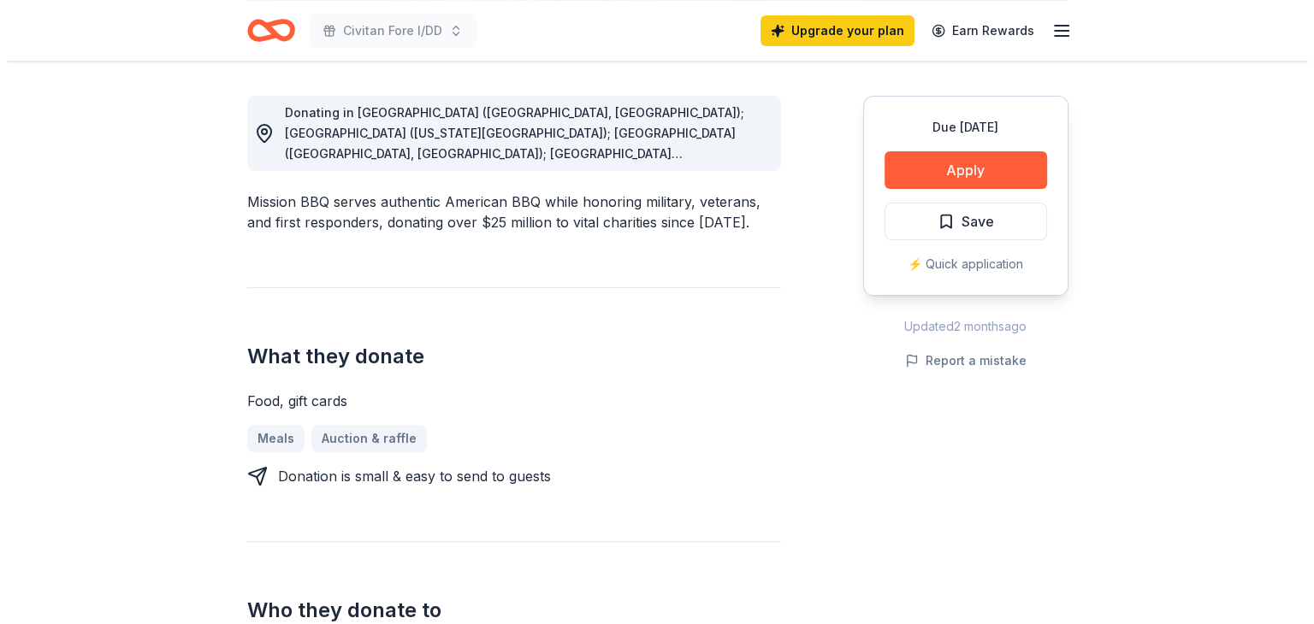
scroll to position [475, 0]
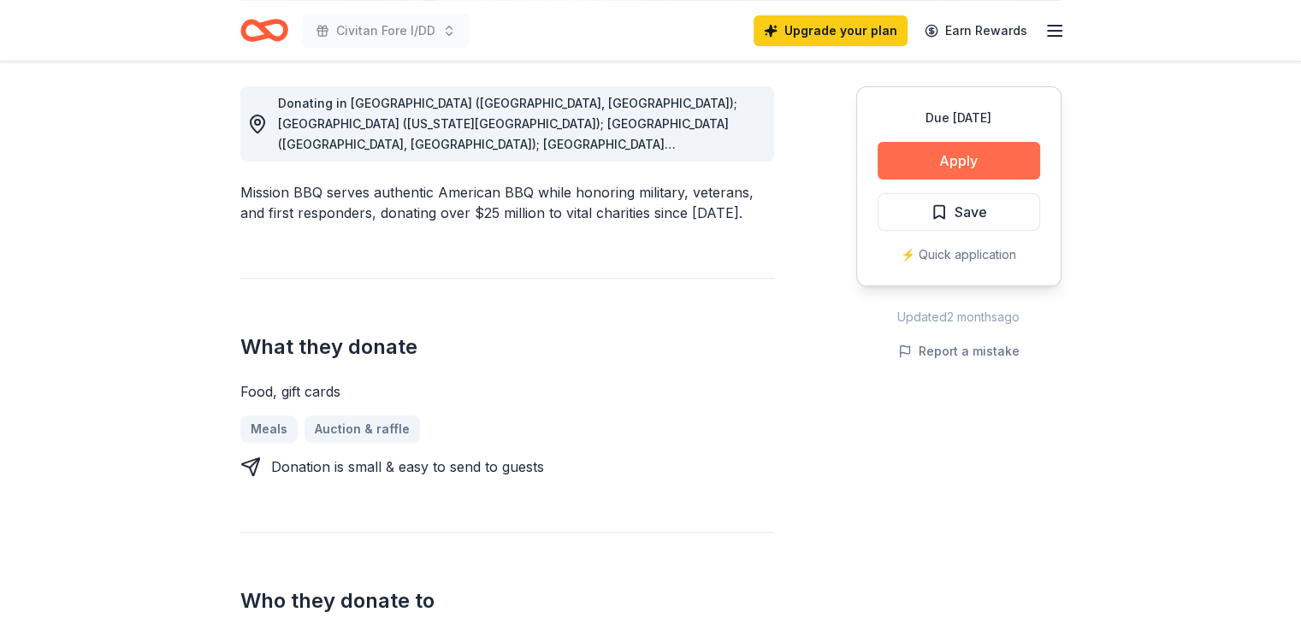
click at [954, 158] on button "Apply" at bounding box center [958, 161] width 162 height 38
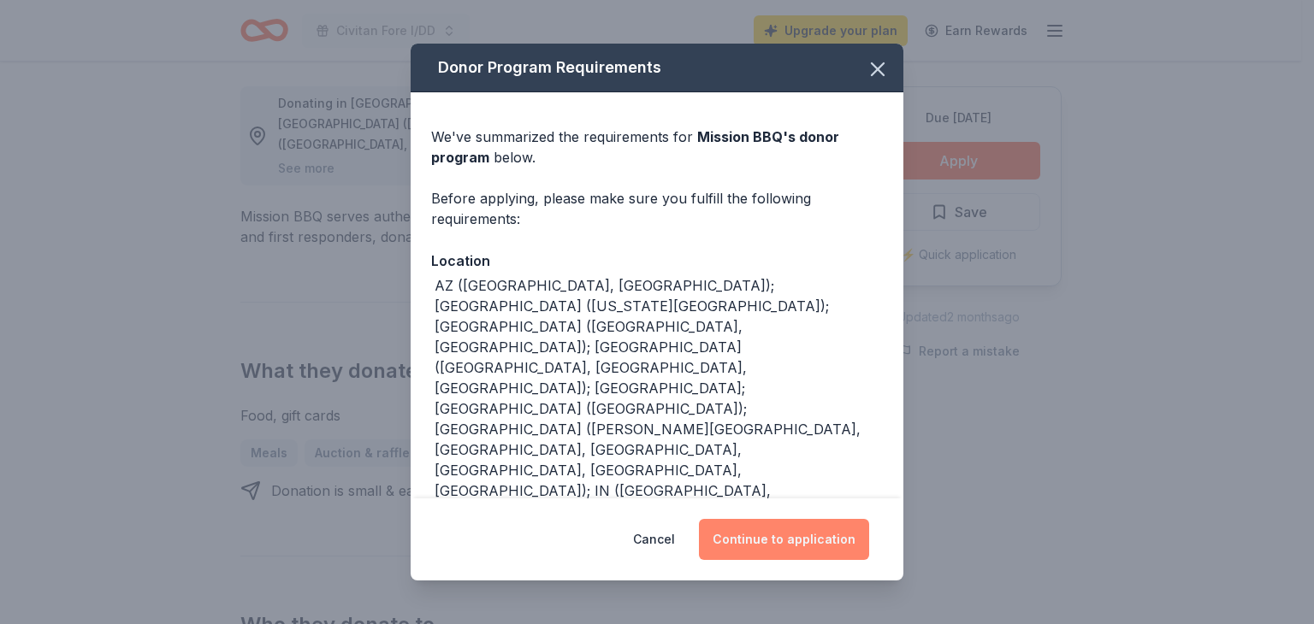
click at [767, 540] on button "Continue to application" at bounding box center [784, 539] width 170 height 41
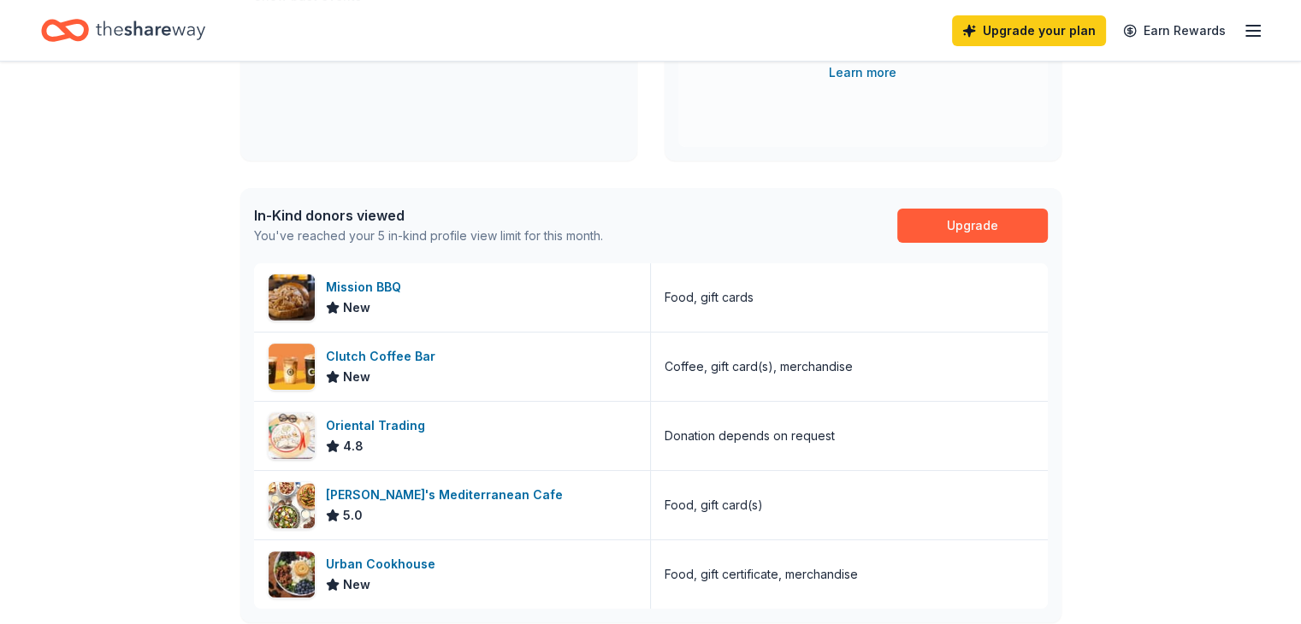
scroll to position [266, 0]
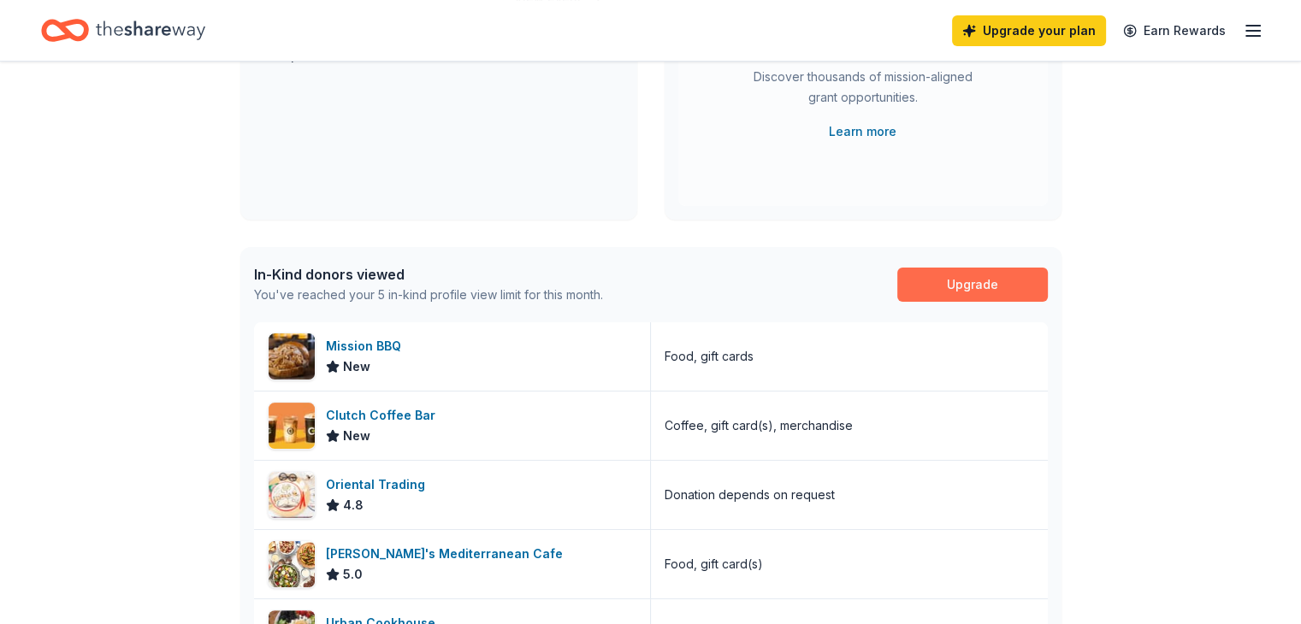
click at [992, 286] on link "Upgrade" at bounding box center [972, 285] width 151 height 34
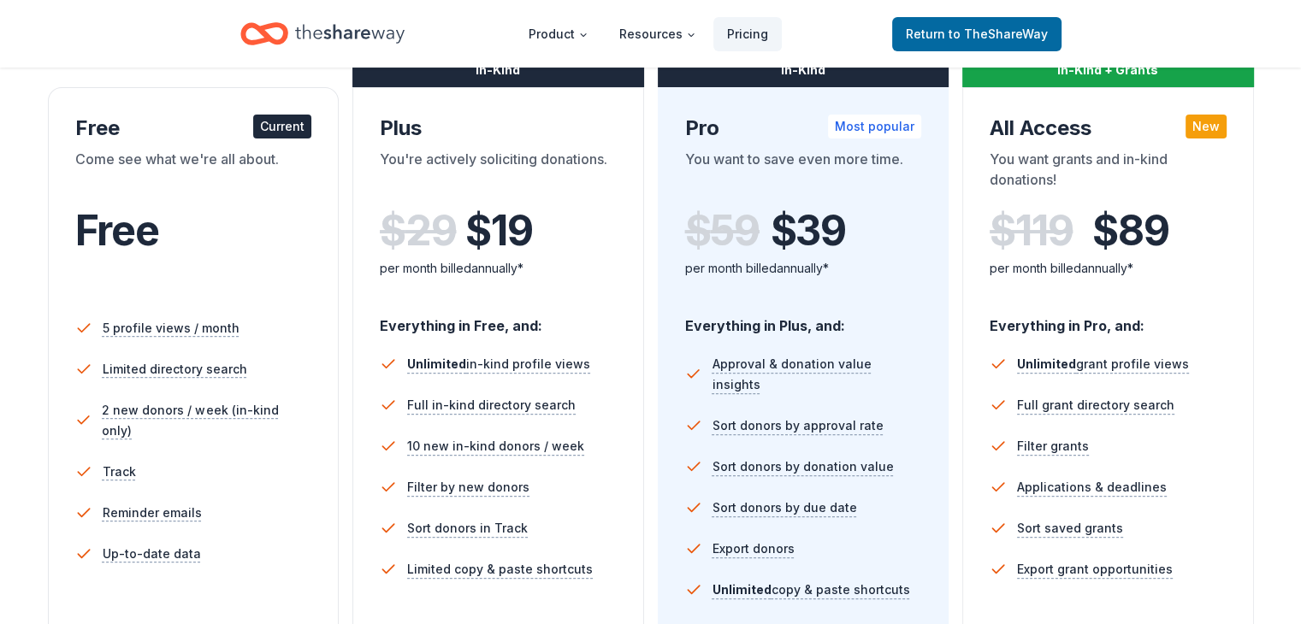
scroll to position [284, 0]
